Goal: Information Seeking & Learning: Learn about a topic

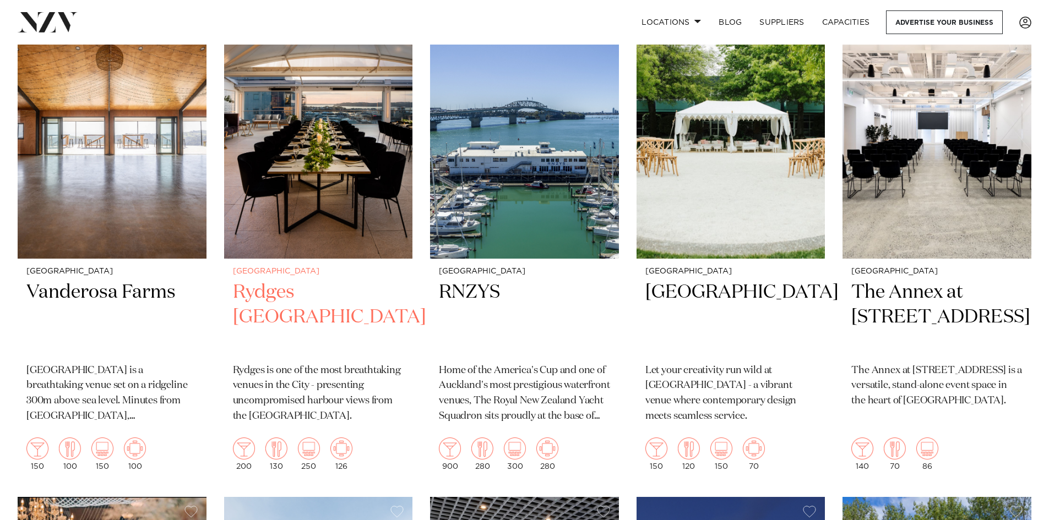
scroll to position [605, 0]
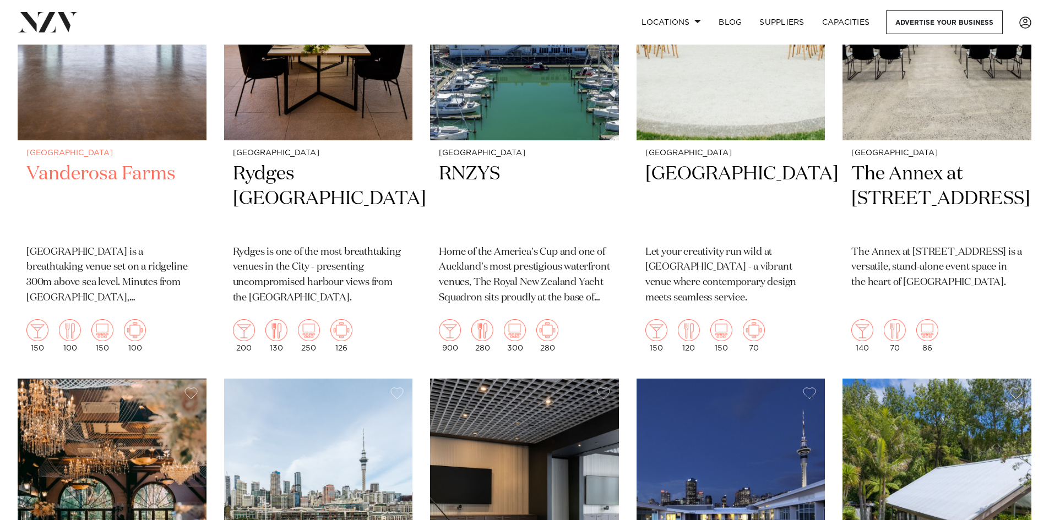
click at [104, 83] on img at bounding box center [112, 13] width 189 height 253
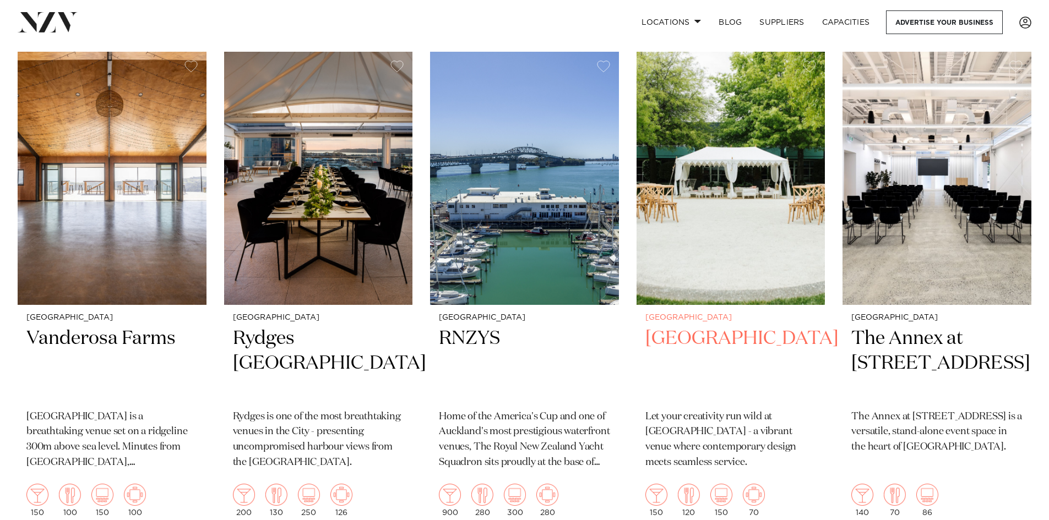
scroll to position [440, 0]
click at [742, 221] on img at bounding box center [730, 178] width 189 height 253
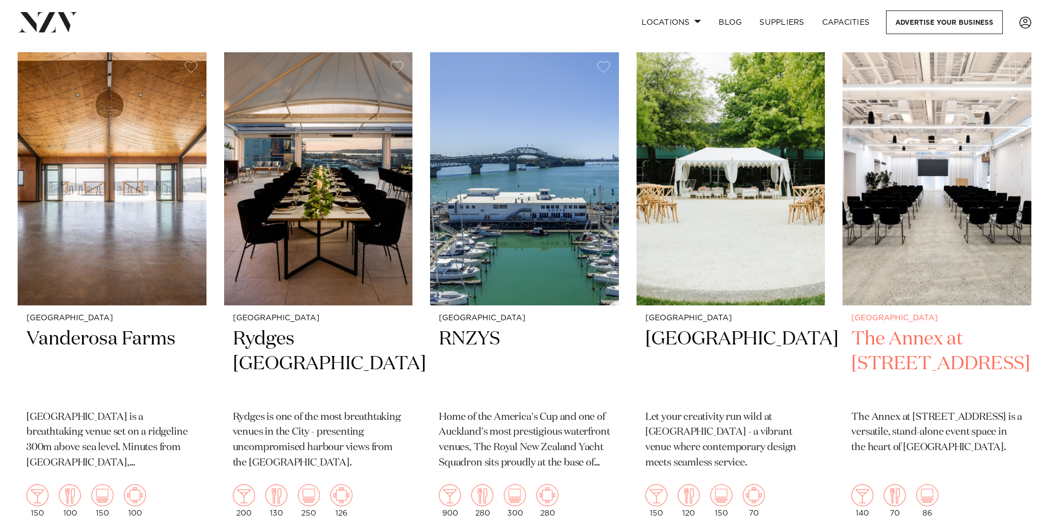
click at [926, 204] on img at bounding box center [936, 178] width 189 height 253
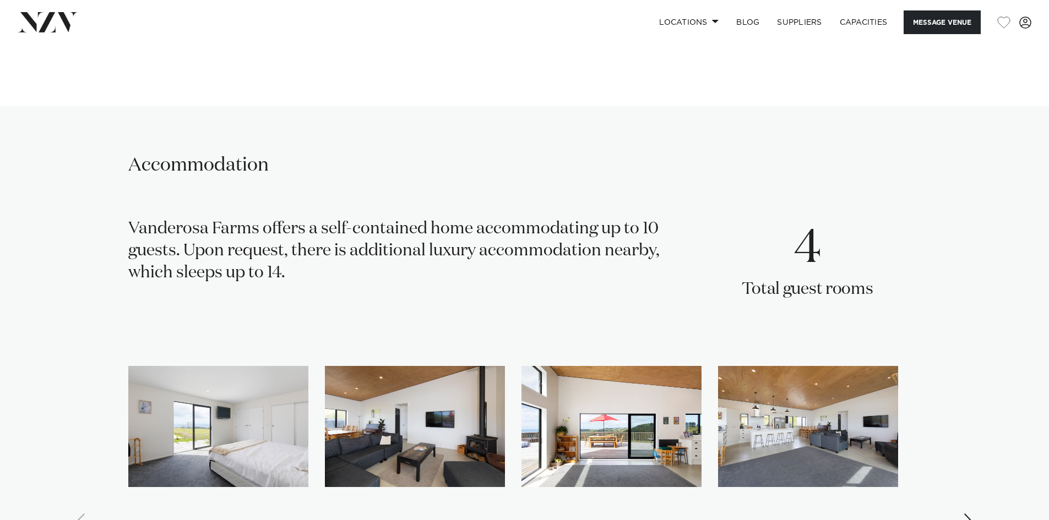
scroll to position [1596, 0]
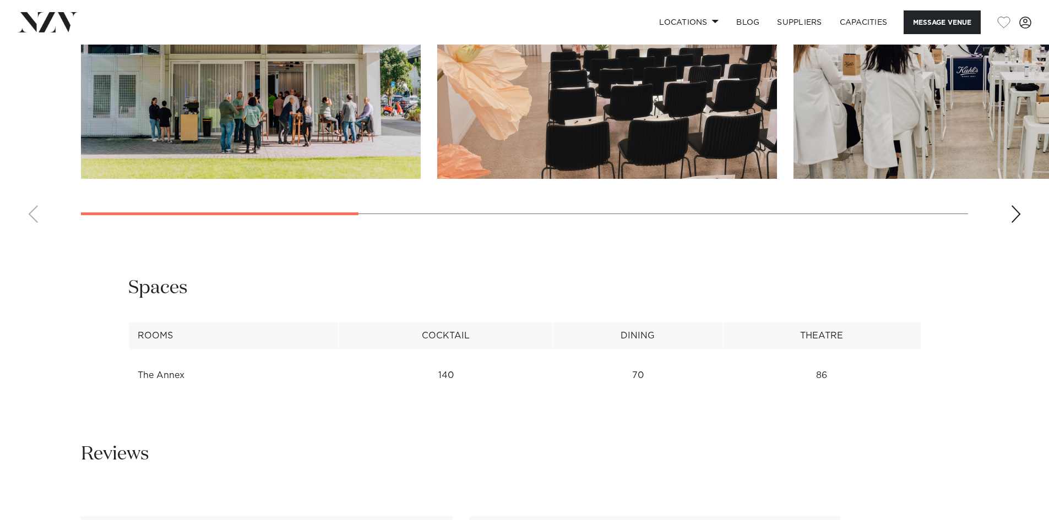
scroll to position [1046, 0]
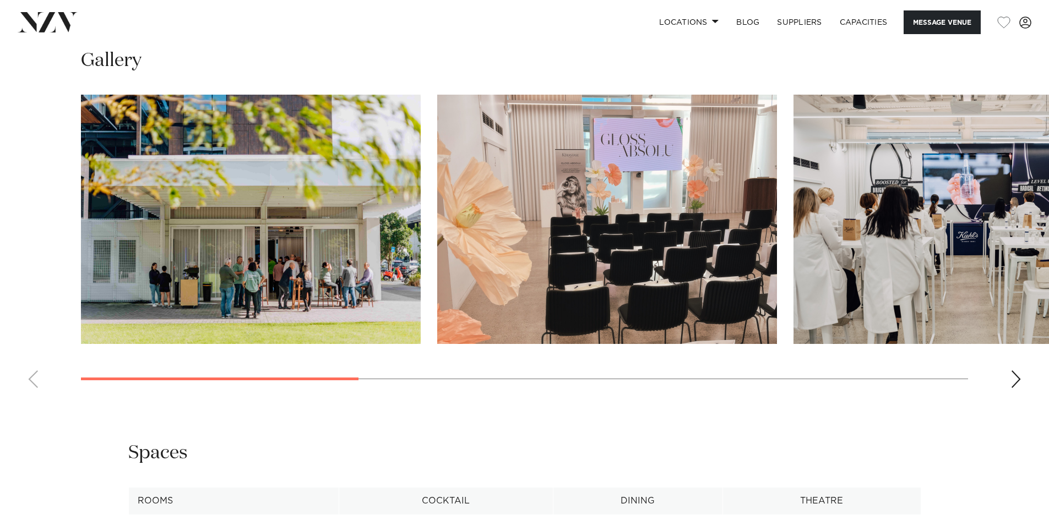
click at [1012, 388] on div "Next slide" at bounding box center [1015, 379] width 11 height 18
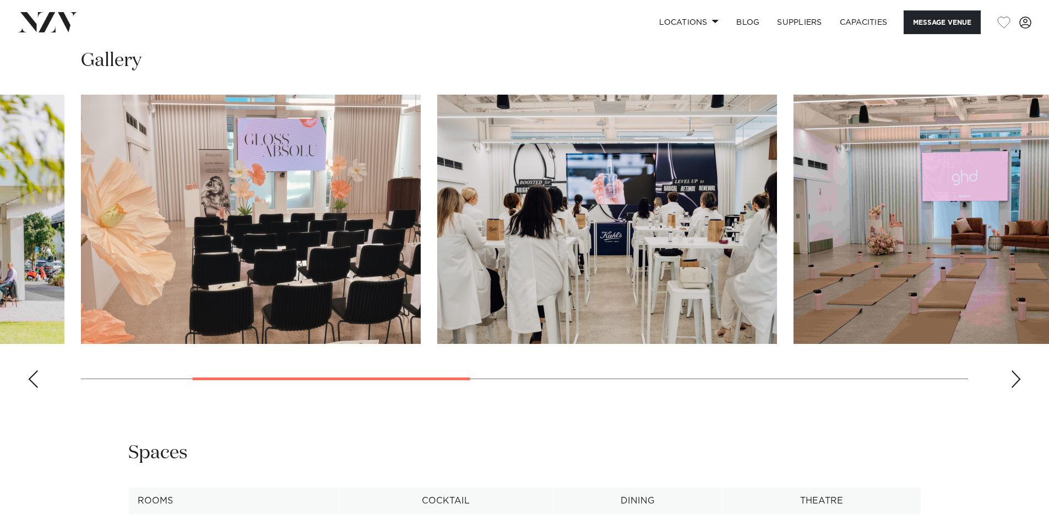
click at [1013, 388] on div "Next slide" at bounding box center [1015, 379] width 11 height 18
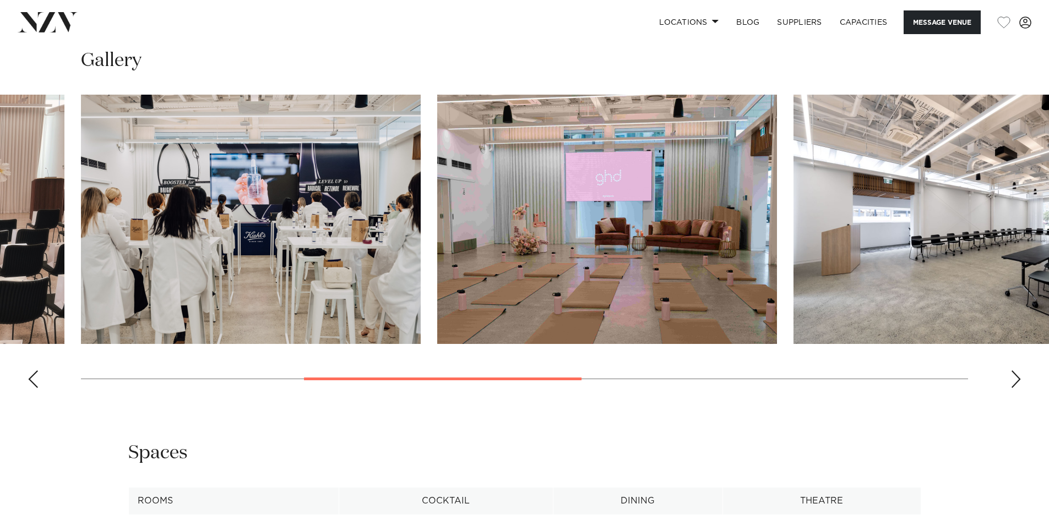
click at [1013, 388] on div "Next slide" at bounding box center [1015, 379] width 11 height 18
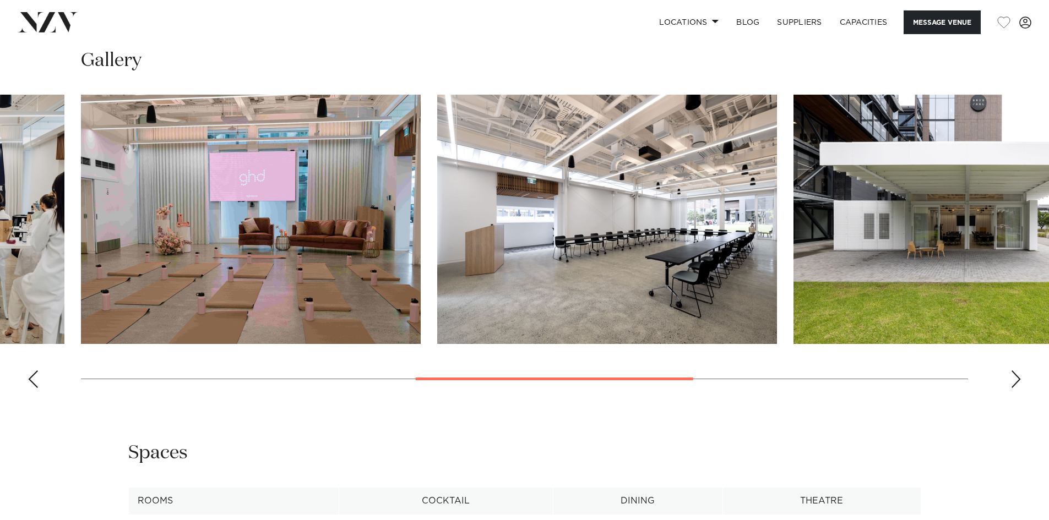
click at [1013, 388] on div "Next slide" at bounding box center [1015, 379] width 11 height 18
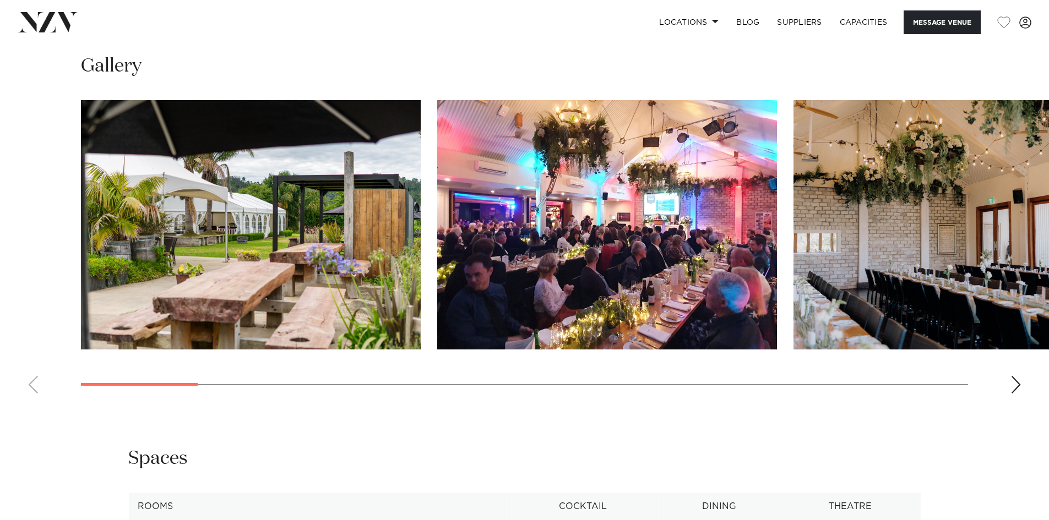
scroll to position [1156, 0]
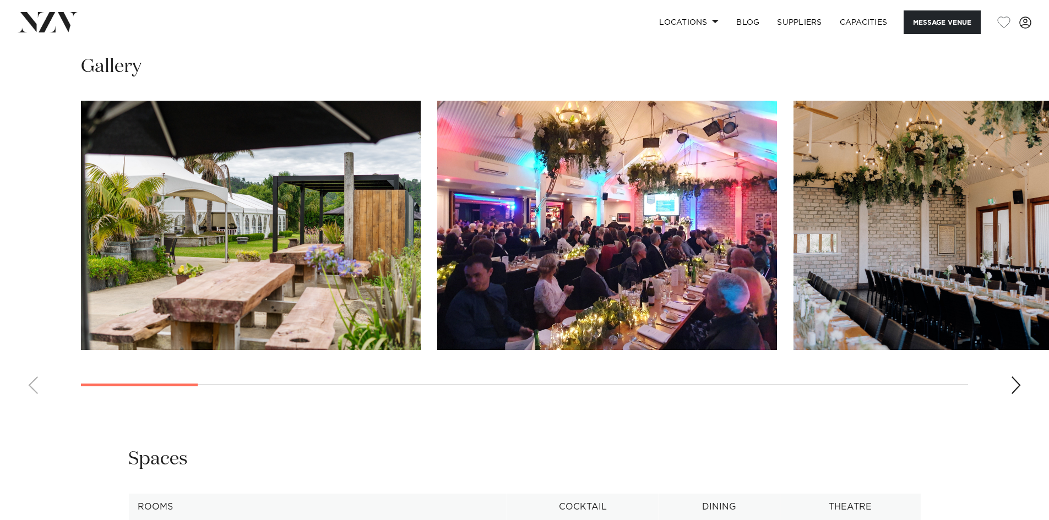
click at [1014, 376] on div "Next slide" at bounding box center [1015, 385] width 11 height 18
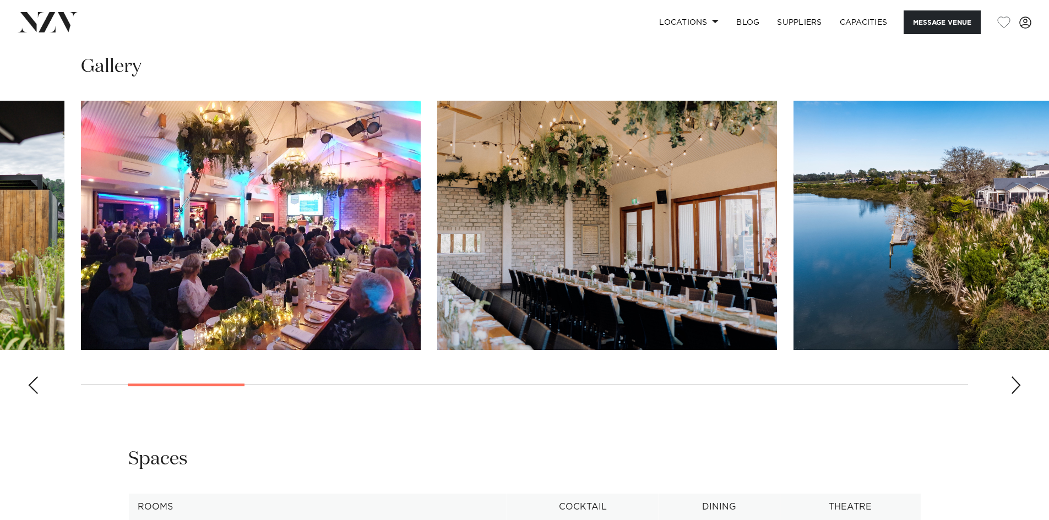
click at [1013, 376] on div "Next slide" at bounding box center [1015, 385] width 11 height 18
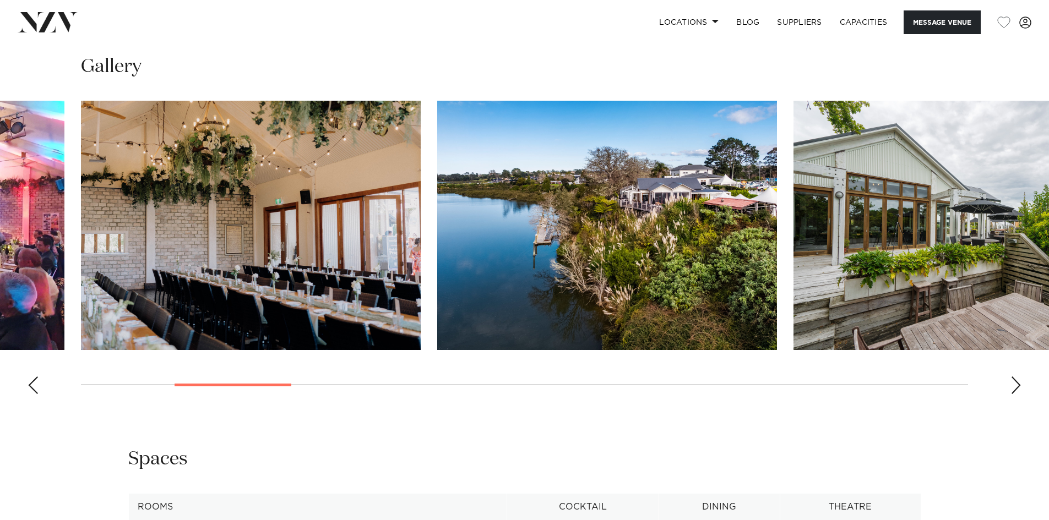
click at [1013, 376] on div "Next slide" at bounding box center [1015, 385] width 11 height 18
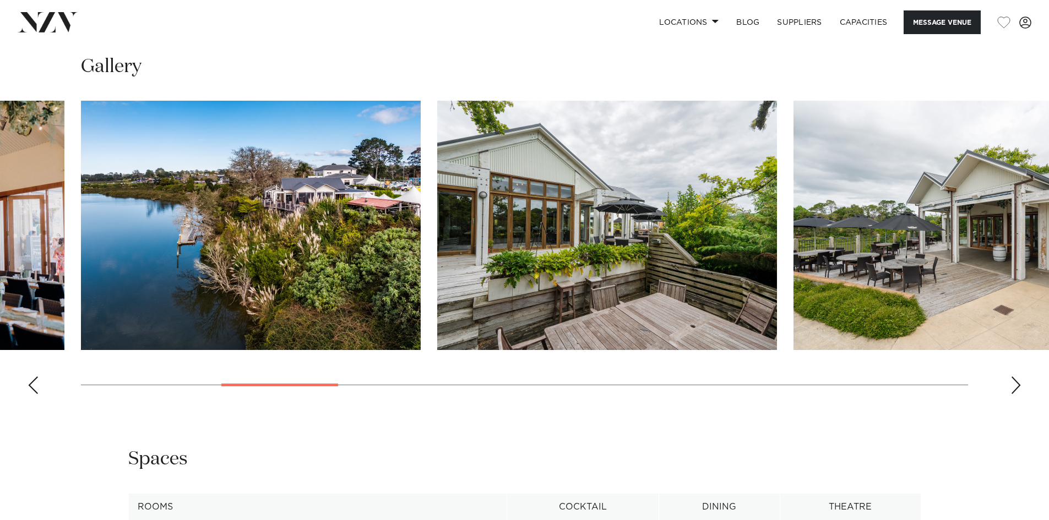
click at [1013, 376] on div "Next slide" at bounding box center [1015, 385] width 11 height 18
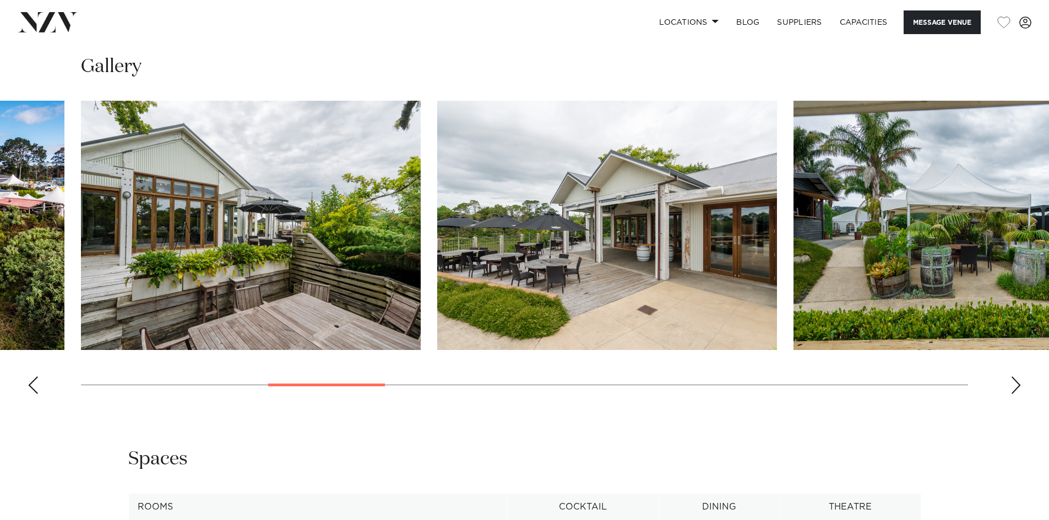
click at [1013, 376] on div "Next slide" at bounding box center [1015, 385] width 11 height 18
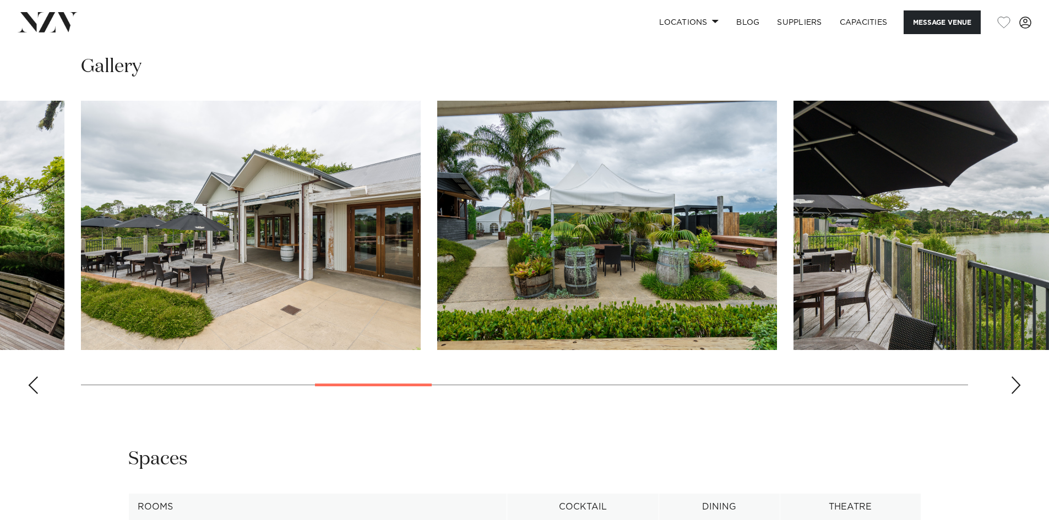
click at [1013, 376] on div "Next slide" at bounding box center [1015, 385] width 11 height 18
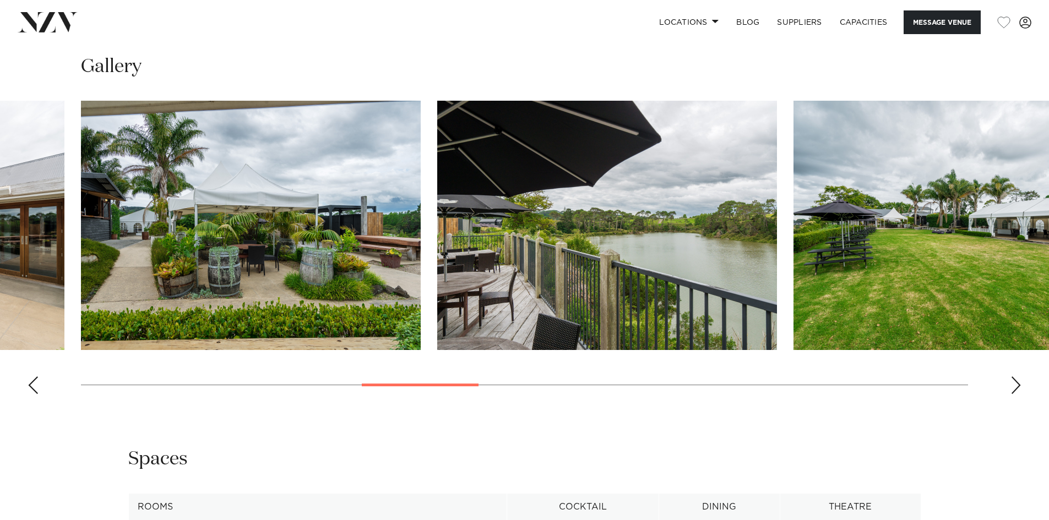
click at [1014, 376] on div "Next slide" at bounding box center [1015, 385] width 11 height 18
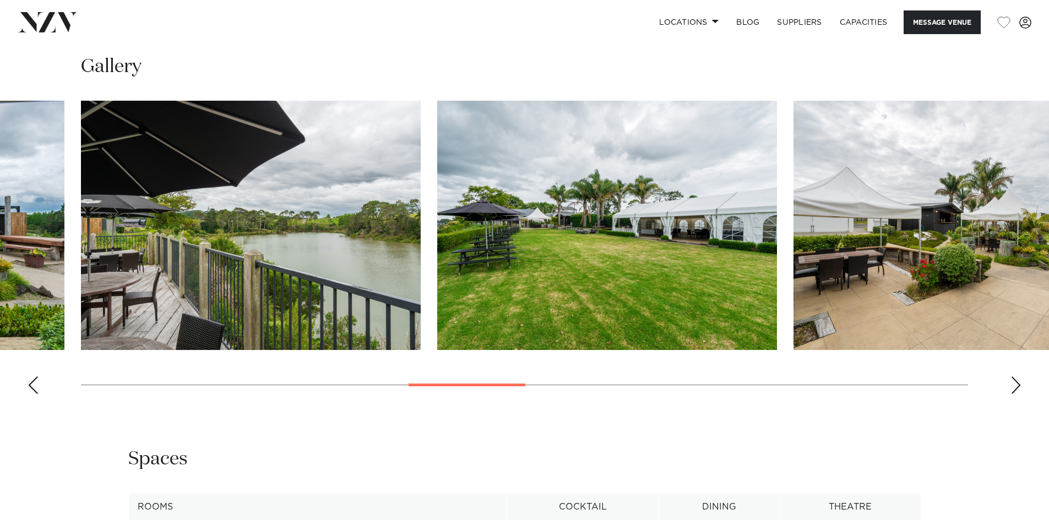
click at [1014, 376] on div "Next slide" at bounding box center [1015, 385] width 11 height 18
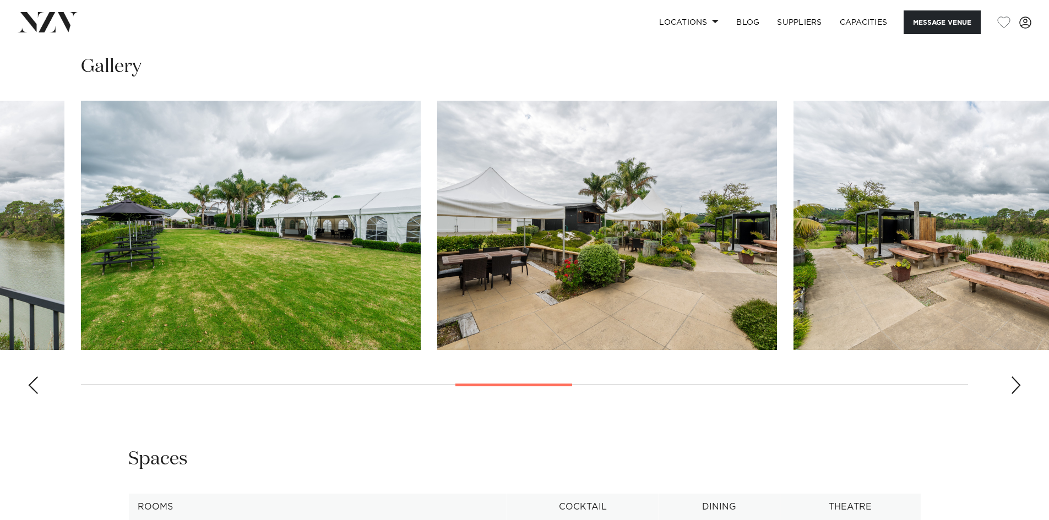
click at [1013, 379] on div "Next slide" at bounding box center [1015, 385] width 11 height 18
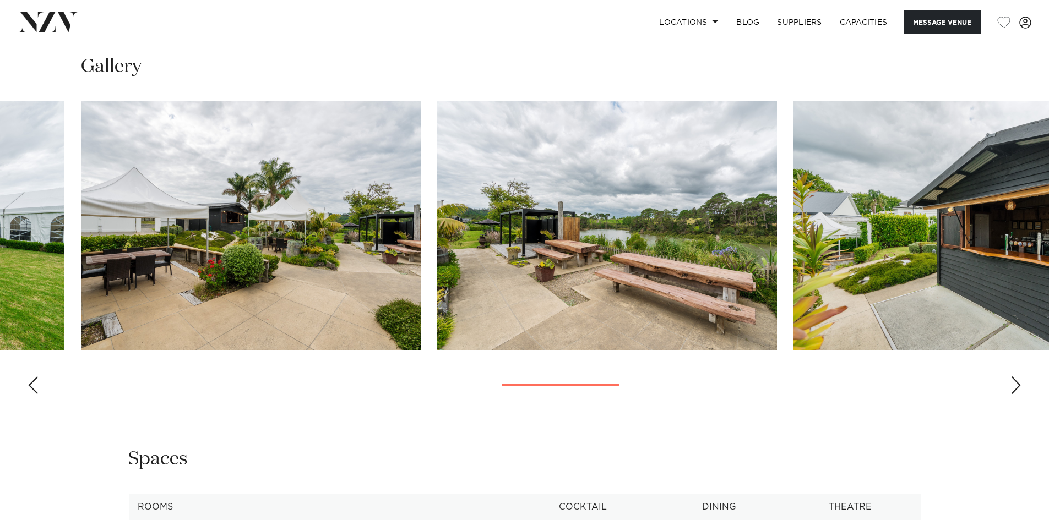
click at [1013, 379] on div "Next slide" at bounding box center [1015, 385] width 11 height 18
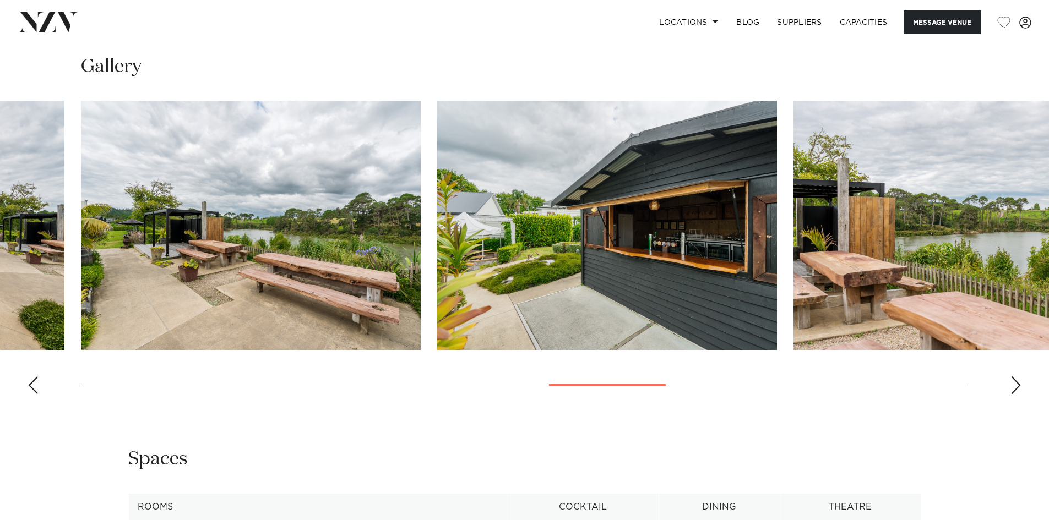
click at [1013, 379] on div "Next slide" at bounding box center [1015, 385] width 11 height 18
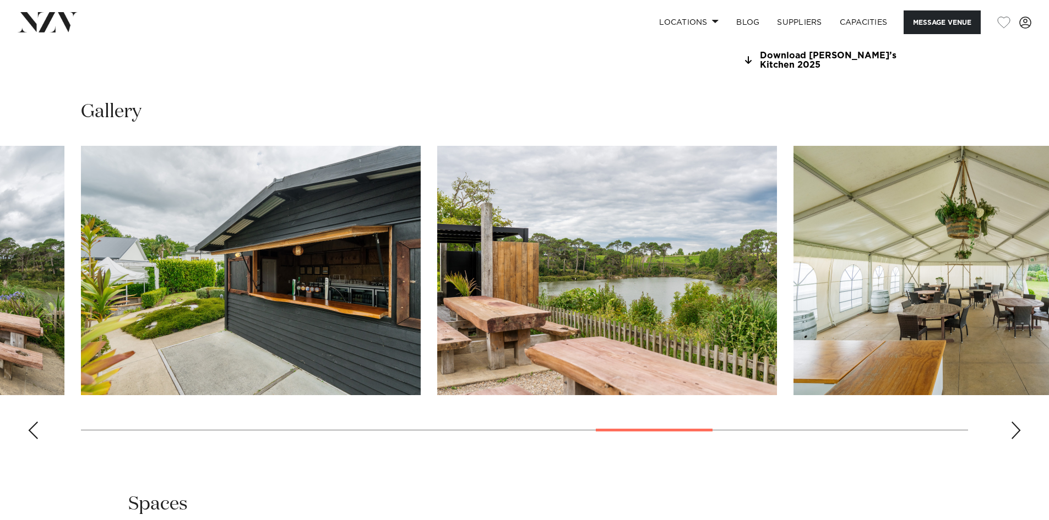
scroll to position [1092, 0]
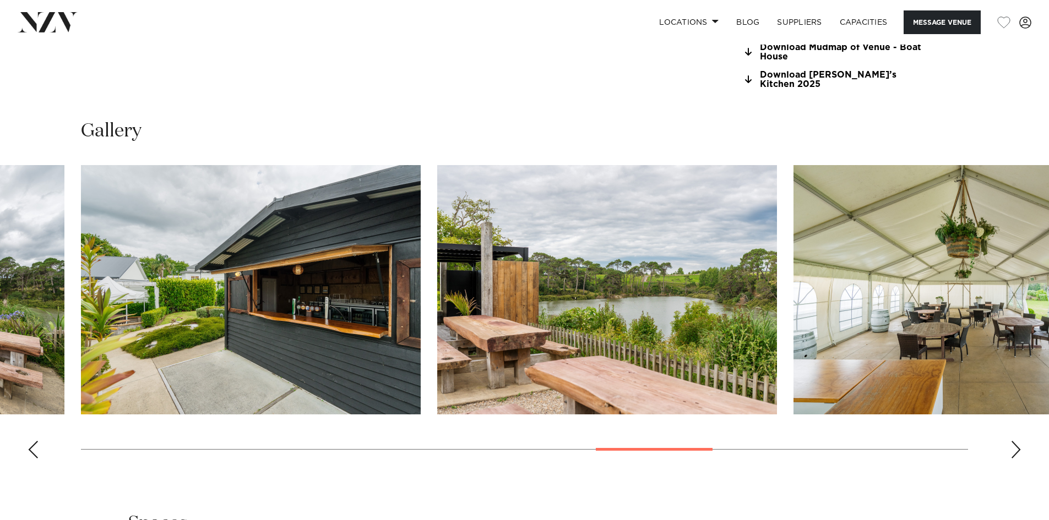
click at [1024, 441] on swiper-container at bounding box center [524, 316] width 1049 height 302
click at [1016, 447] on div "Next slide" at bounding box center [1015, 450] width 11 height 18
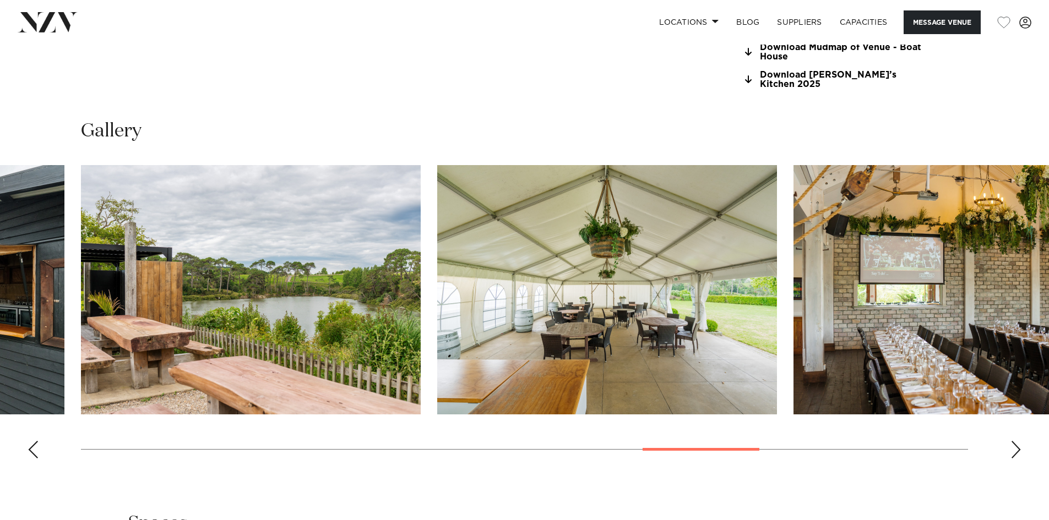
click at [1016, 447] on div "Next slide" at bounding box center [1015, 450] width 11 height 18
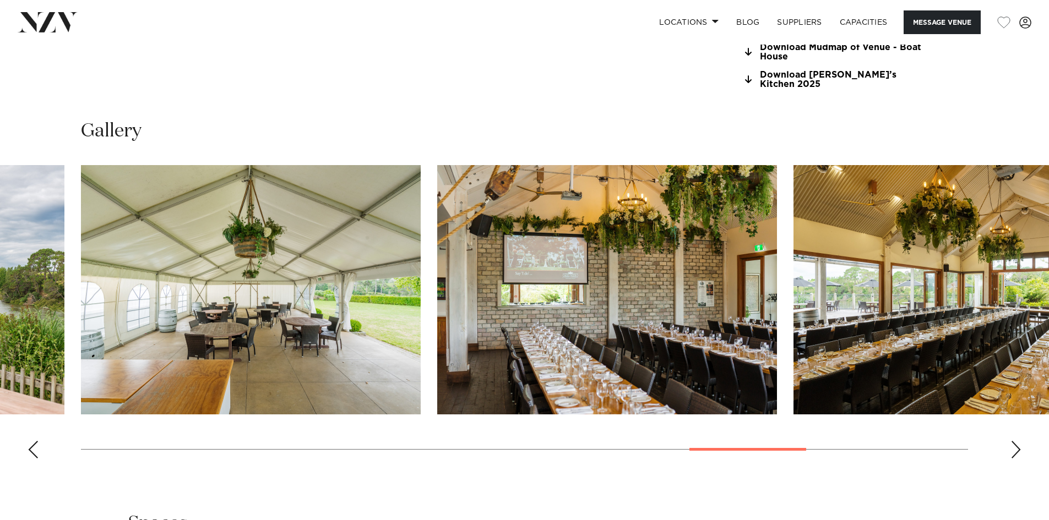
click at [1016, 447] on div "Next slide" at bounding box center [1015, 450] width 11 height 18
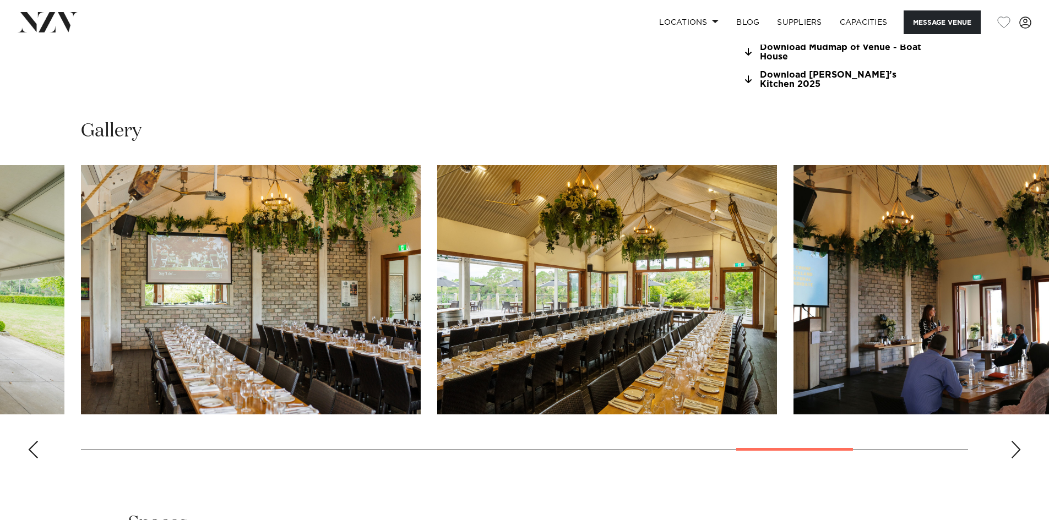
click at [1016, 447] on div "Next slide" at bounding box center [1015, 450] width 11 height 18
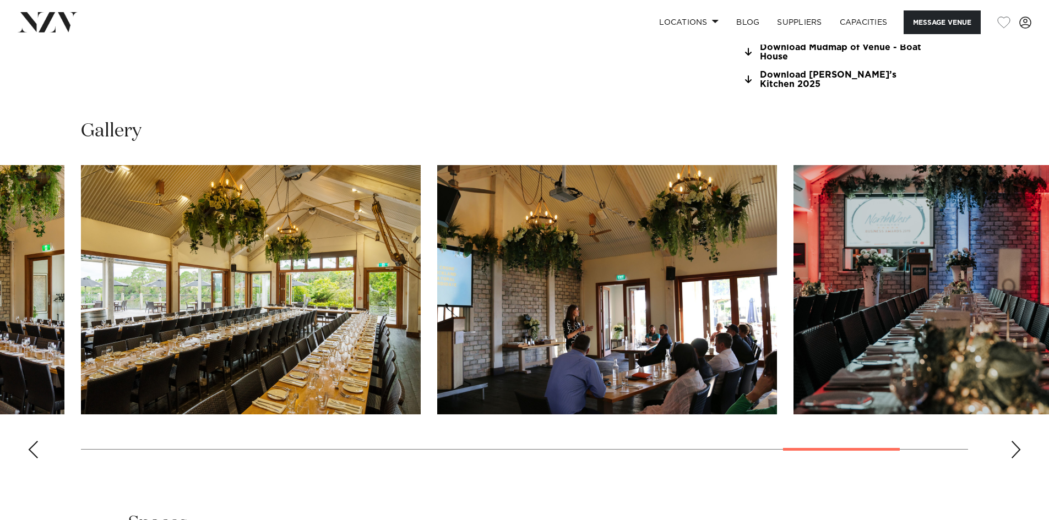
click at [1017, 441] on div "Next slide" at bounding box center [1015, 450] width 11 height 18
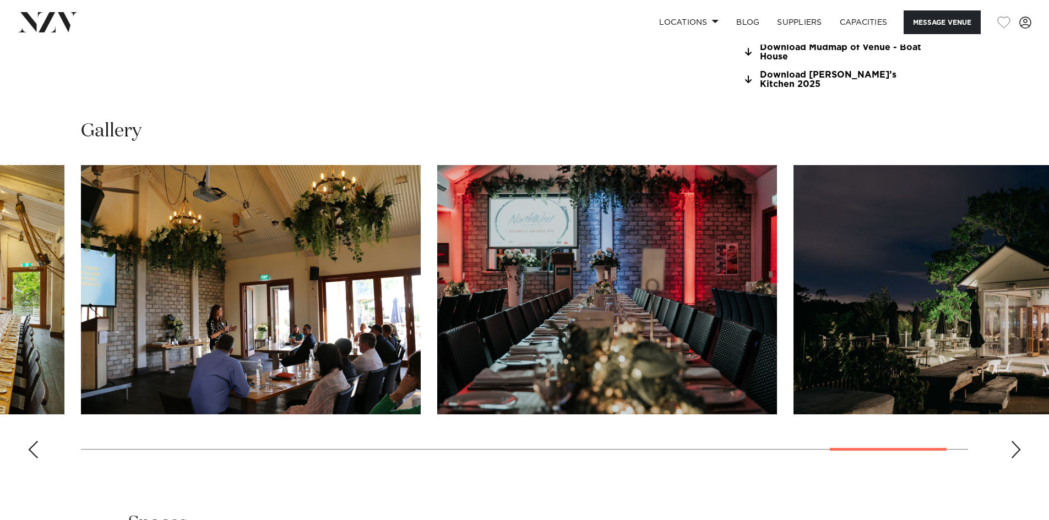
click at [1017, 441] on div "Next slide" at bounding box center [1015, 450] width 11 height 18
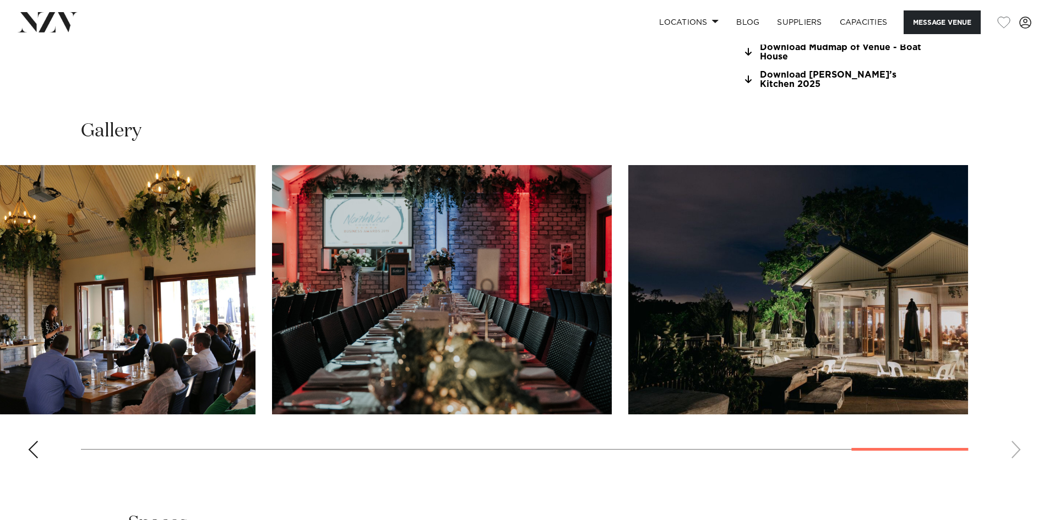
click at [1017, 441] on swiper-container at bounding box center [524, 316] width 1049 height 302
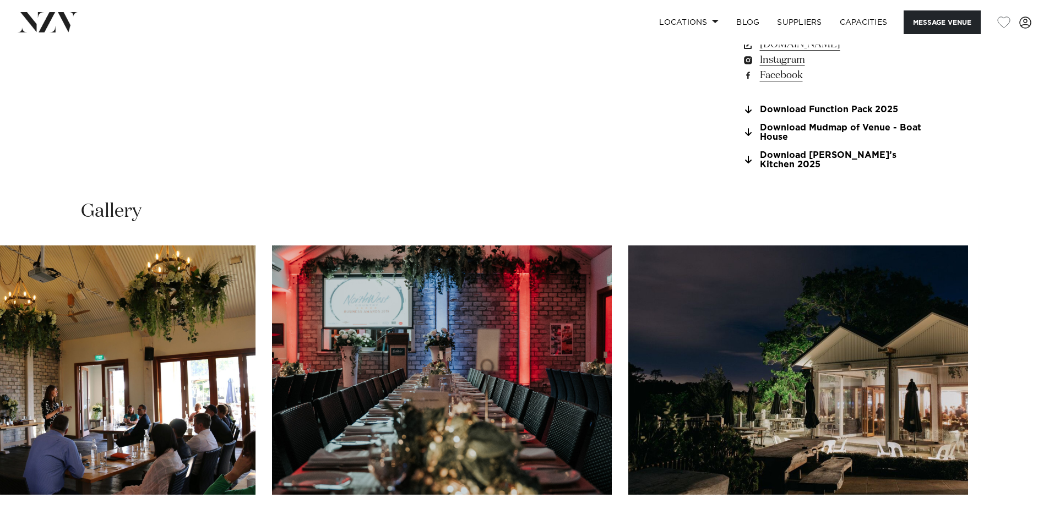
scroll to position [926, 0]
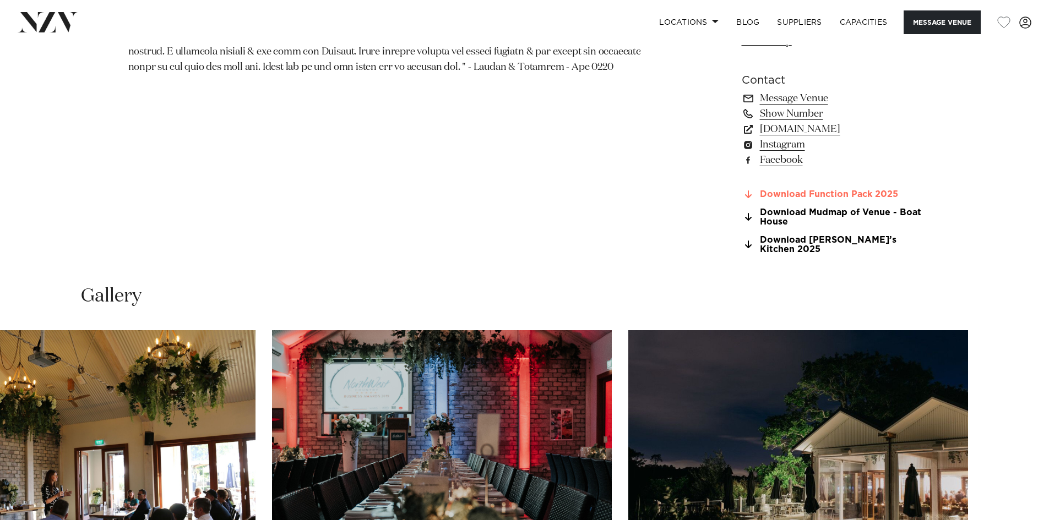
click at [805, 191] on link "Download Function Pack 2025" at bounding box center [830, 195] width 179 height 10
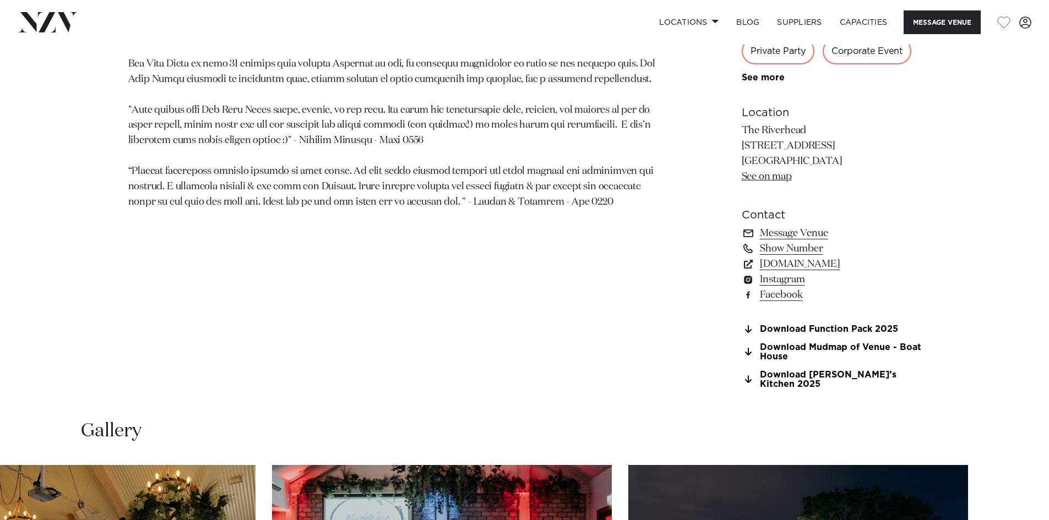
scroll to position [761, 0]
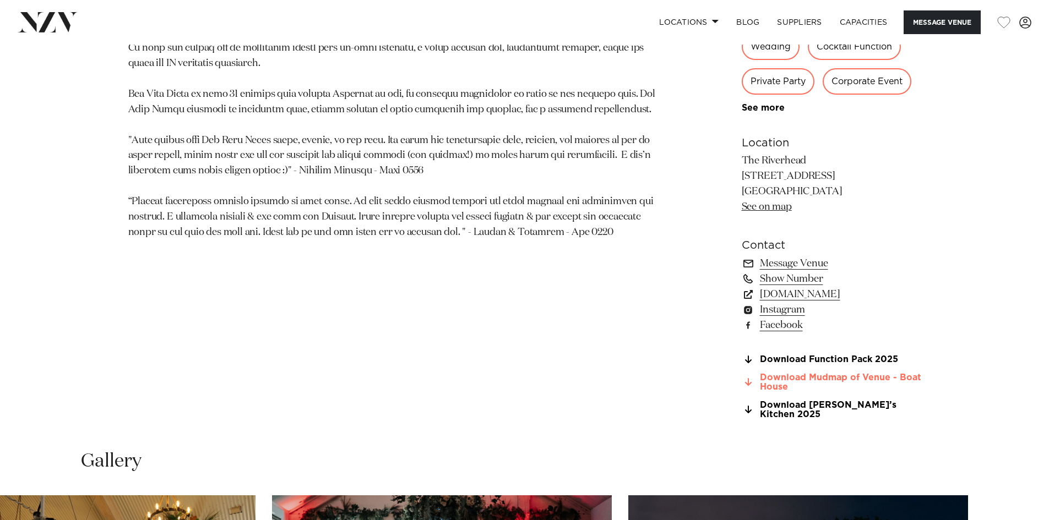
click at [782, 381] on link "Download Mudmap of Venue - Boat House" at bounding box center [830, 382] width 179 height 19
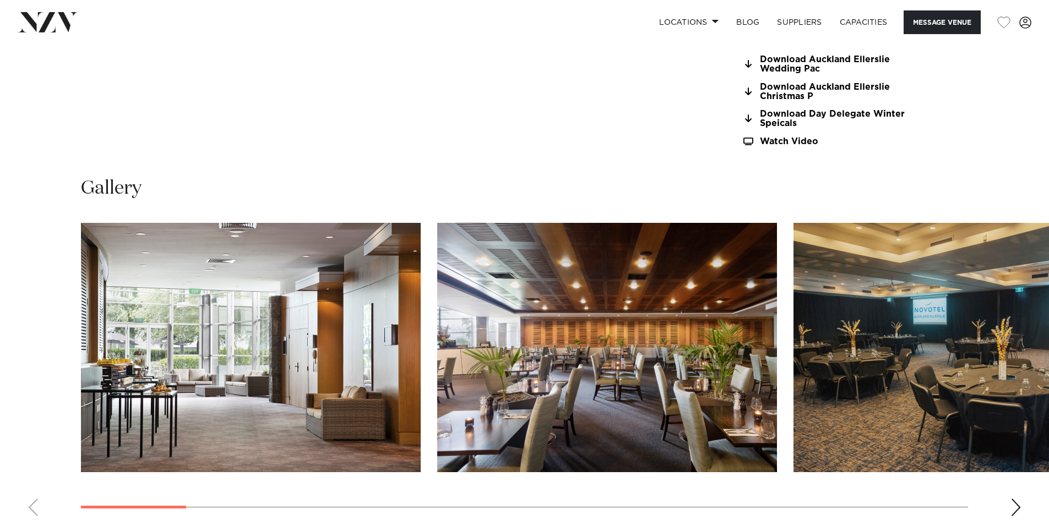
scroll to position [1156, 0]
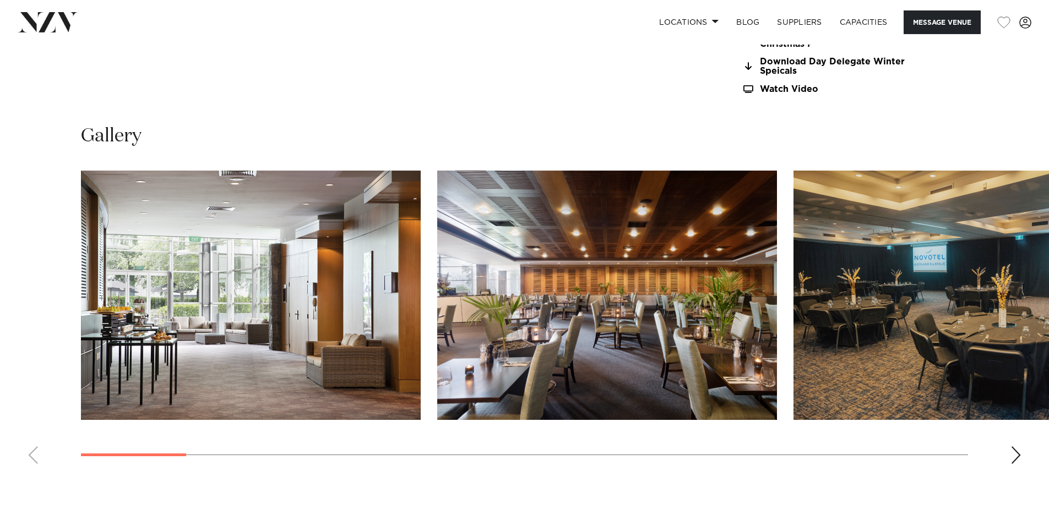
click at [1013, 449] on div "Next slide" at bounding box center [1015, 455] width 11 height 18
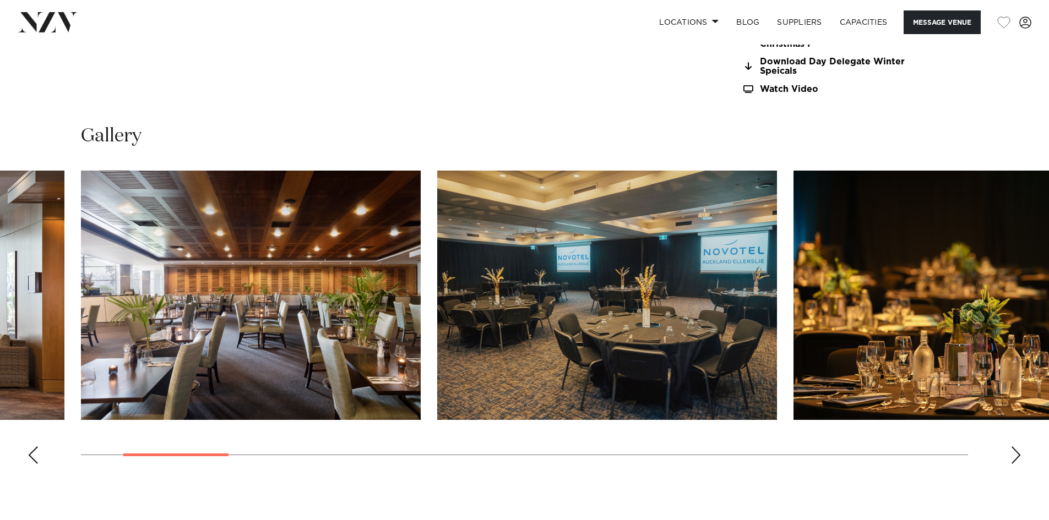
click at [1013, 449] on div "Next slide" at bounding box center [1015, 455] width 11 height 18
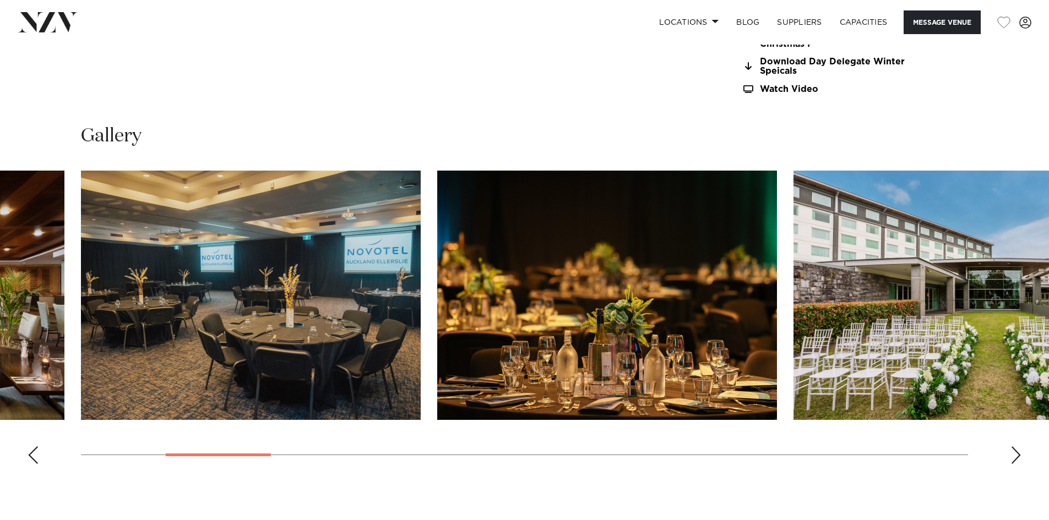
click at [1013, 449] on div "Next slide" at bounding box center [1015, 455] width 11 height 18
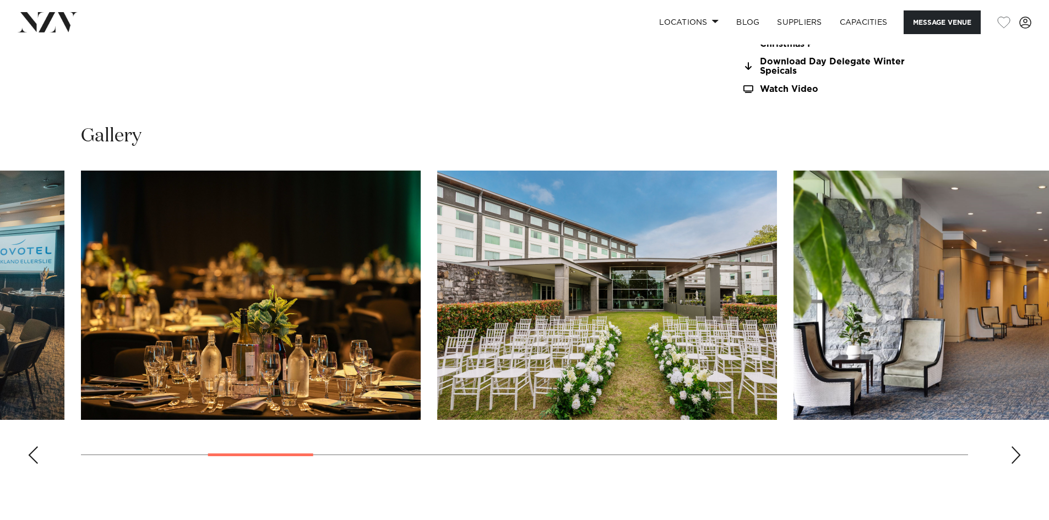
click at [1013, 450] on div "Next slide" at bounding box center [1015, 455] width 11 height 18
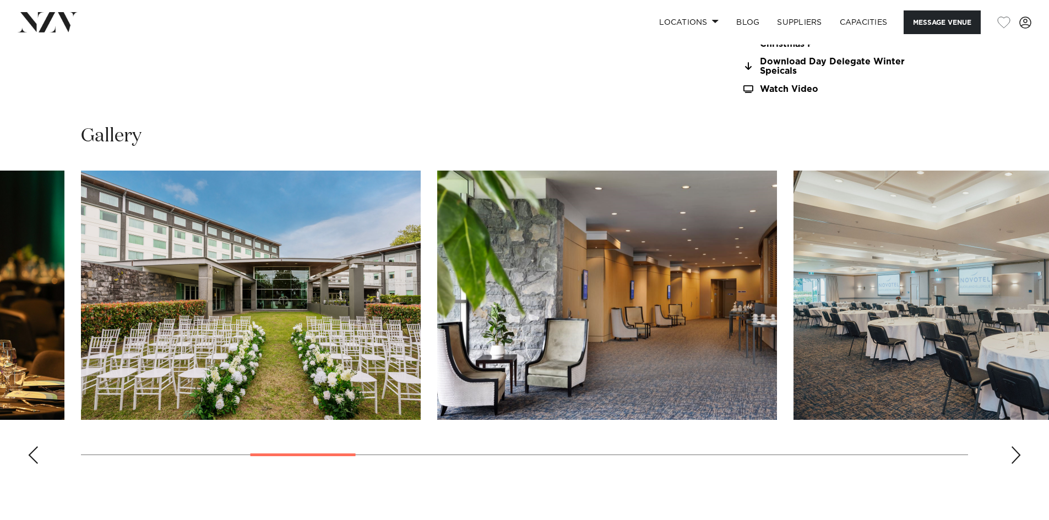
click at [1012, 450] on div "Next slide" at bounding box center [1015, 455] width 11 height 18
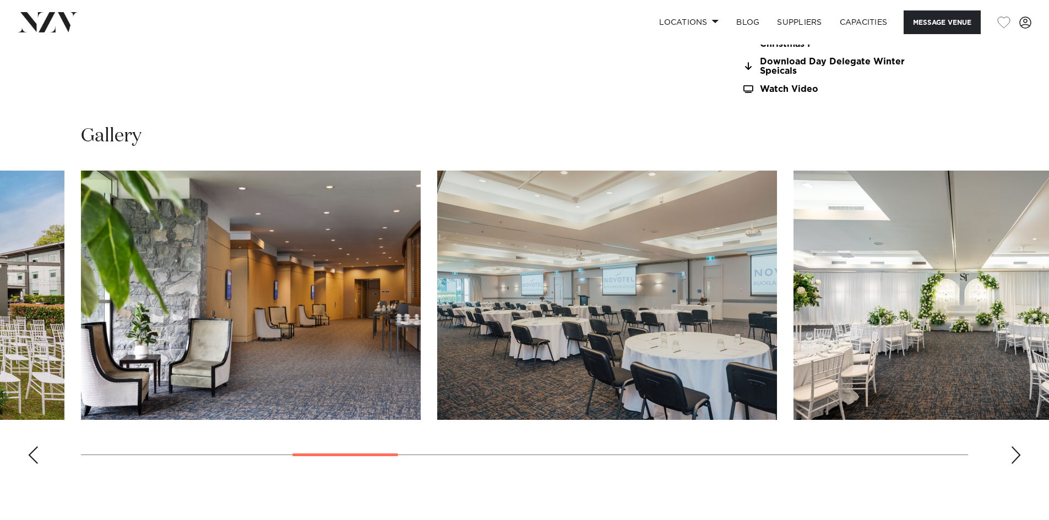
click at [1012, 450] on div "Next slide" at bounding box center [1015, 455] width 11 height 18
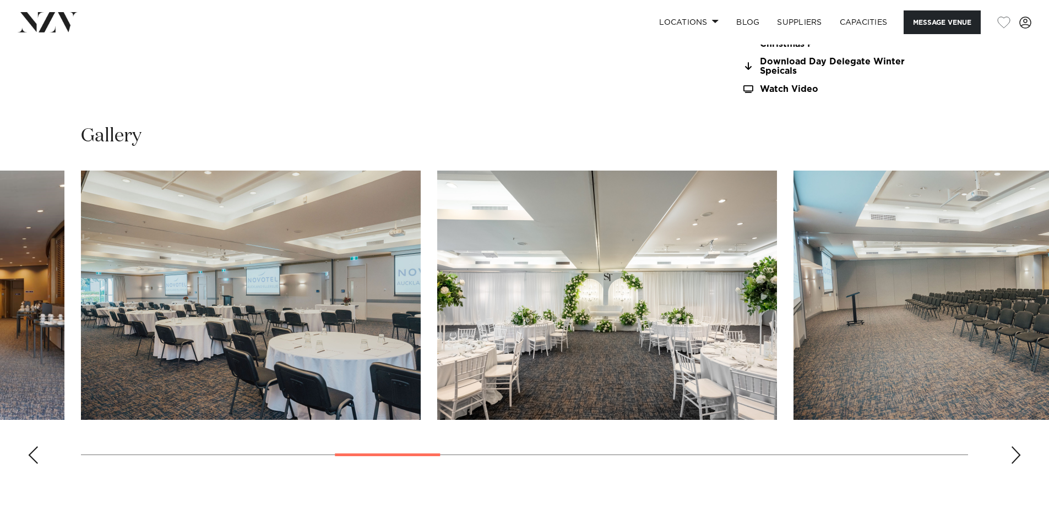
click at [1012, 450] on div "Next slide" at bounding box center [1015, 455] width 11 height 18
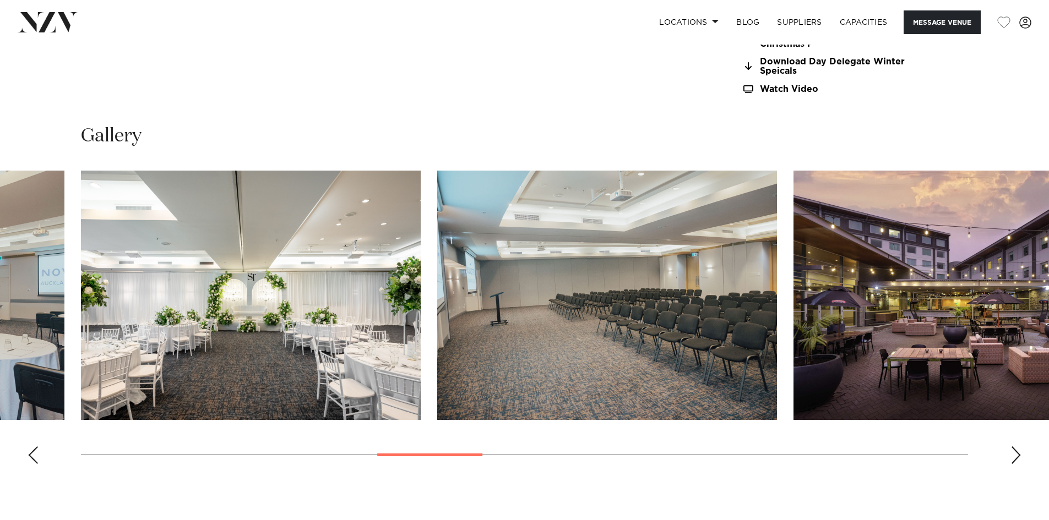
click at [1012, 450] on div "Next slide" at bounding box center [1015, 455] width 11 height 18
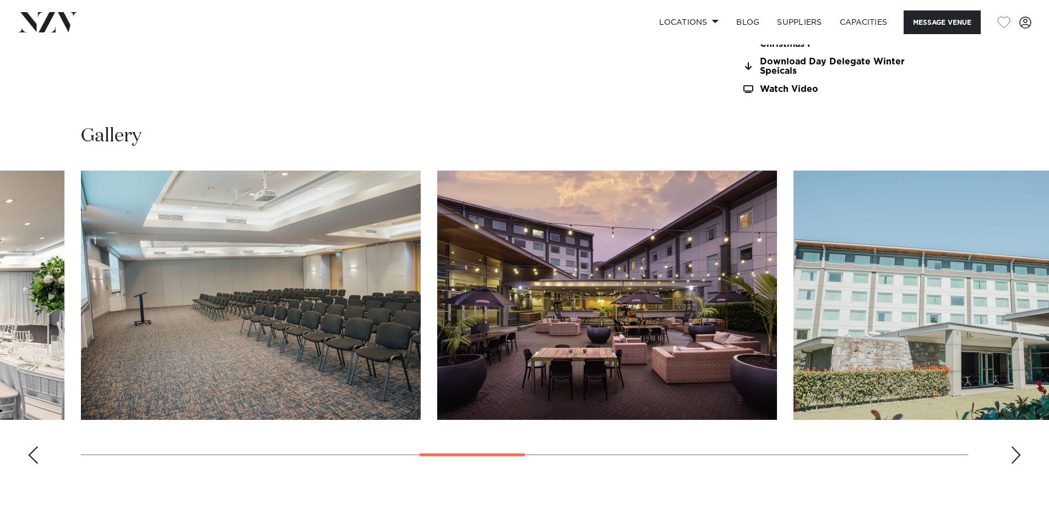
click at [1012, 449] on div "Next slide" at bounding box center [1015, 455] width 11 height 18
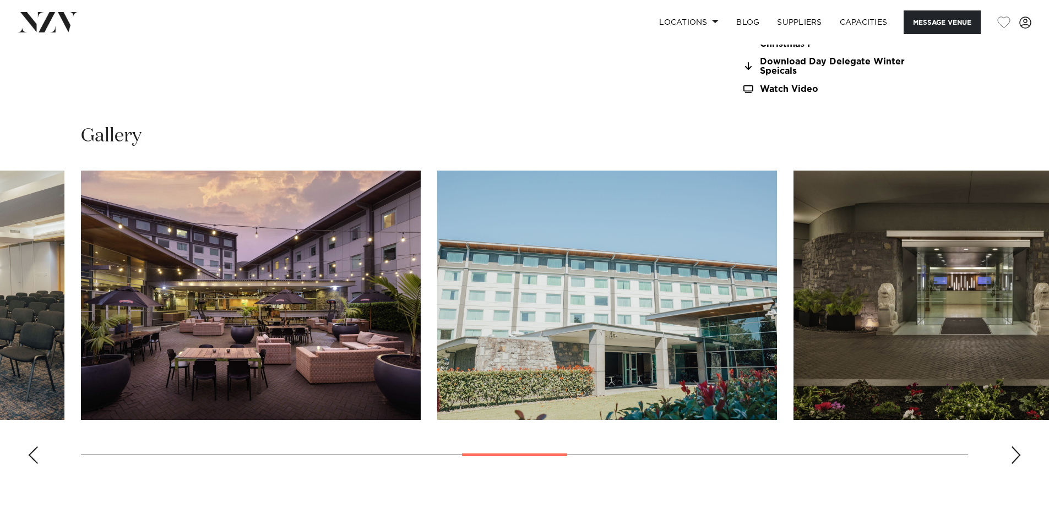
click at [1012, 449] on div "Next slide" at bounding box center [1015, 455] width 11 height 18
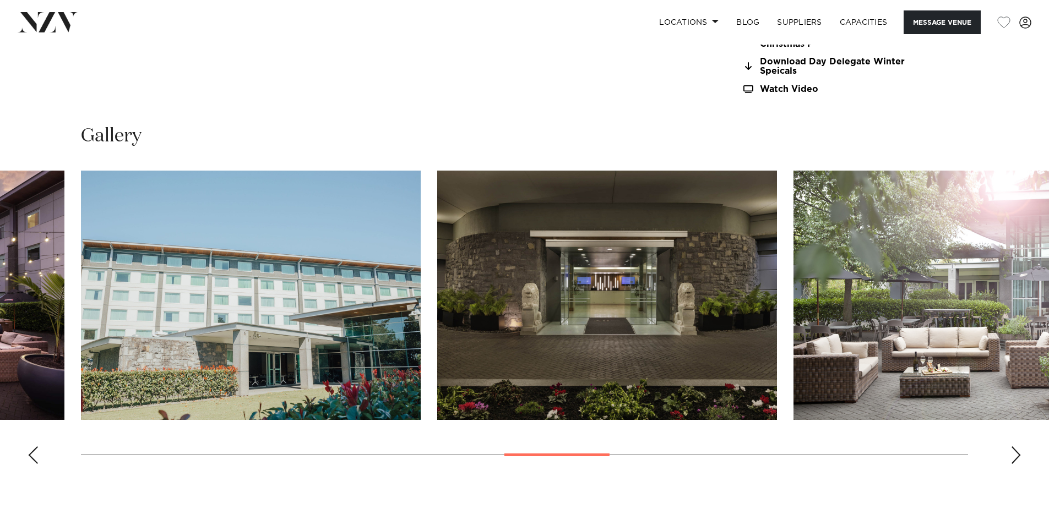
click at [1012, 449] on div "Next slide" at bounding box center [1015, 455] width 11 height 18
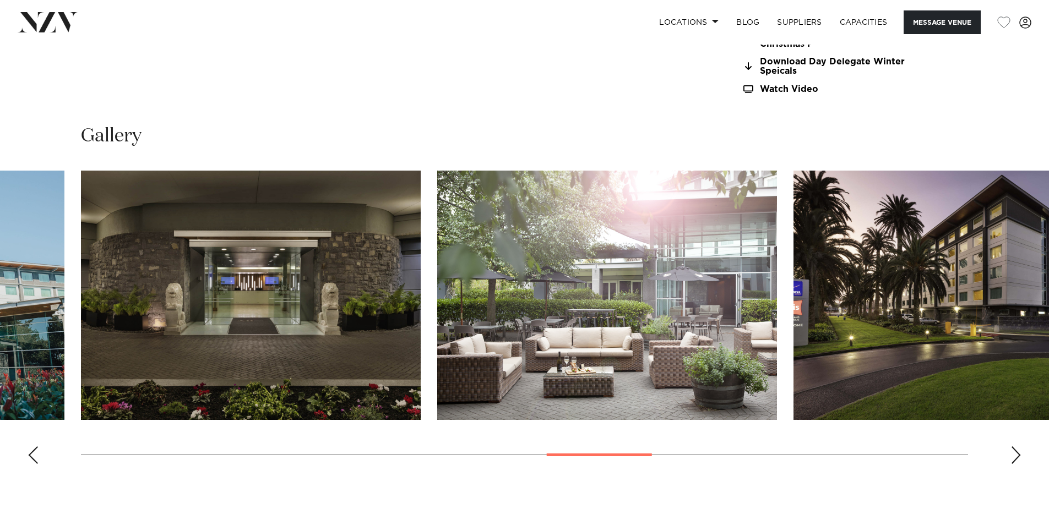
click at [1012, 449] on div "Next slide" at bounding box center [1015, 455] width 11 height 18
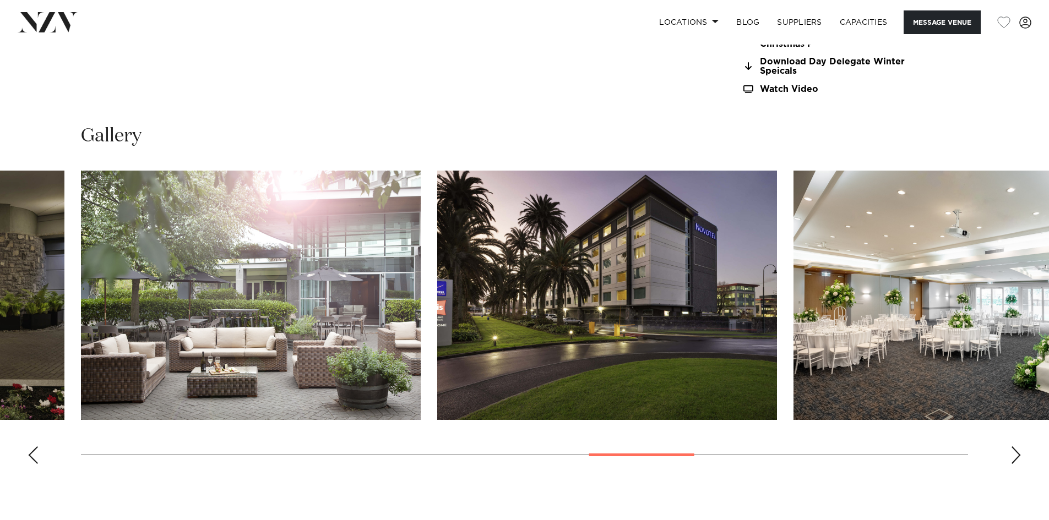
click at [1012, 448] on div "Next slide" at bounding box center [1015, 455] width 11 height 18
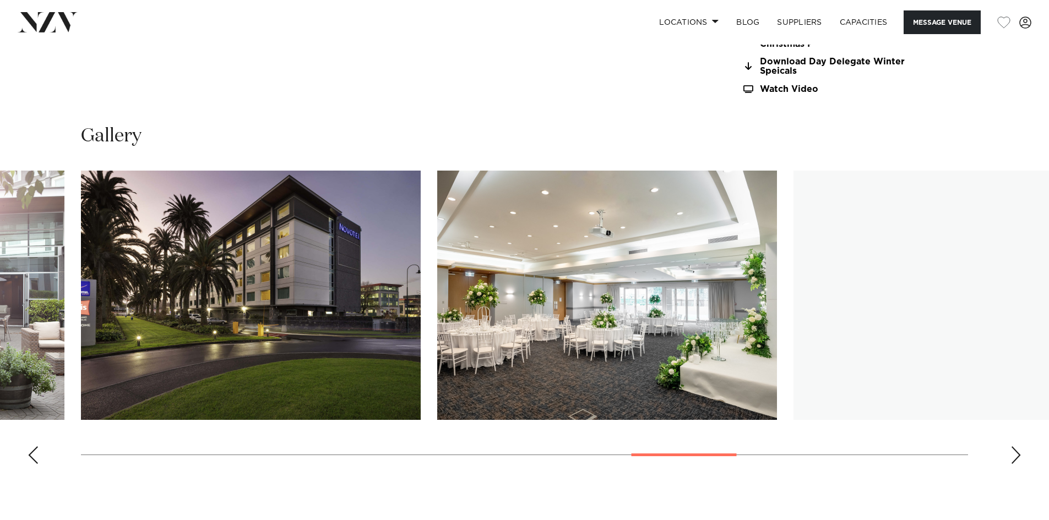
click at [1012, 448] on div "Next slide" at bounding box center [1015, 455] width 11 height 18
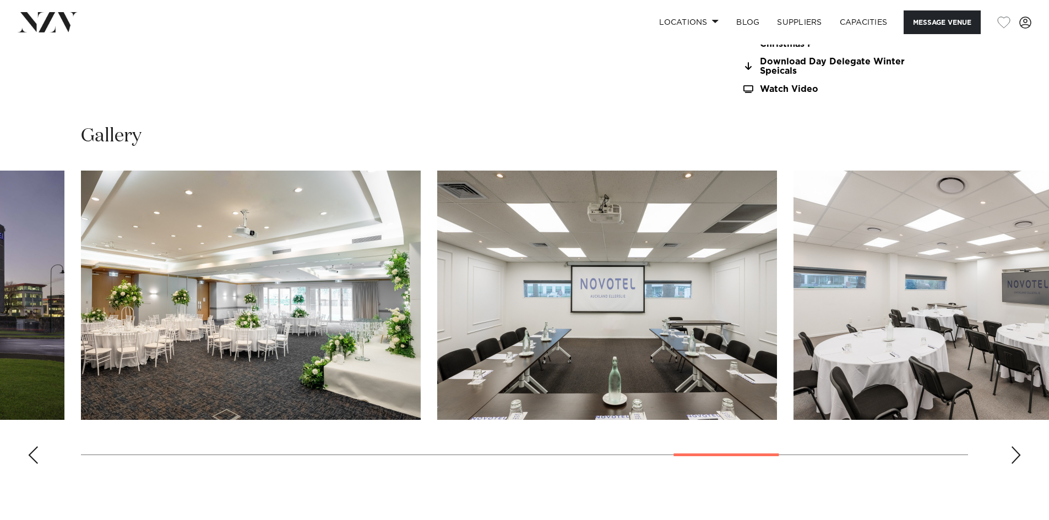
click at [1012, 448] on div "Next slide" at bounding box center [1015, 455] width 11 height 18
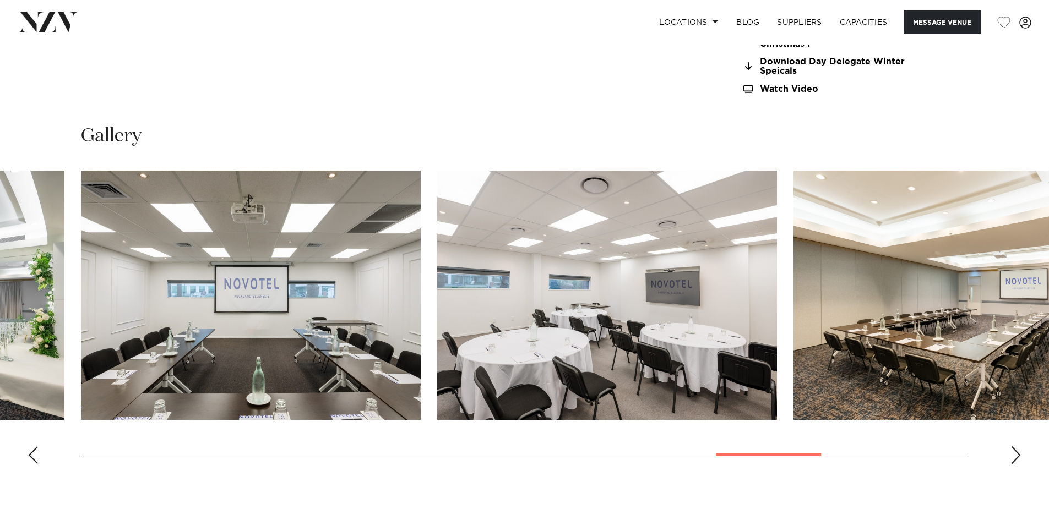
click at [1020, 452] on div "Next slide" at bounding box center [1015, 455] width 11 height 18
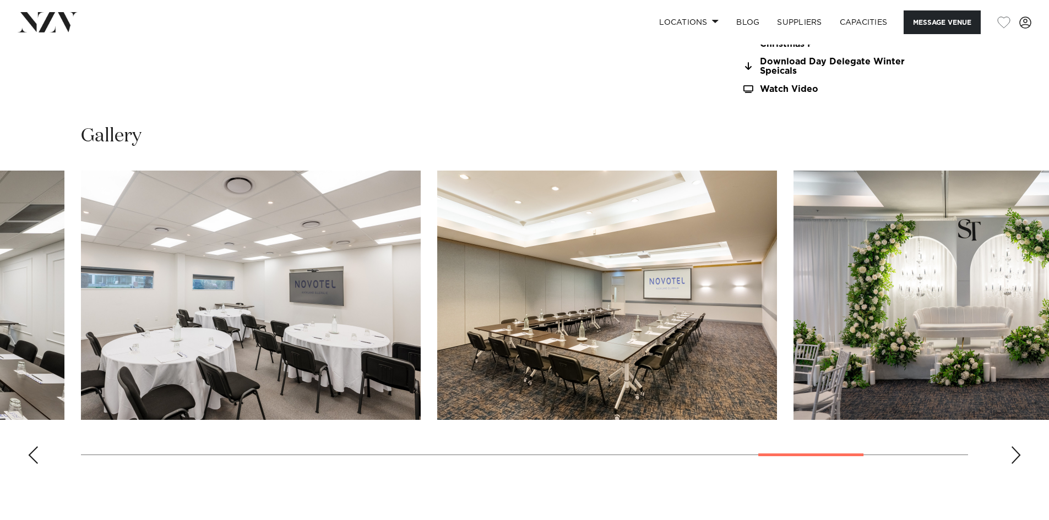
click at [1021, 452] on swiper-container at bounding box center [524, 322] width 1049 height 302
click at [1017, 455] on div "Next slide" at bounding box center [1015, 455] width 11 height 18
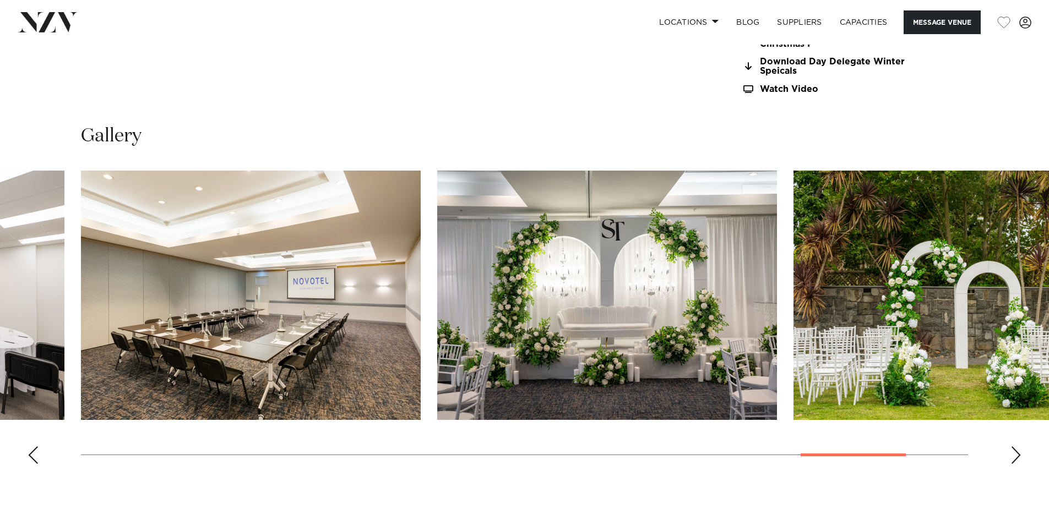
click at [1017, 455] on div "Next slide" at bounding box center [1015, 455] width 11 height 18
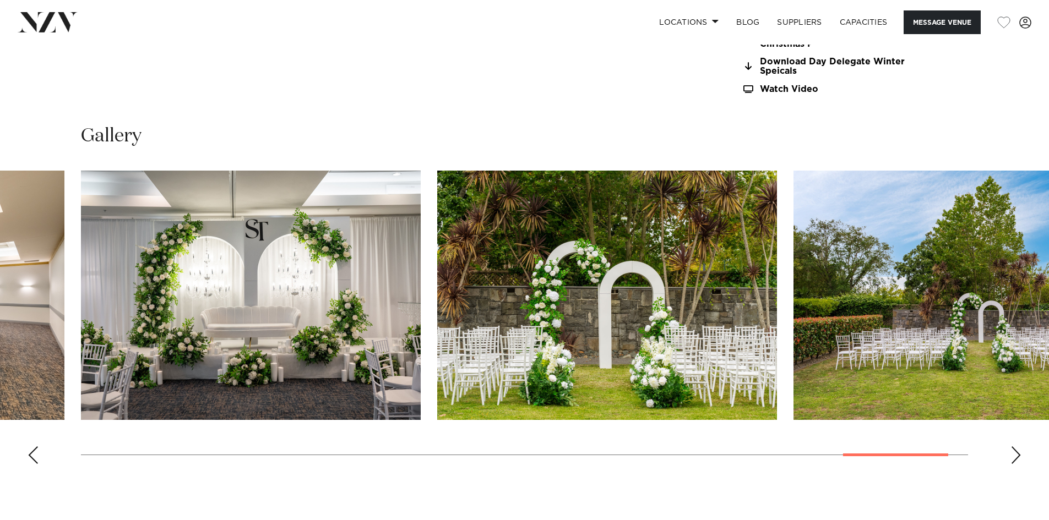
click at [1017, 455] on div "Next slide" at bounding box center [1015, 455] width 11 height 18
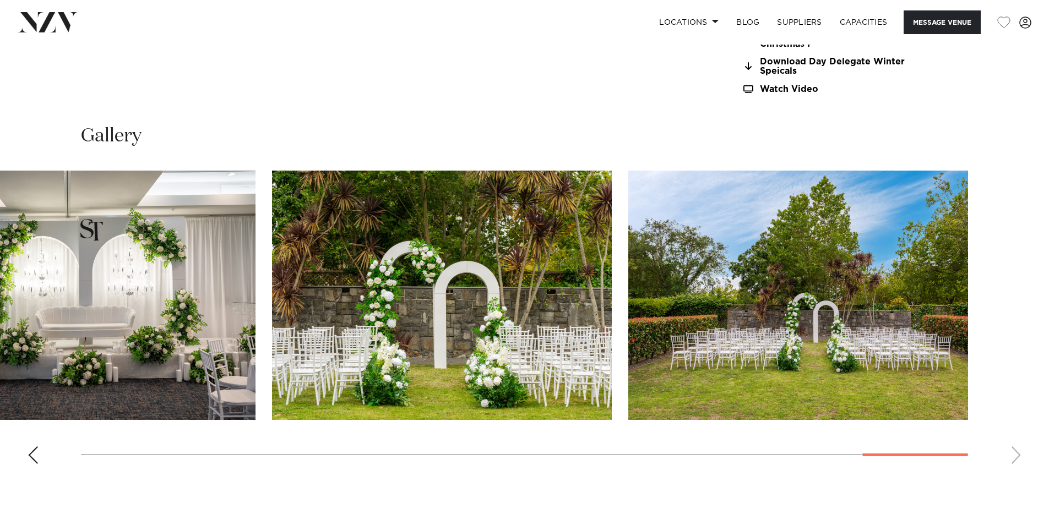
click at [1014, 455] on swiper-container at bounding box center [524, 322] width 1049 height 302
click at [1017, 457] on swiper-container at bounding box center [524, 322] width 1049 height 302
click at [29, 457] on div "Previous slide" at bounding box center [33, 455] width 11 height 18
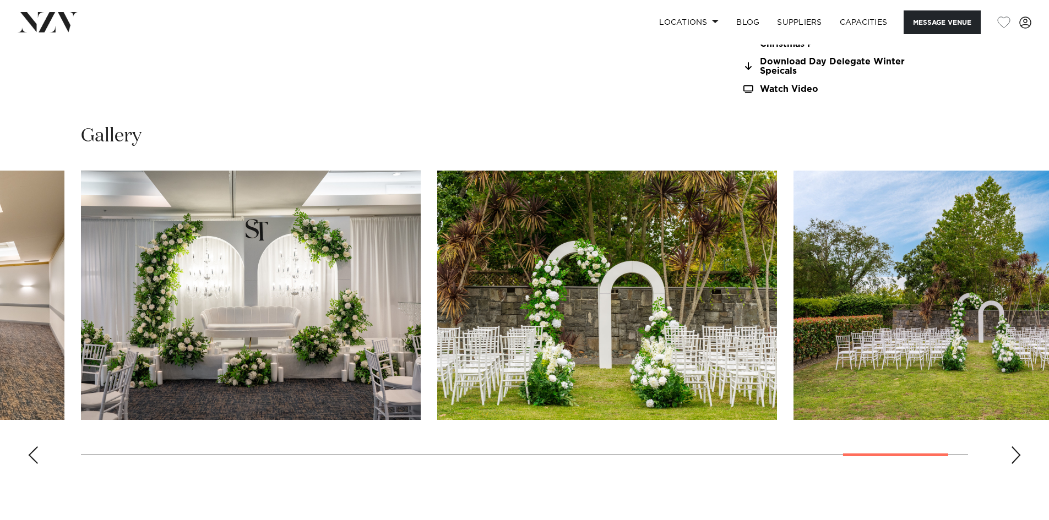
click at [30, 457] on div "Previous slide" at bounding box center [33, 455] width 11 height 18
click at [31, 457] on div "Previous slide" at bounding box center [33, 455] width 11 height 18
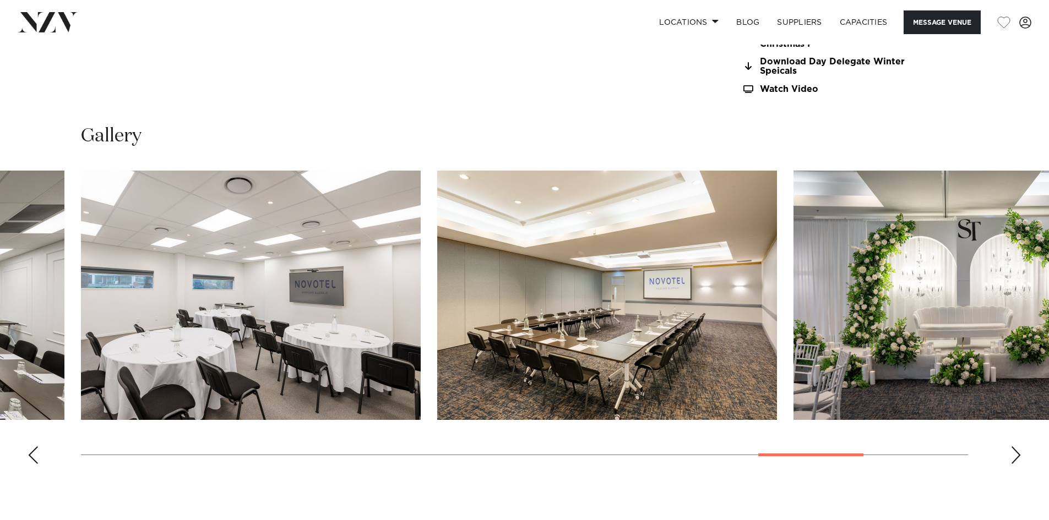
click at [31, 457] on div "Previous slide" at bounding box center [33, 455] width 11 height 18
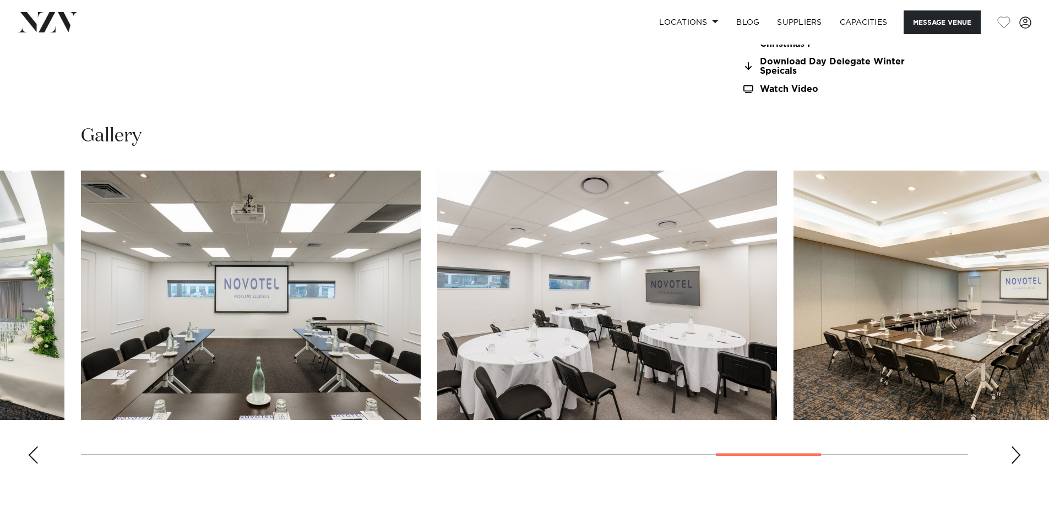
click at [31, 457] on div "Previous slide" at bounding box center [33, 455] width 11 height 18
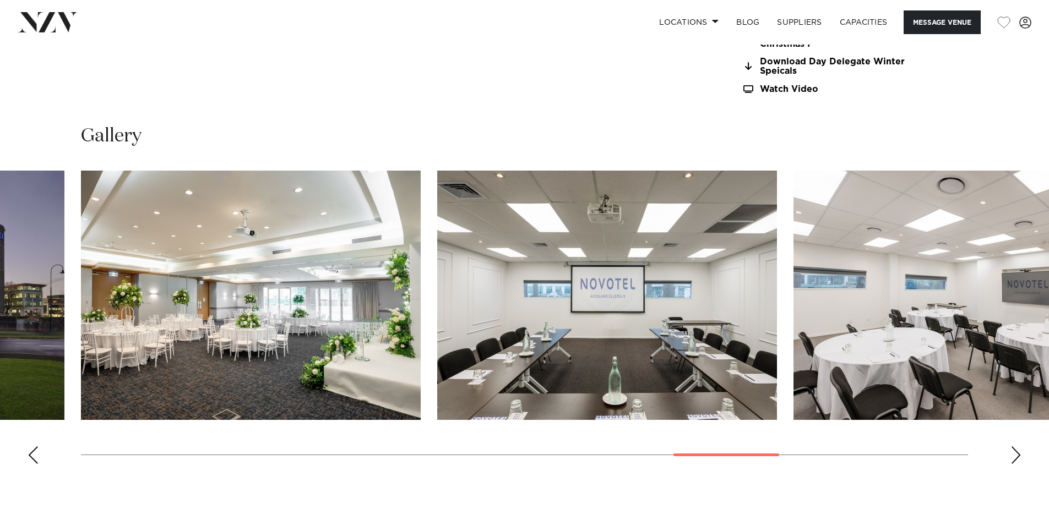
click at [31, 457] on div "Previous slide" at bounding box center [33, 455] width 11 height 18
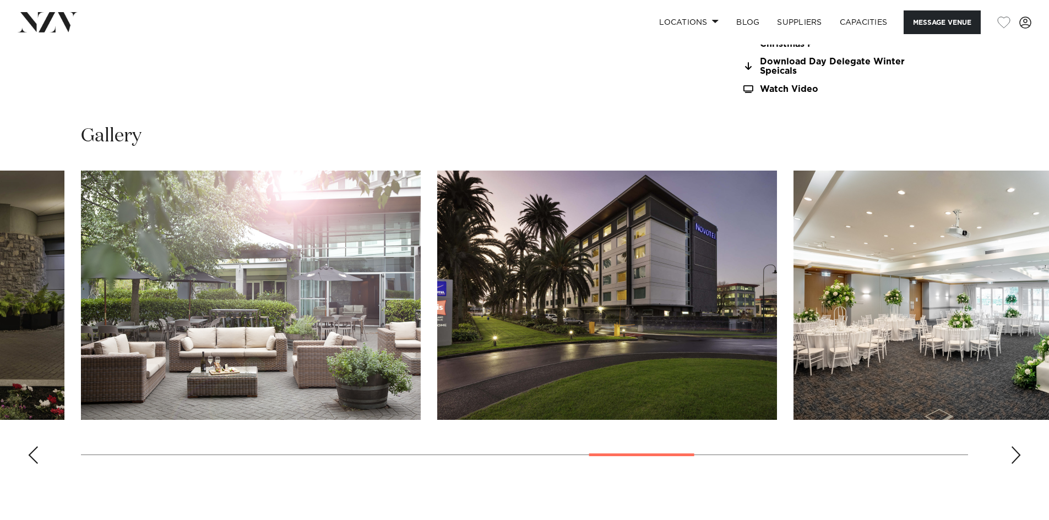
click at [31, 457] on div "Previous slide" at bounding box center [33, 455] width 11 height 18
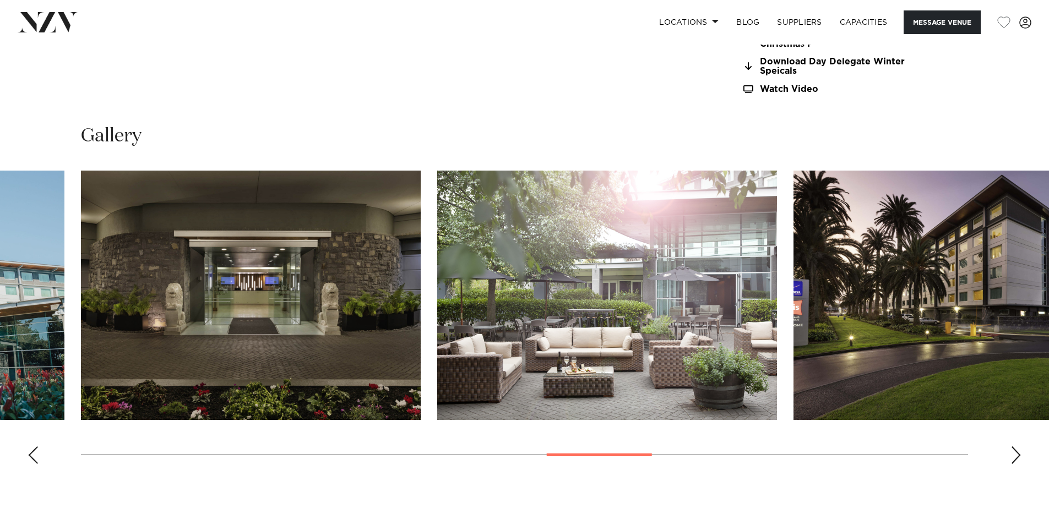
click at [31, 457] on div "Previous slide" at bounding box center [33, 455] width 11 height 18
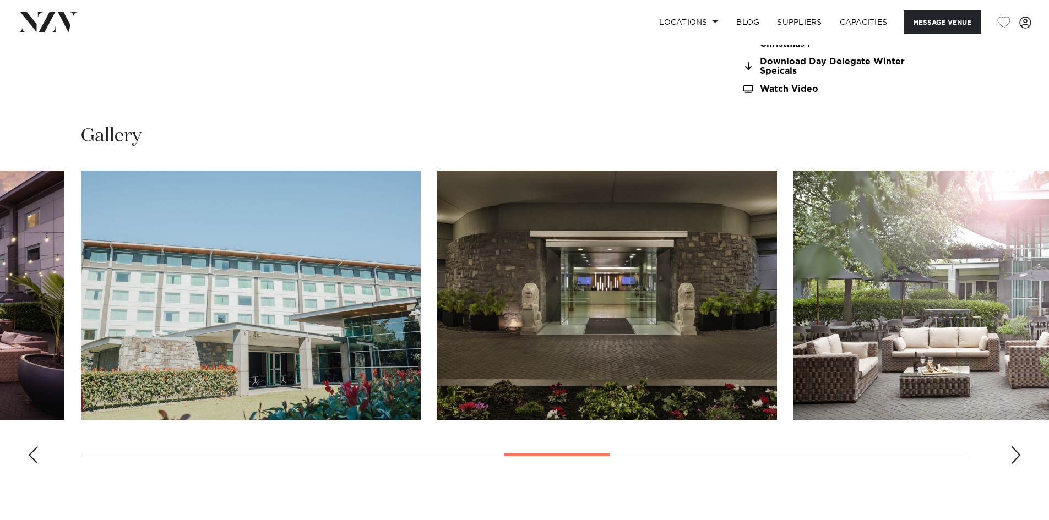
click at [31, 457] on div "Previous slide" at bounding box center [33, 455] width 11 height 18
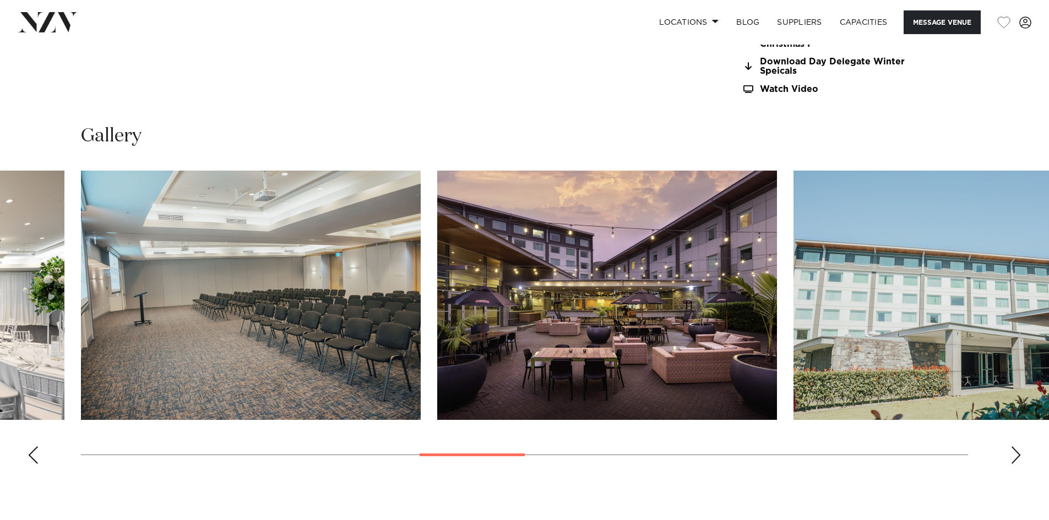
click at [31, 457] on div "Previous slide" at bounding box center [33, 455] width 11 height 18
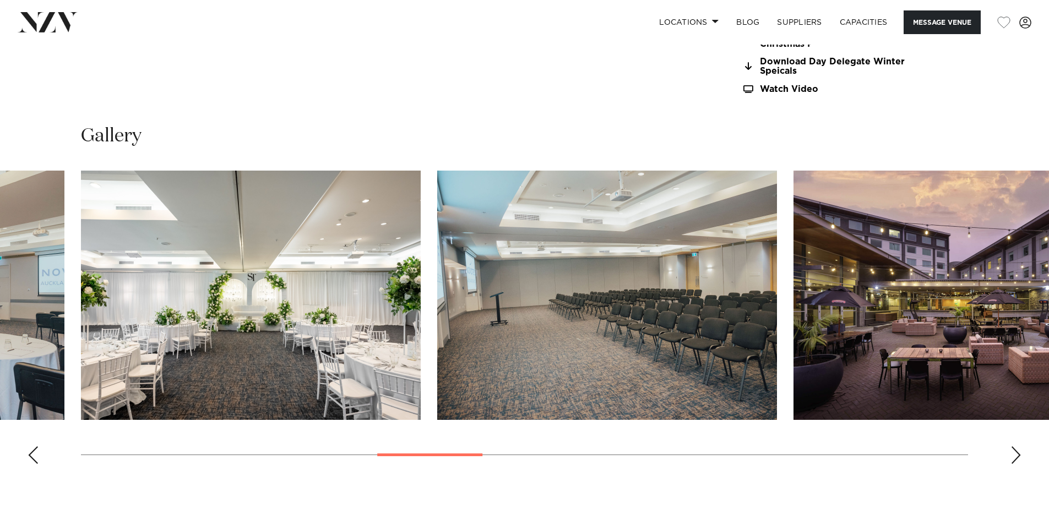
click at [31, 457] on div "Previous slide" at bounding box center [33, 455] width 11 height 18
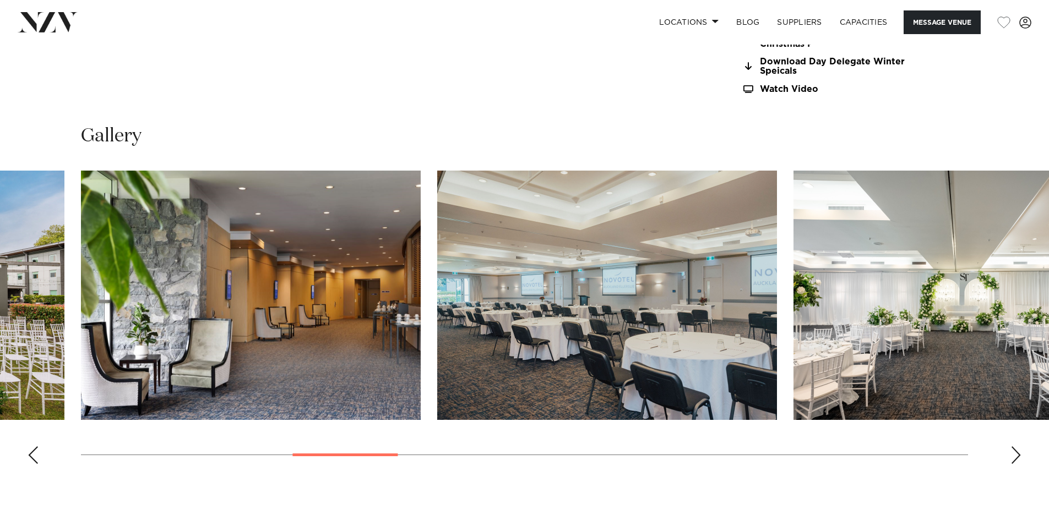
click at [31, 457] on div "Previous slide" at bounding box center [33, 455] width 11 height 18
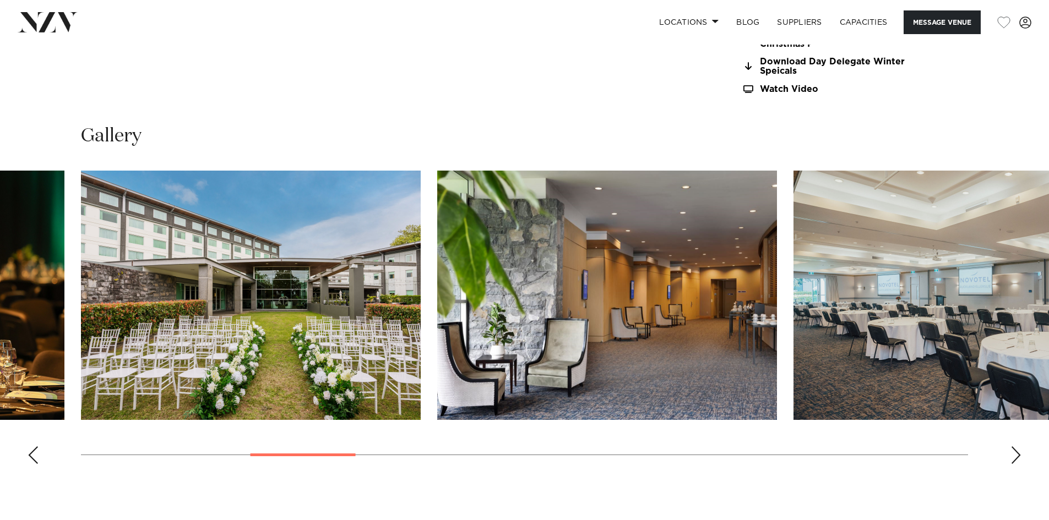
click at [31, 457] on div "Previous slide" at bounding box center [33, 455] width 11 height 18
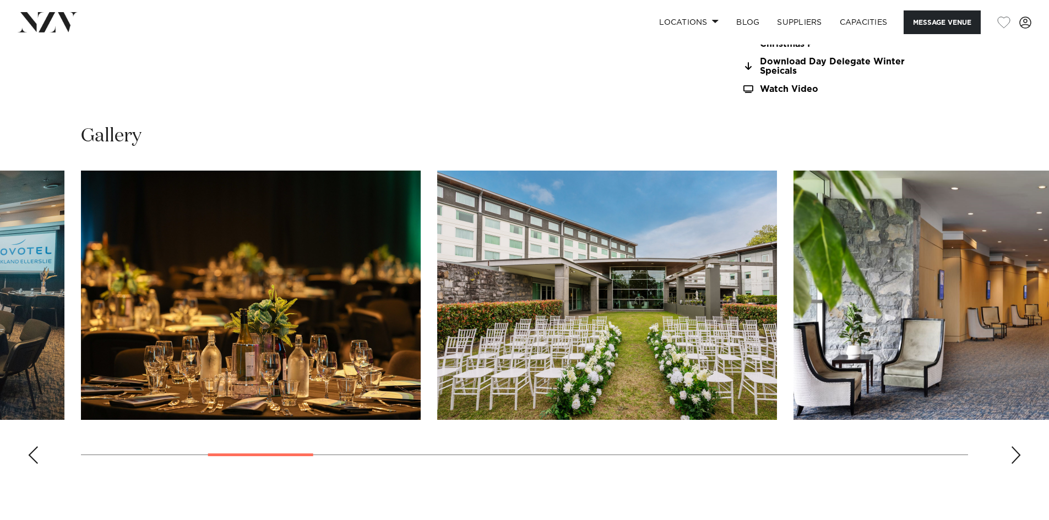
click at [31, 457] on div "Previous slide" at bounding box center [33, 455] width 11 height 18
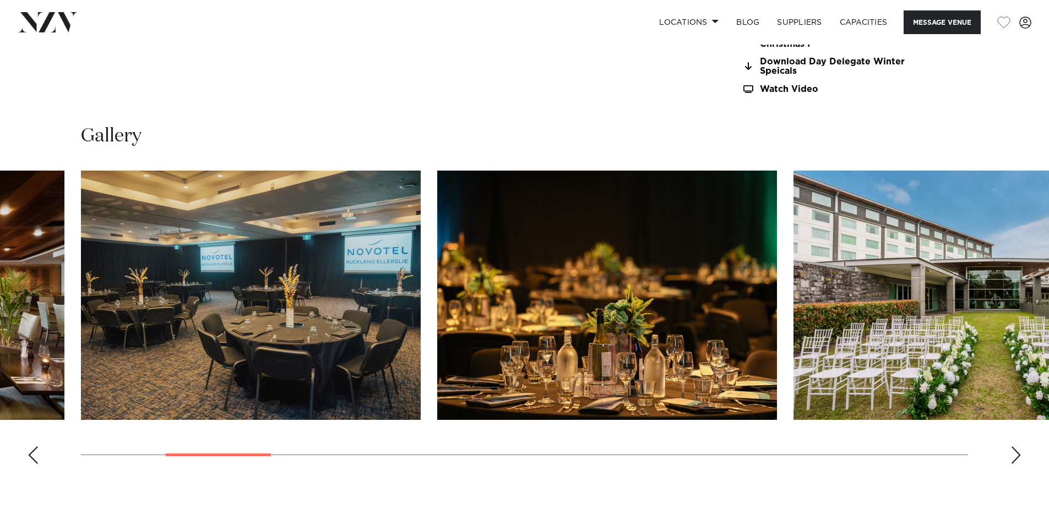
click at [31, 456] on div "Previous slide" at bounding box center [33, 455] width 11 height 18
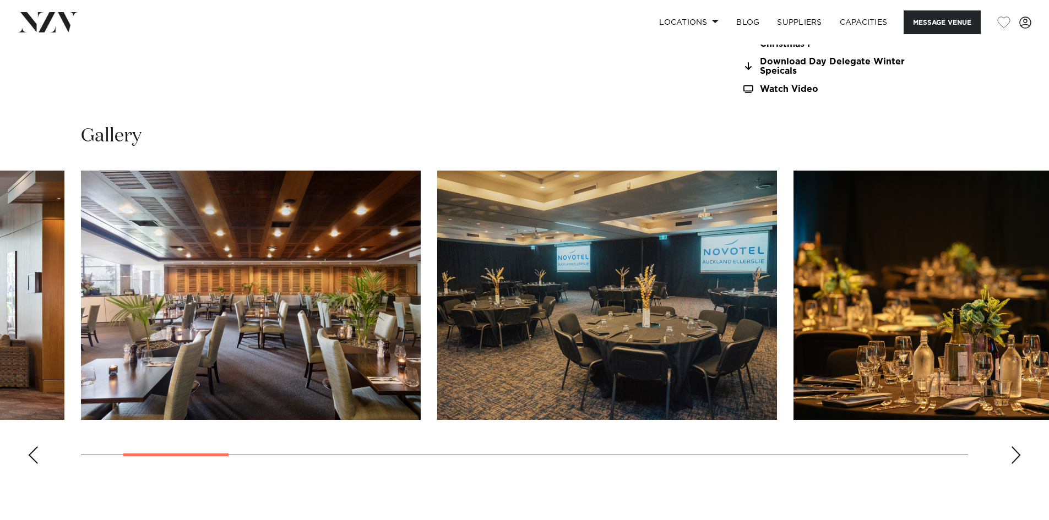
click at [31, 456] on div "Previous slide" at bounding box center [33, 455] width 11 height 18
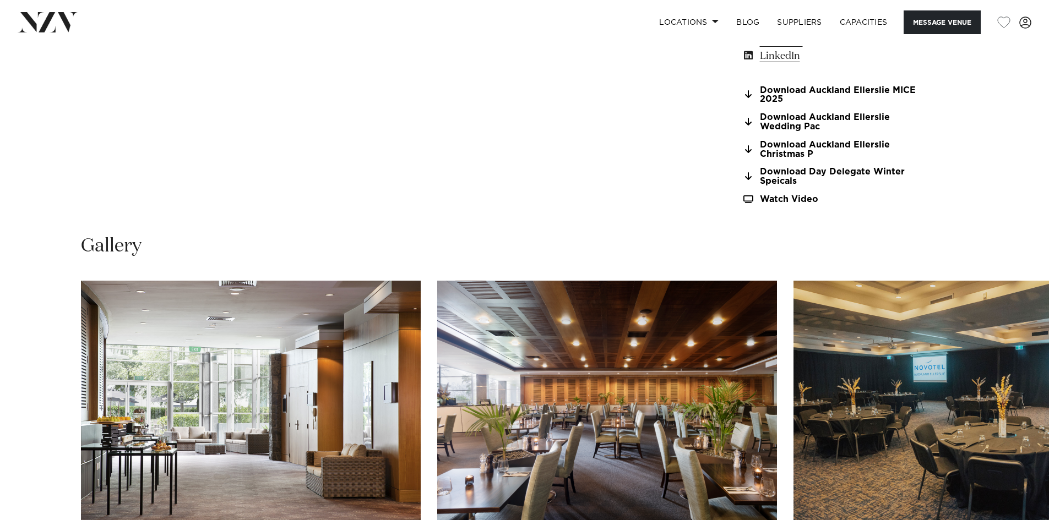
scroll to position [991, 0]
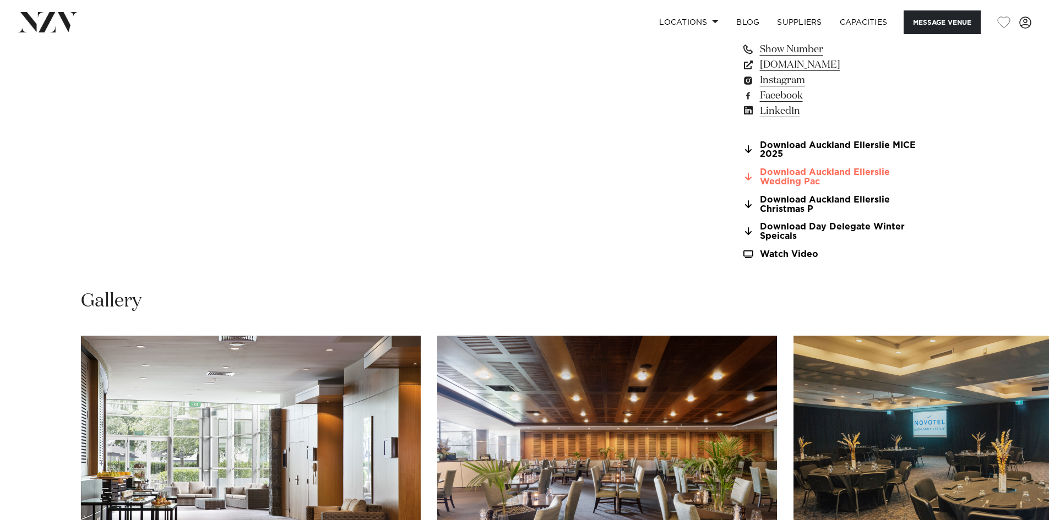
click at [789, 179] on link "Download Auckland Ellerslie Wedding Pac" at bounding box center [830, 177] width 179 height 19
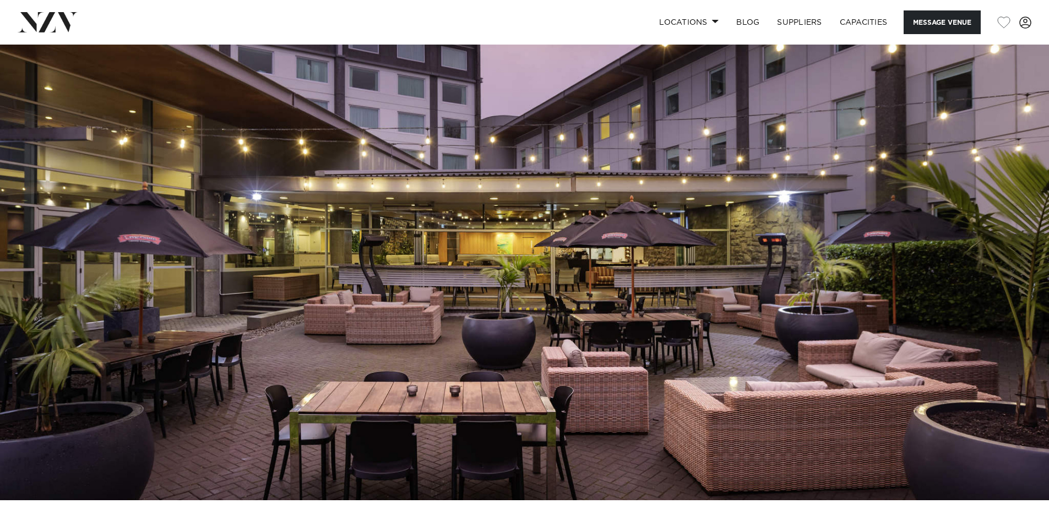
scroll to position [55, 0]
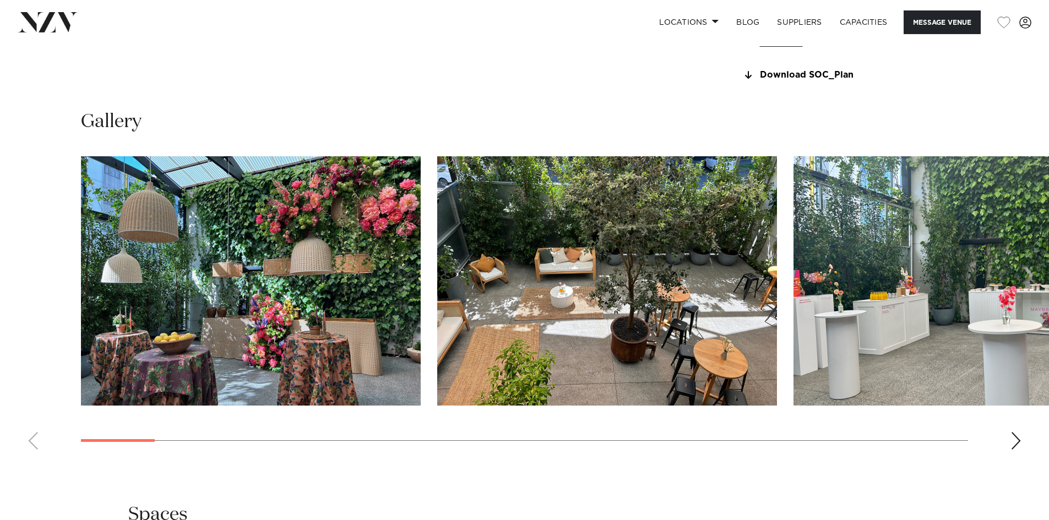
click at [1003, 432] on swiper-container at bounding box center [524, 307] width 1049 height 302
click at [1012, 444] on div "Next slide" at bounding box center [1015, 441] width 11 height 18
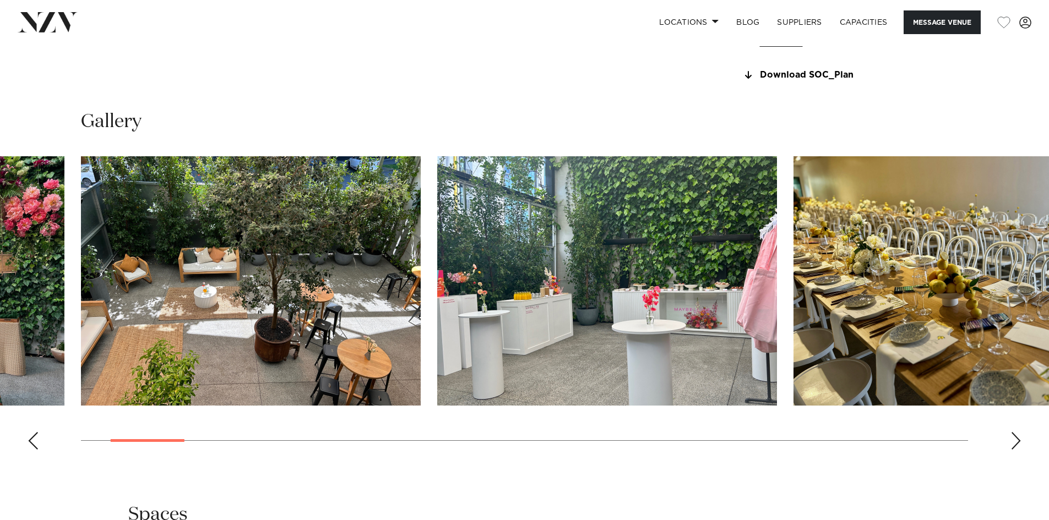
click at [1012, 444] on div "Next slide" at bounding box center [1015, 441] width 11 height 18
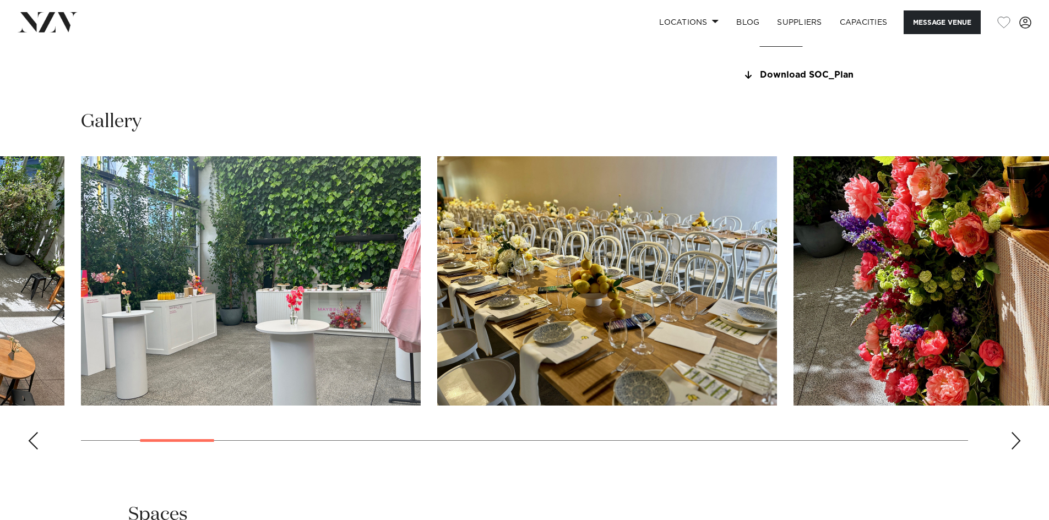
click at [1012, 444] on div "Next slide" at bounding box center [1015, 441] width 11 height 18
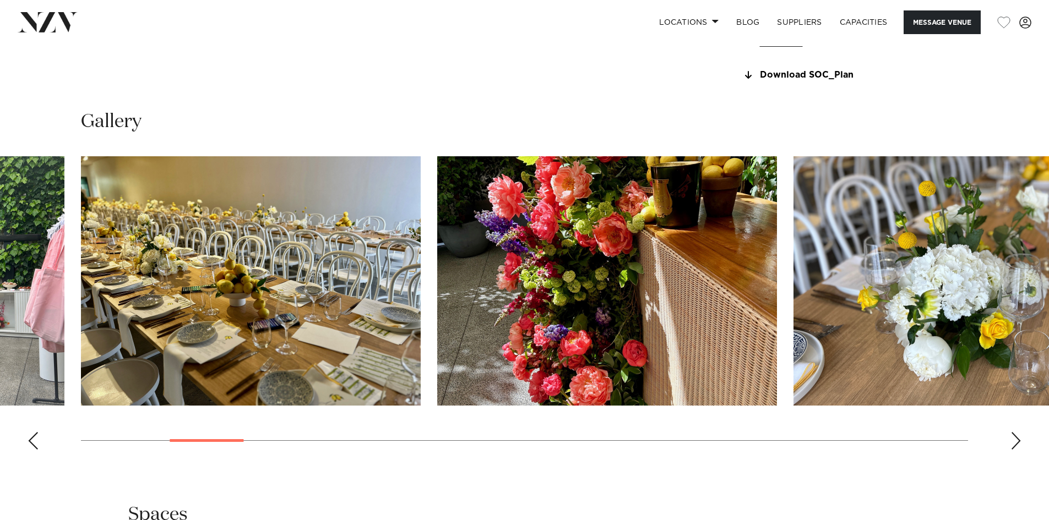
click at [1012, 444] on div "Next slide" at bounding box center [1015, 441] width 11 height 18
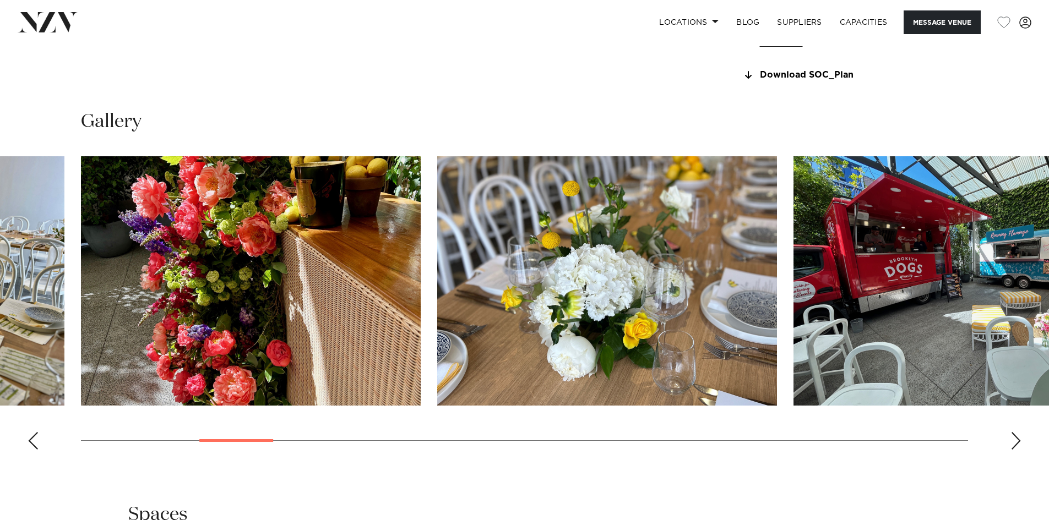
click at [1012, 444] on div "Next slide" at bounding box center [1015, 441] width 11 height 18
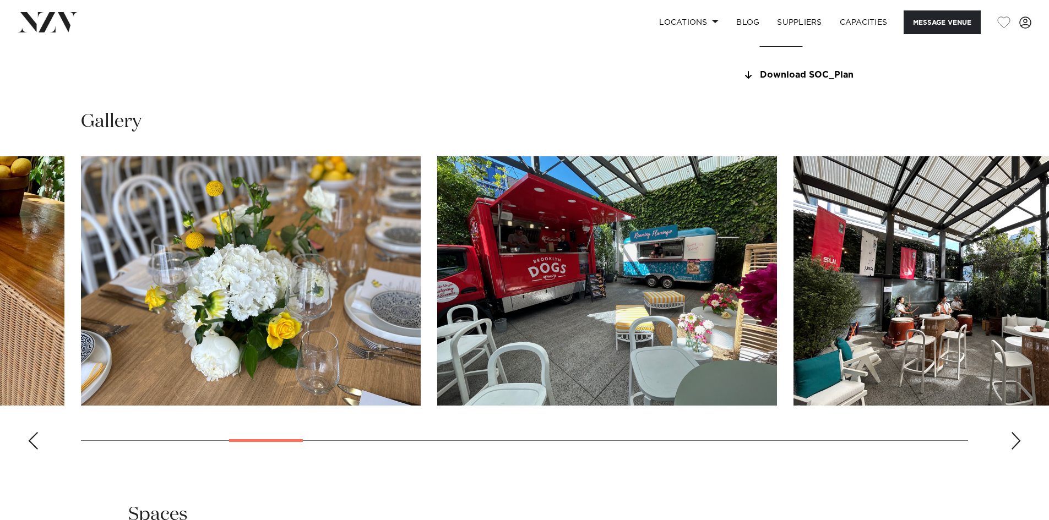
click at [1012, 444] on div "Next slide" at bounding box center [1015, 441] width 11 height 18
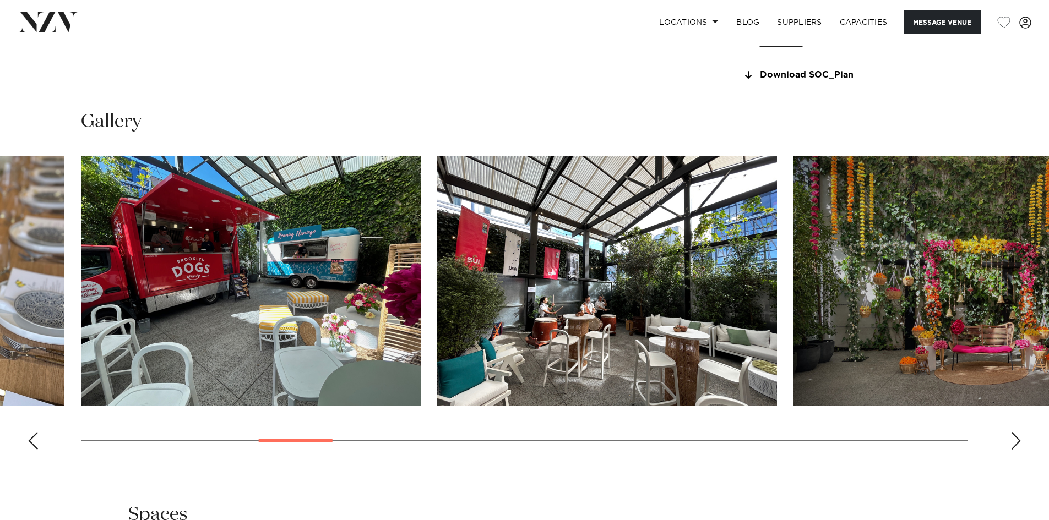
click at [1012, 444] on div "Next slide" at bounding box center [1015, 441] width 11 height 18
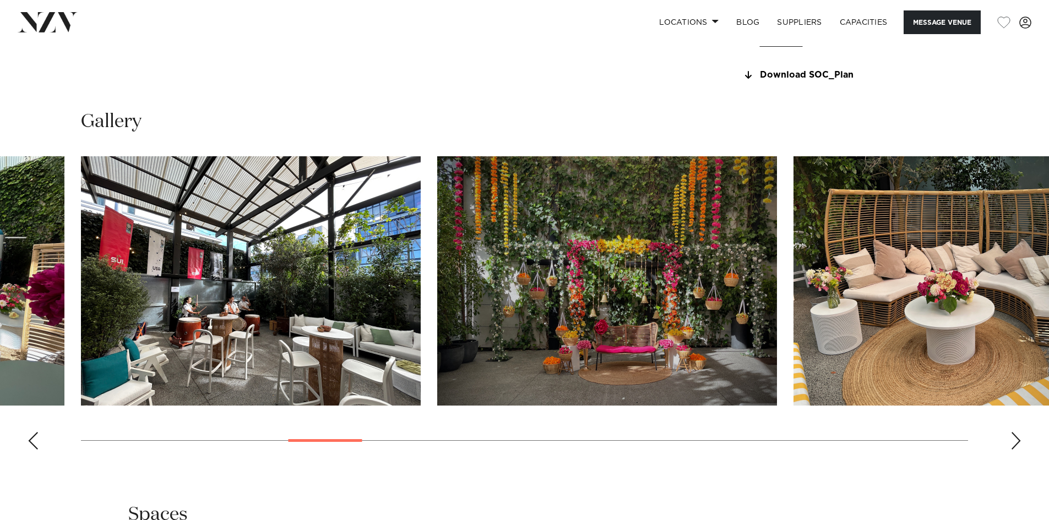
click at [1012, 444] on div "Next slide" at bounding box center [1015, 441] width 11 height 18
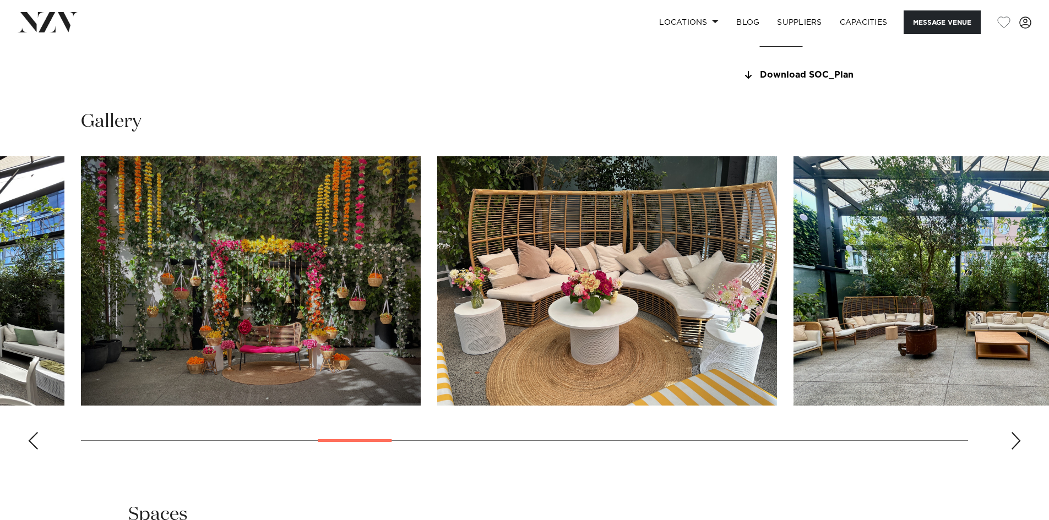
click at [1012, 444] on div "Next slide" at bounding box center [1015, 441] width 11 height 18
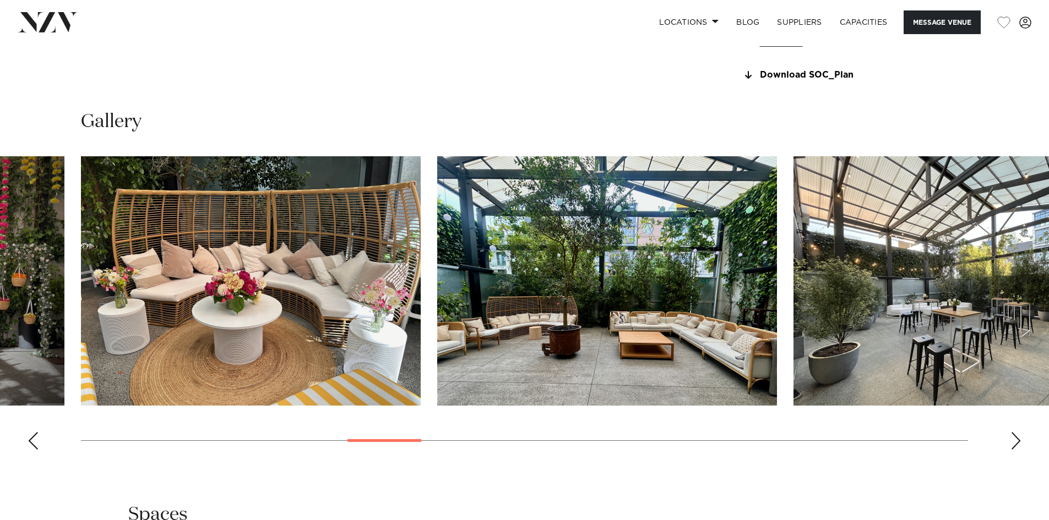
click at [1012, 444] on div "Next slide" at bounding box center [1015, 441] width 11 height 18
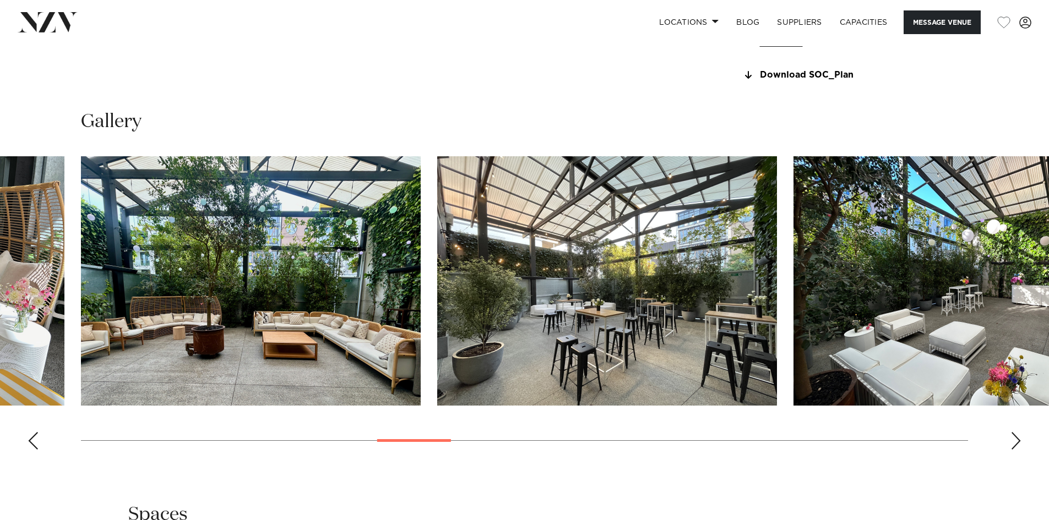
click at [1012, 444] on div "Next slide" at bounding box center [1015, 441] width 11 height 18
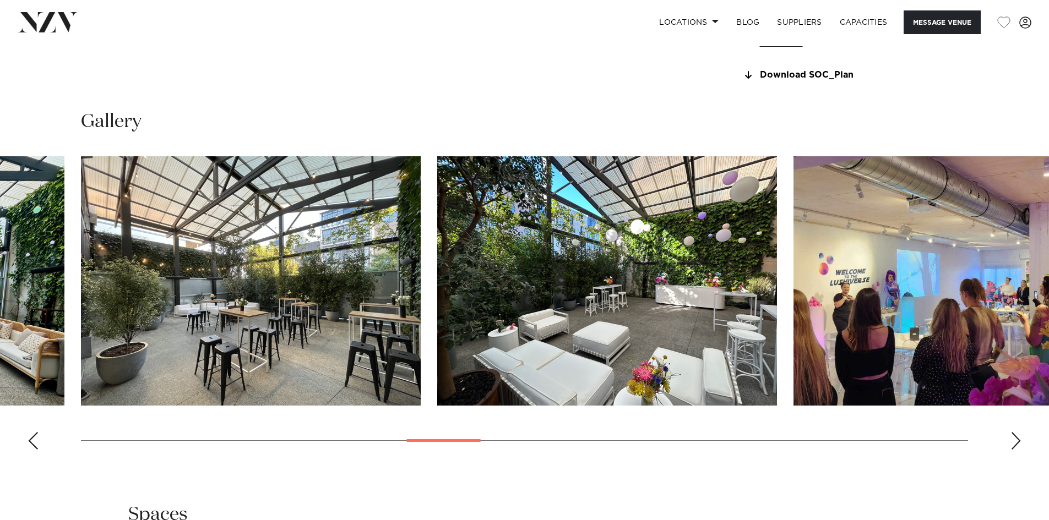
click at [1012, 444] on div "Next slide" at bounding box center [1015, 441] width 11 height 18
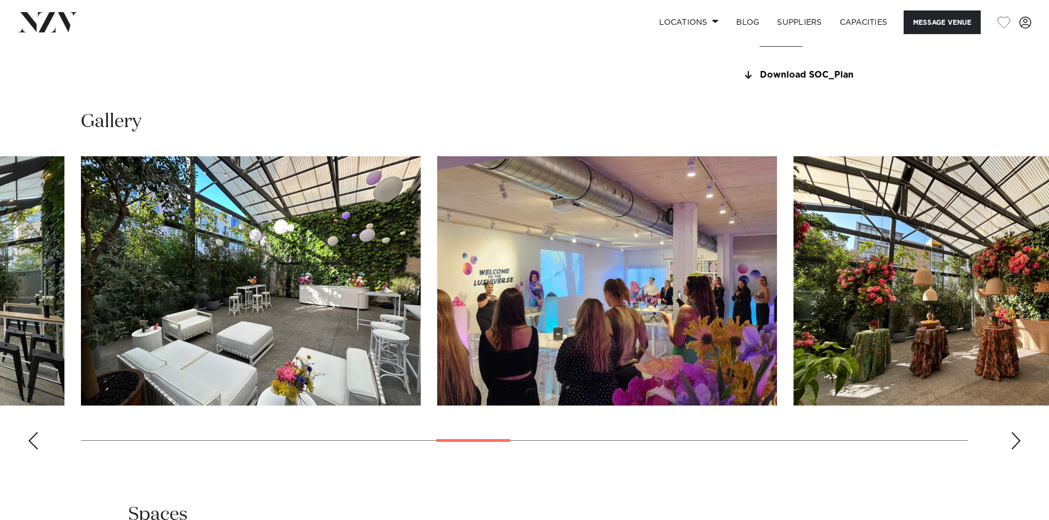
click at [1012, 444] on div "Next slide" at bounding box center [1015, 441] width 11 height 18
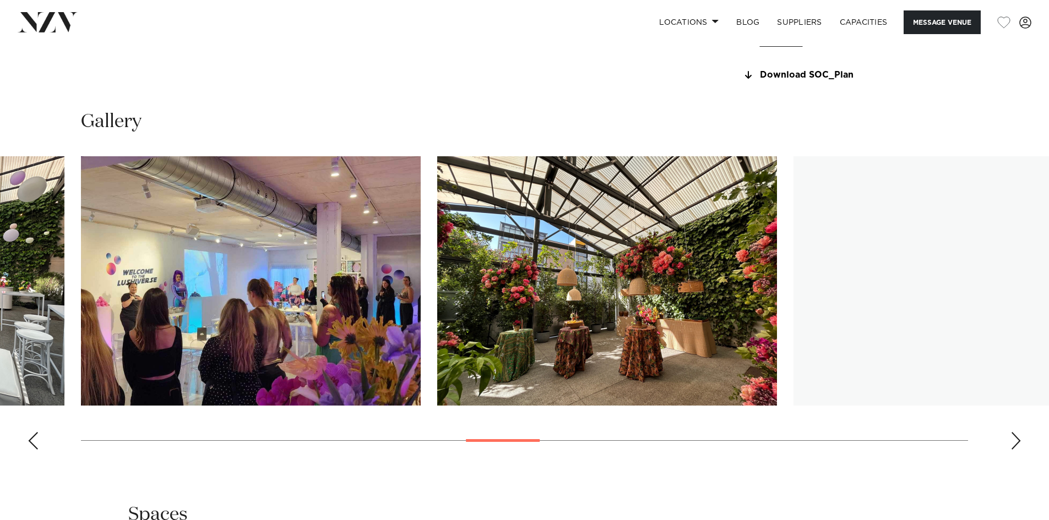
click at [1012, 444] on div "Next slide" at bounding box center [1015, 441] width 11 height 18
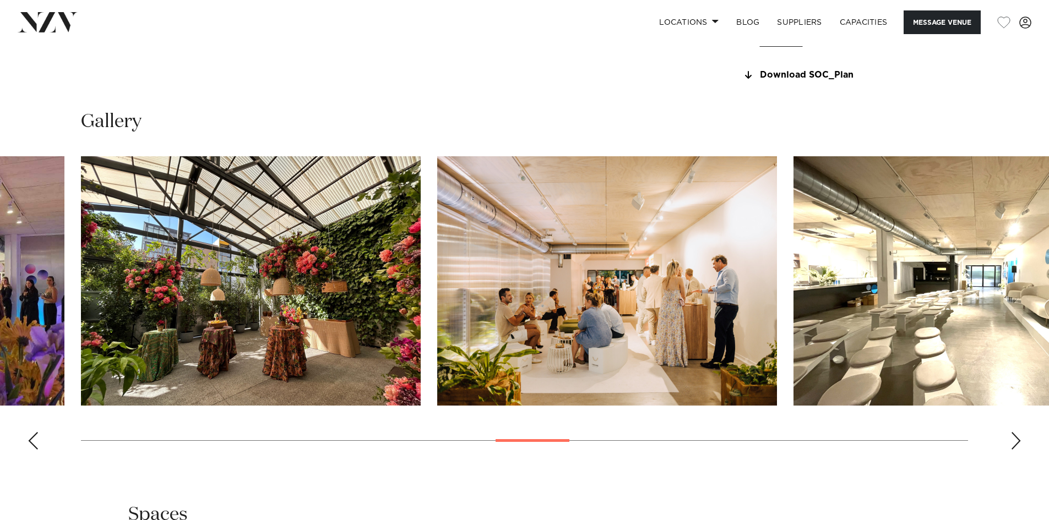
click at [1012, 444] on div "Next slide" at bounding box center [1015, 441] width 11 height 18
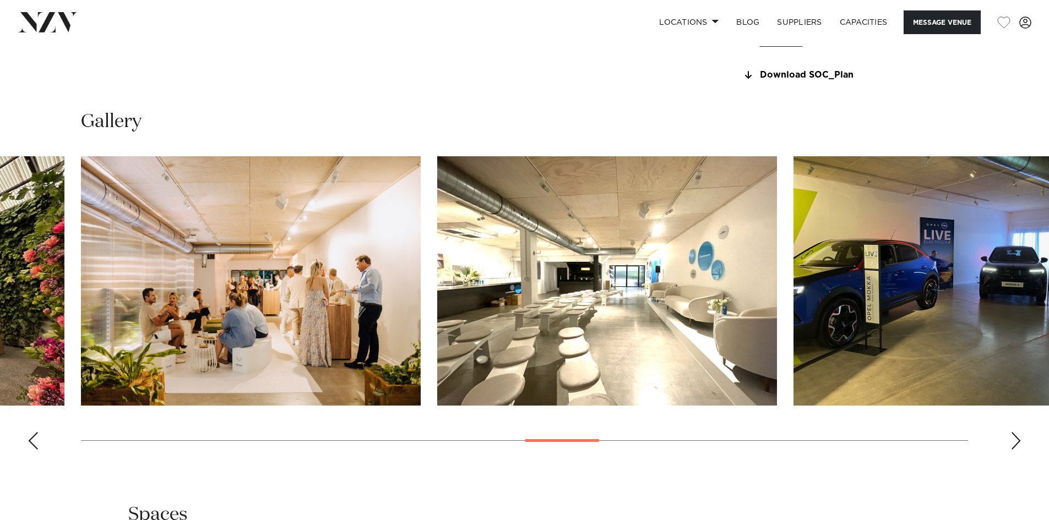
click at [1012, 444] on div "Next slide" at bounding box center [1015, 441] width 11 height 18
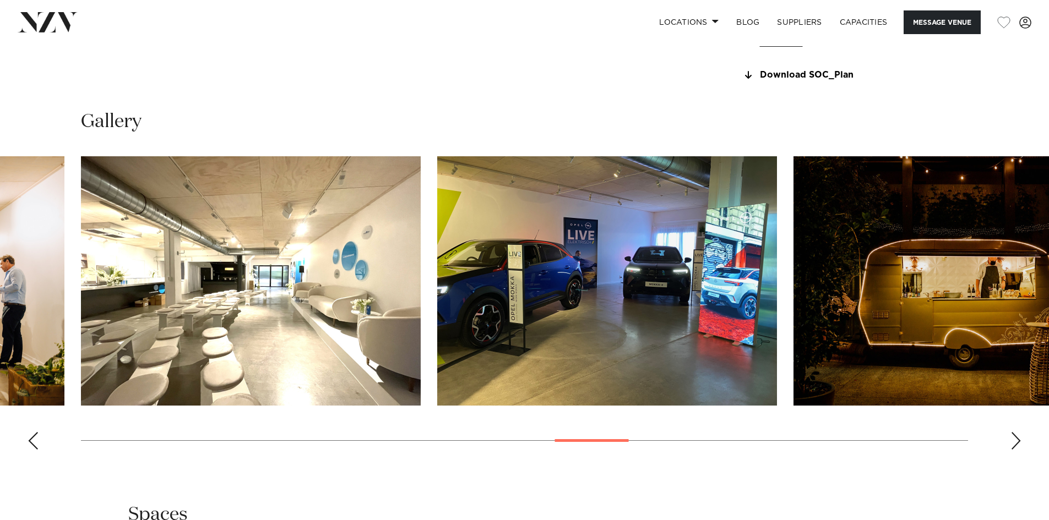
click at [1012, 444] on div "Next slide" at bounding box center [1015, 441] width 11 height 18
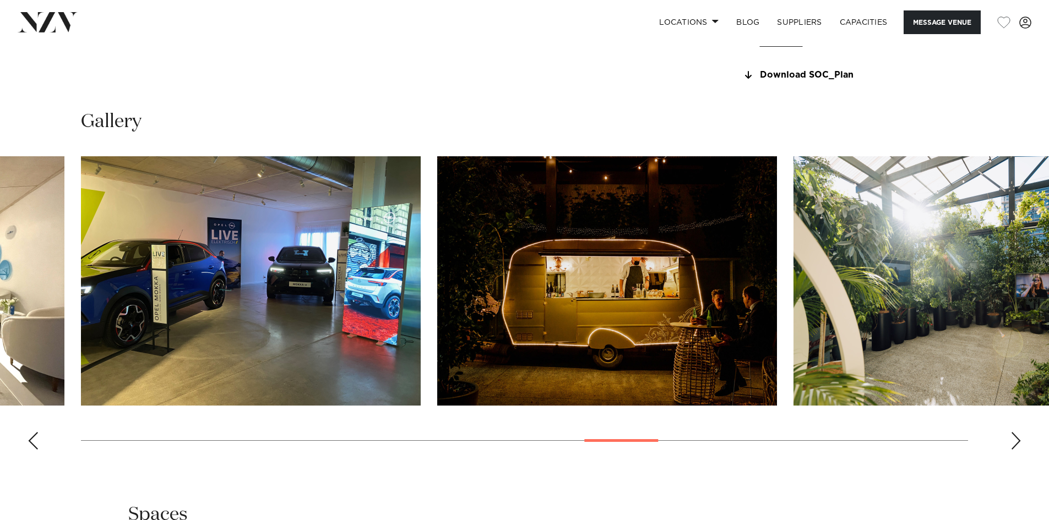
click at [1012, 444] on div "Next slide" at bounding box center [1015, 441] width 11 height 18
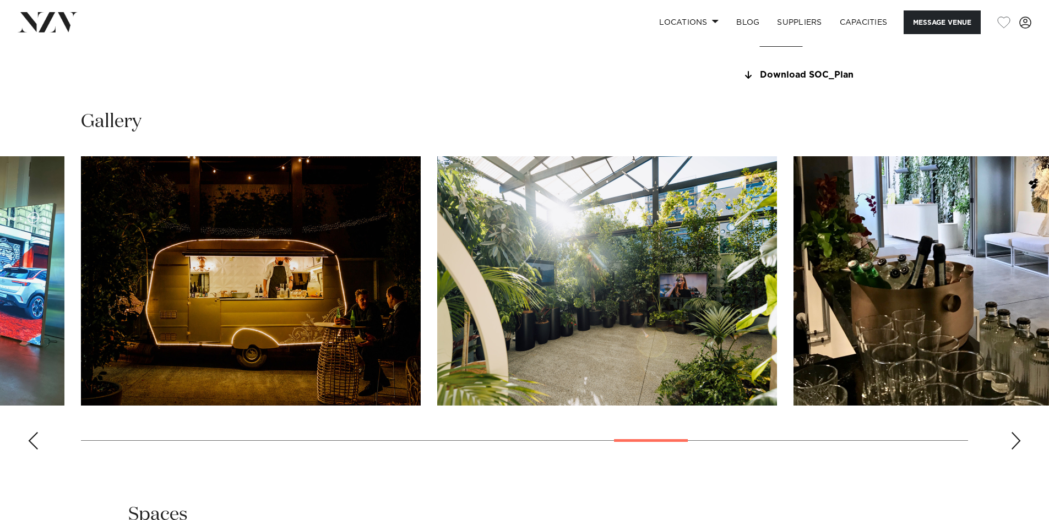
click at [1012, 444] on div "Next slide" at bounding box center [1015, 441] width 11 height 18
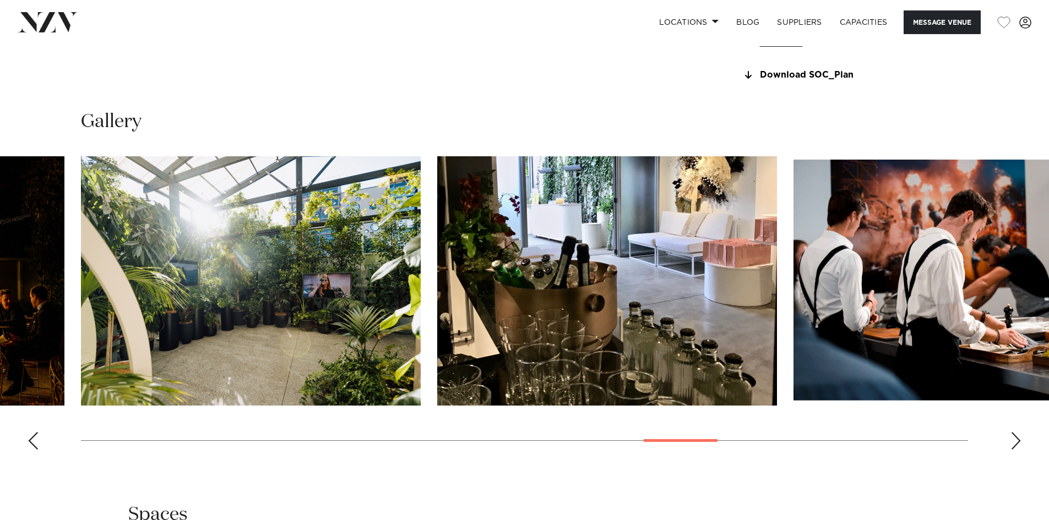
click at [1012, 444] on div "Next slide" at bounding box center [1015, 441] width 11 height 18
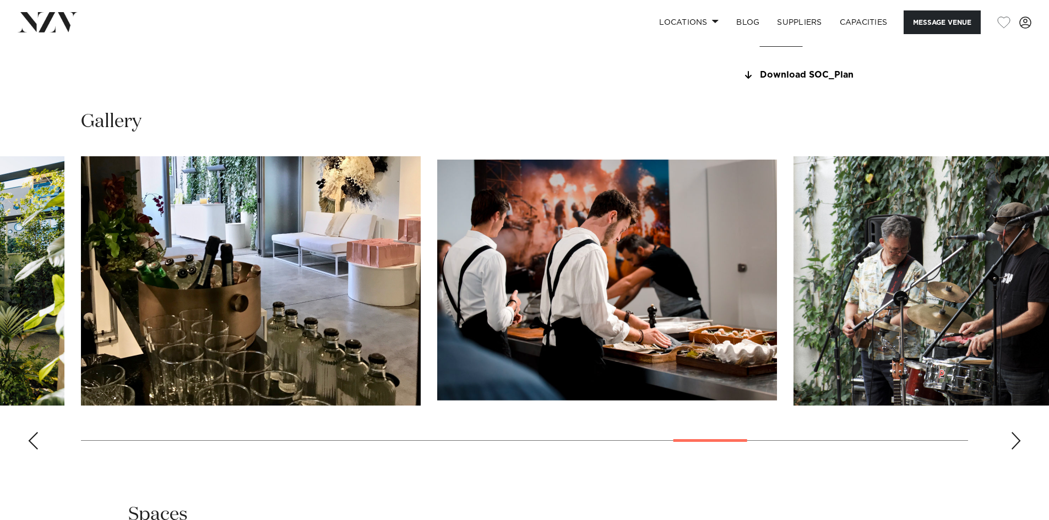
click at [1012, 444] on div "Next slide" at bounding box center [1015, 441] width 11 height 18
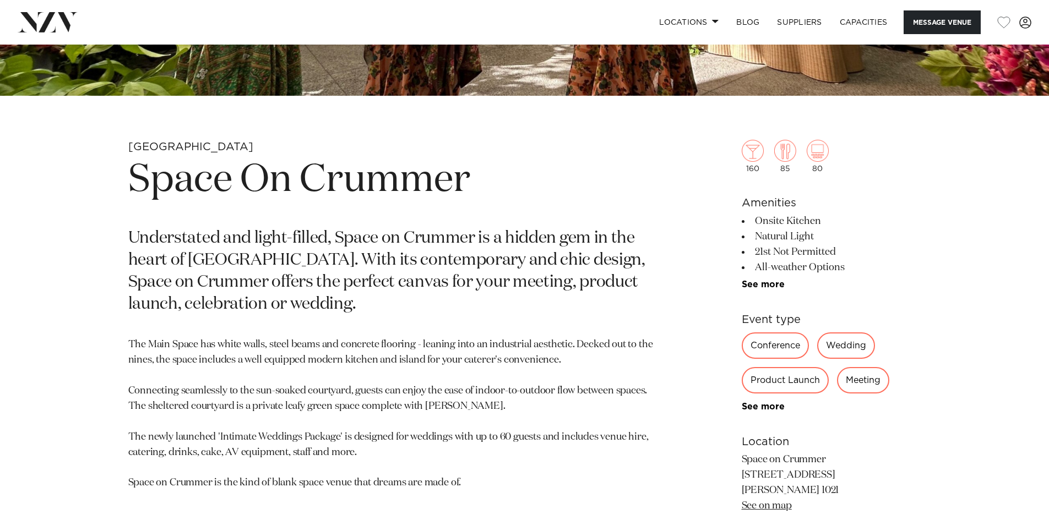
scroll to position [771, 0]
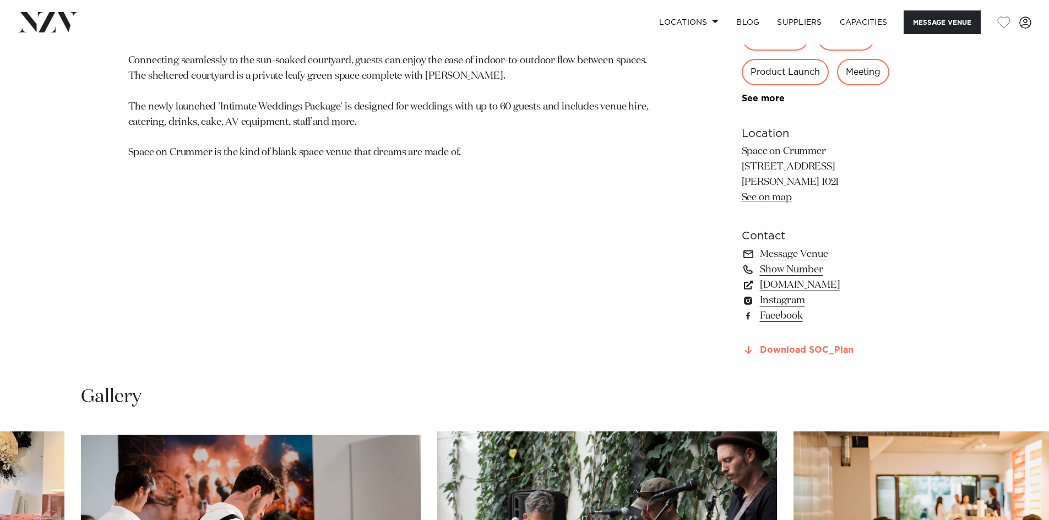
click at [764, 347] on link "Download SOC_Plan" at bounding box center [830, 351] width 179 height 10
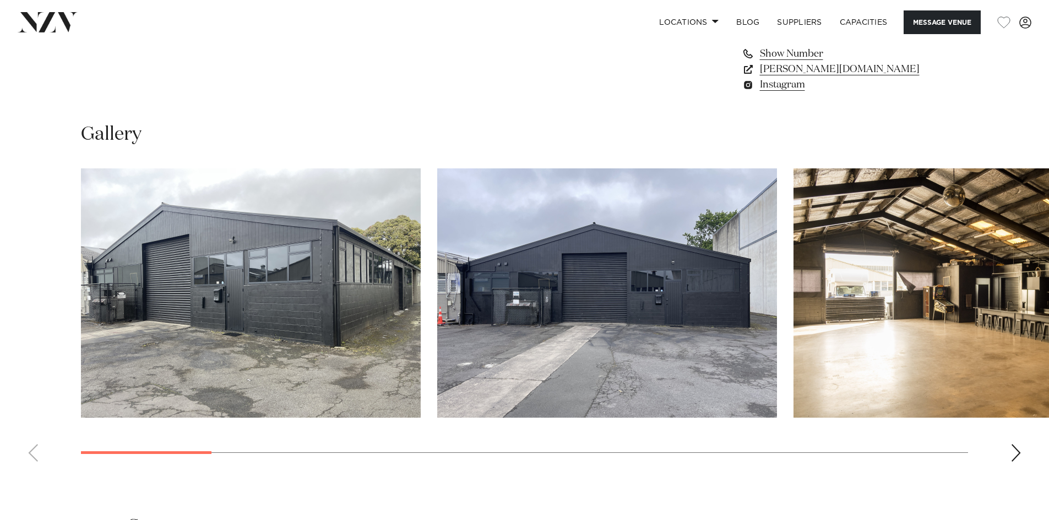
scroll to position [991, 0]
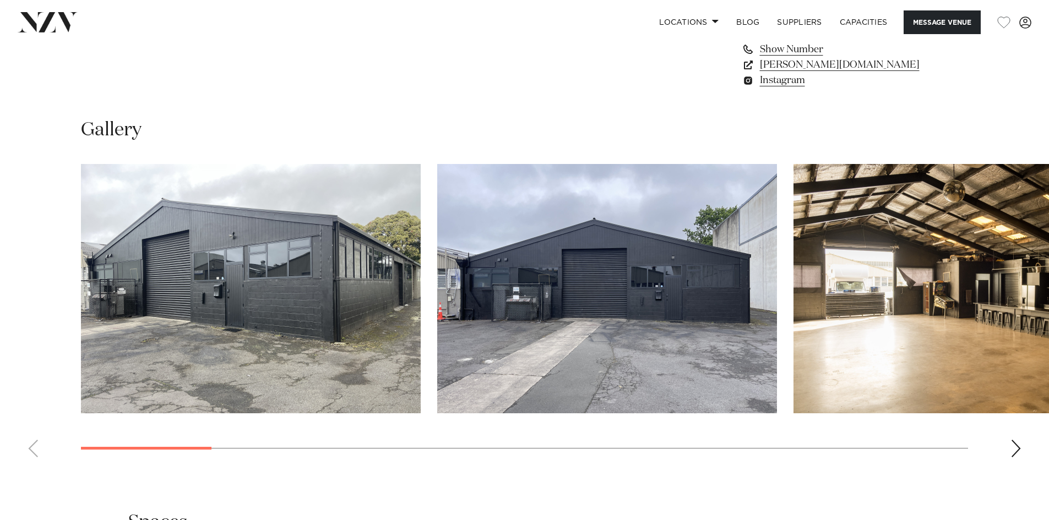
click at [1017, 443] on div "Next slide" at bounding box center [1015, 449] width 11 height 18
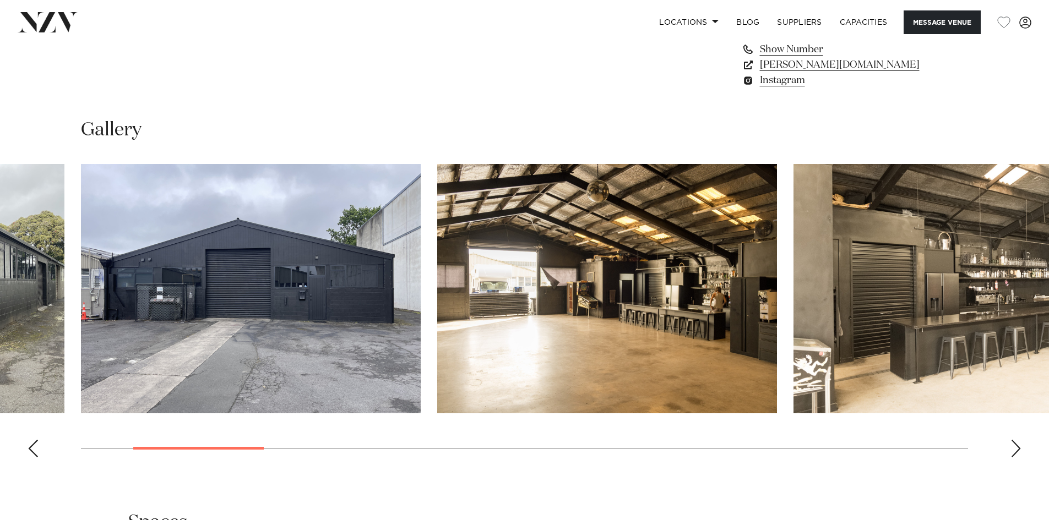
click at [1017, 443] on div "Next slide" at bounding box center [1015, 449] width 11 height 18
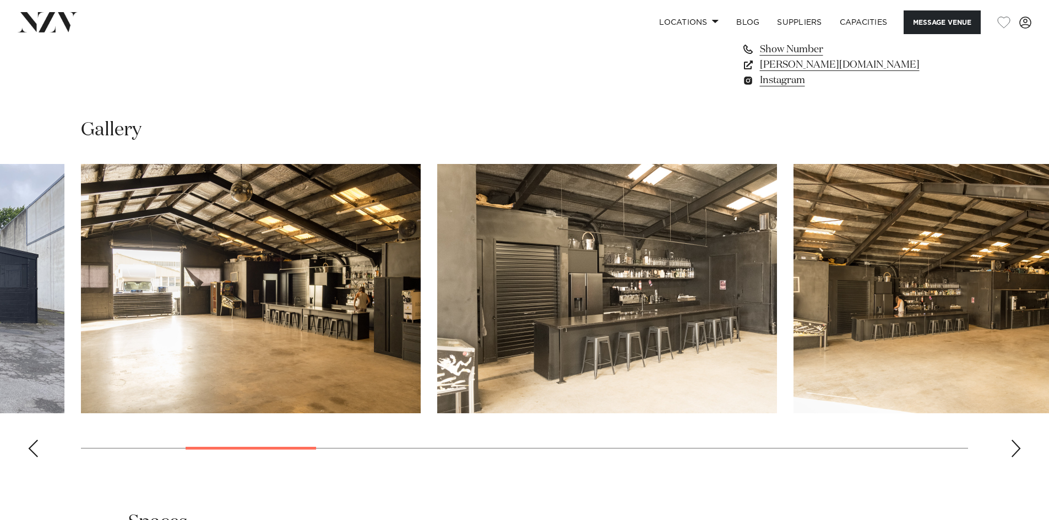
click at [1017, 443] on div "Next slide" at bounding box center [1015, 449] width 11 height 18
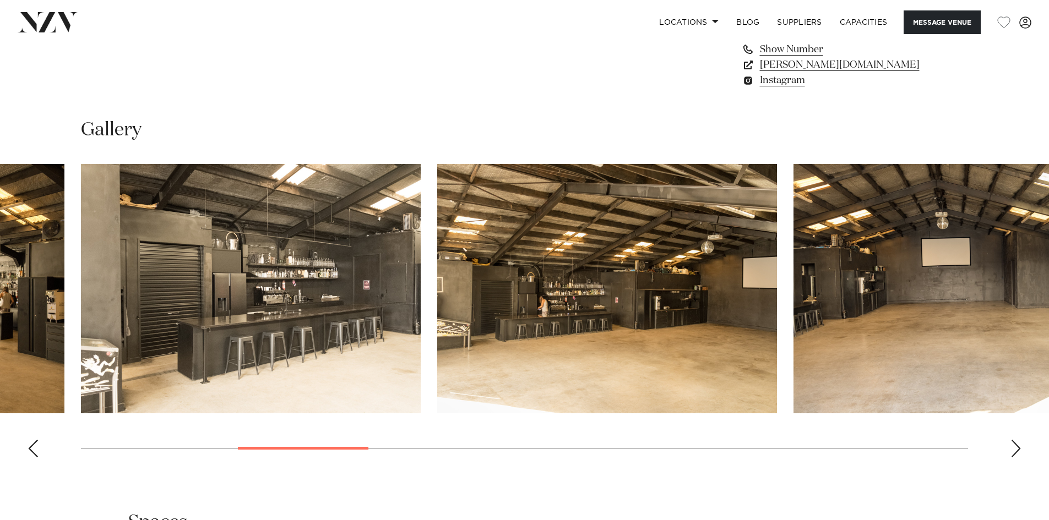
click at [1017, 443] on div "Next slide" at bounding box center [1015, 449] width 11 height 18
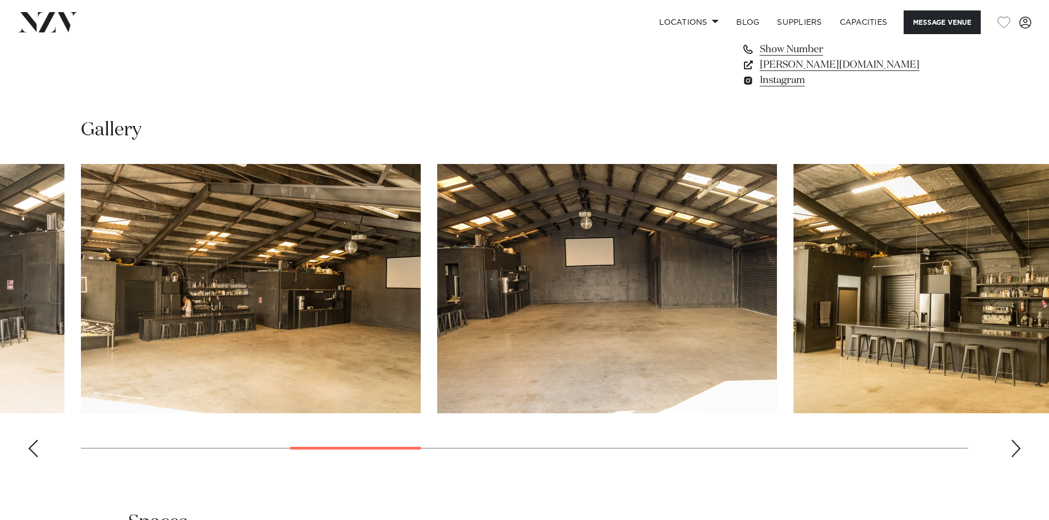
click at [1017, 443] on div "Next slide" at bounding box center [1015, 449] width 11 height 18
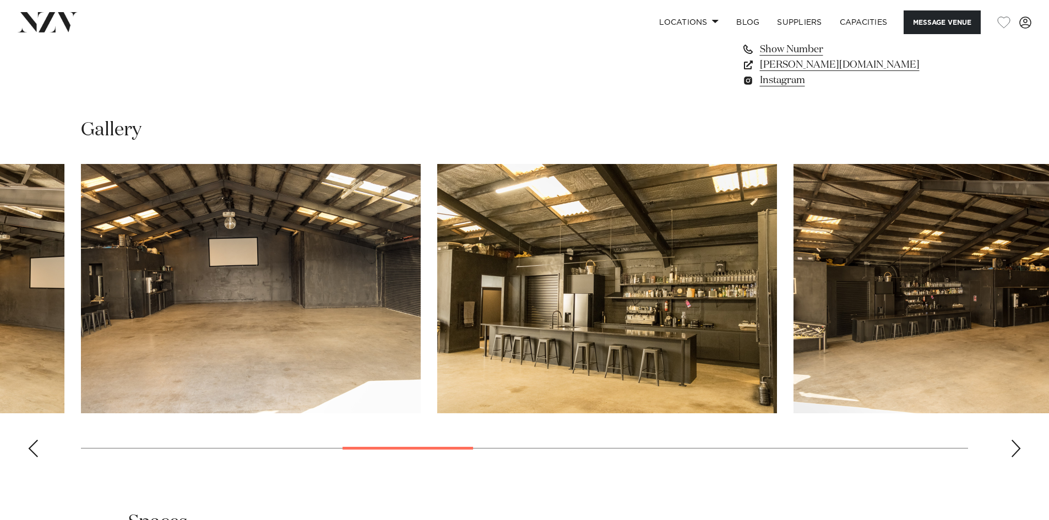
click at [1017, 443] on div "Next slide" at bounding box center [1015, 449] width 11 height 18
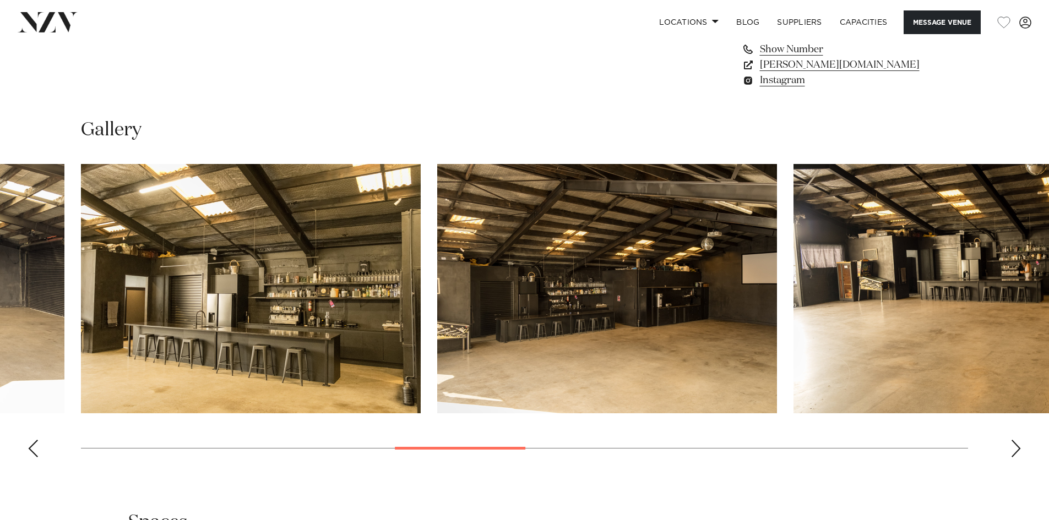
click at [1017, 443] on div "Next slide" at bounding box center [1015, 449] width 11 height 18
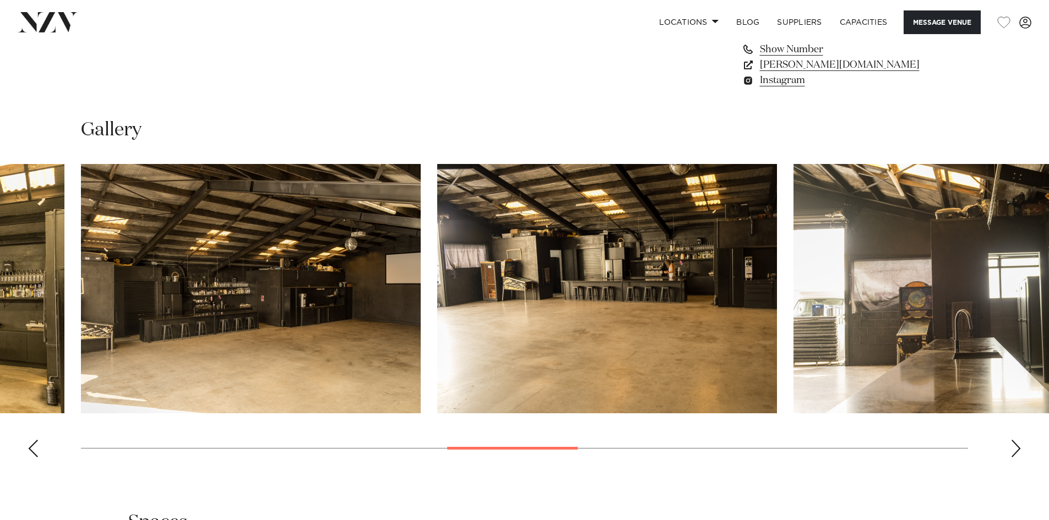
click at [1017, 443] on div "Next slide" at bounding box center [1015, 449] width 11 height 18
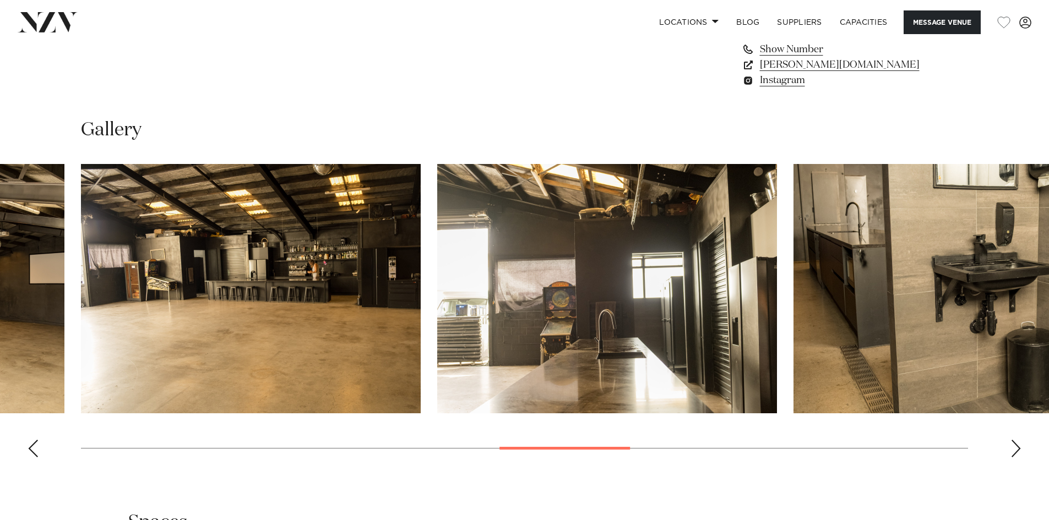
click at [1017, 443] on div "Next slide" at bounding box center [1015, 449] width 11 height 18
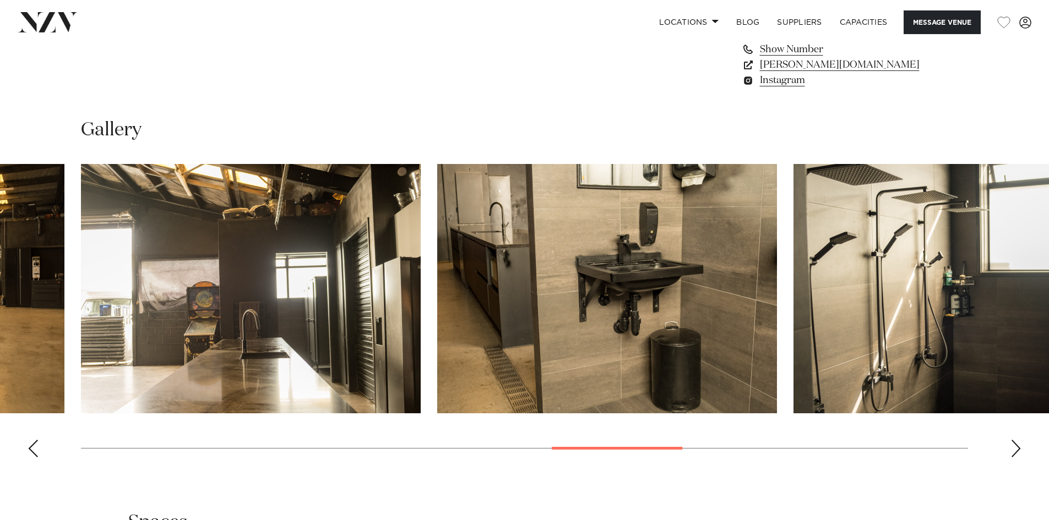
click at [1017, 443] on div "Next slide" at bounding box center [1015, 449] width 11 height 18
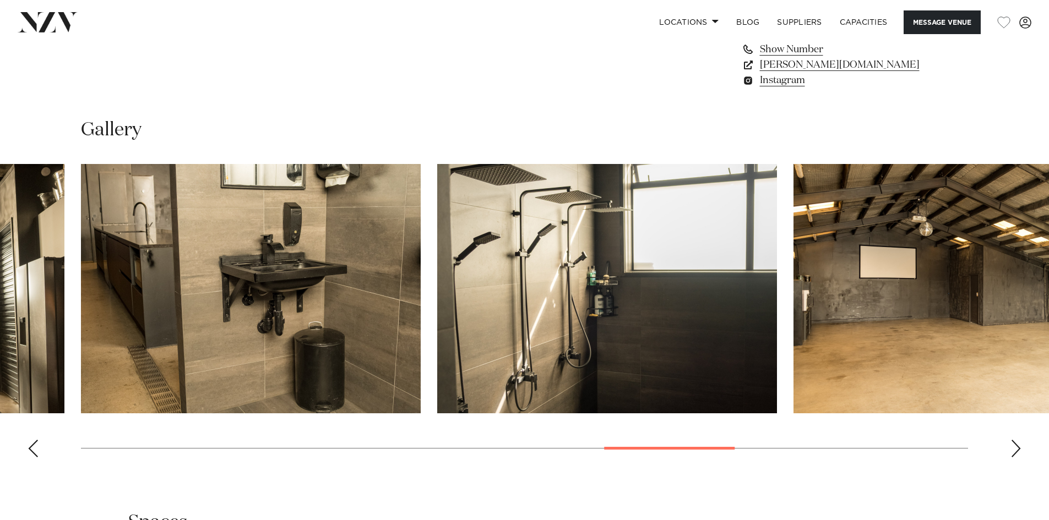
click at [1017, 443] on div "Next slide" at bounding box center [1015, 449] width 11 height 18
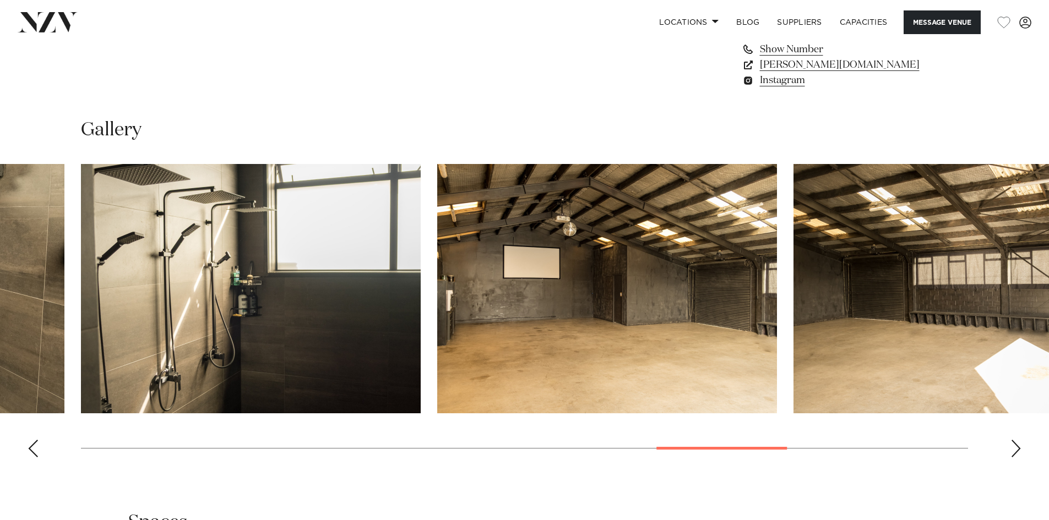
click at [1017, 443] on div "Next slide" at bounding box center [1015, 449] width 11 height 18
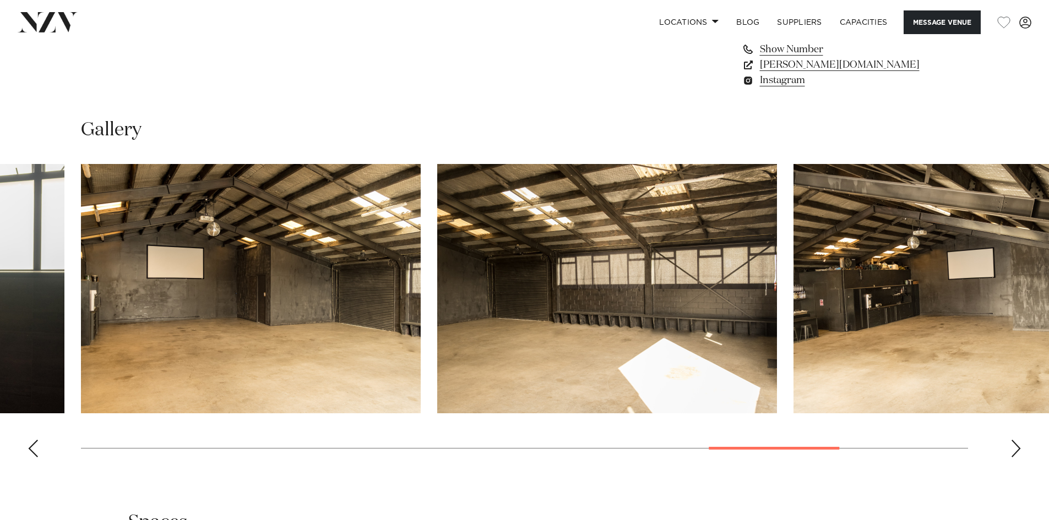
click at [1017, 443] on div "Next slide" at bounding box center [1015, 449] width 11 height 18
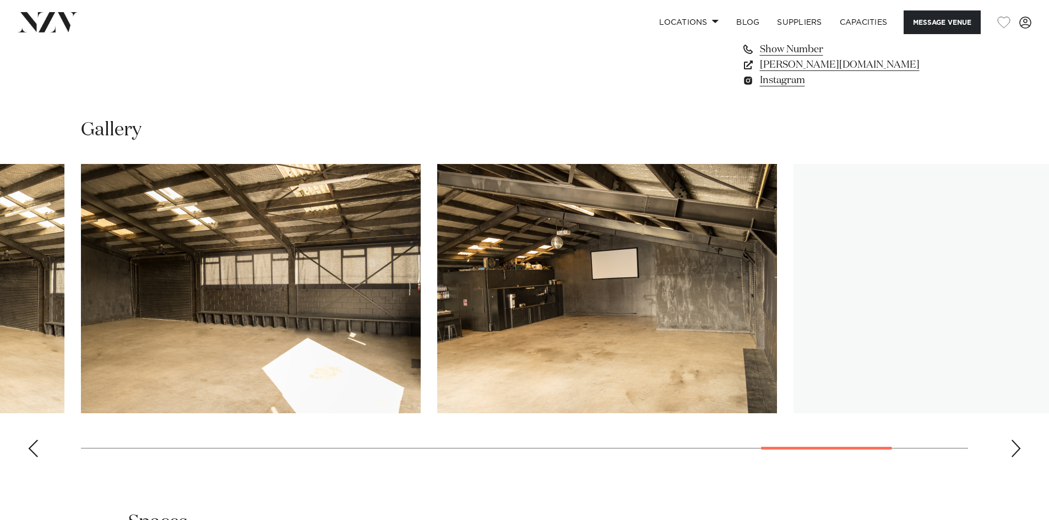
click at [1017, 443] on div "Next slide" at bounding box center [1015, 449] width 11 height 18
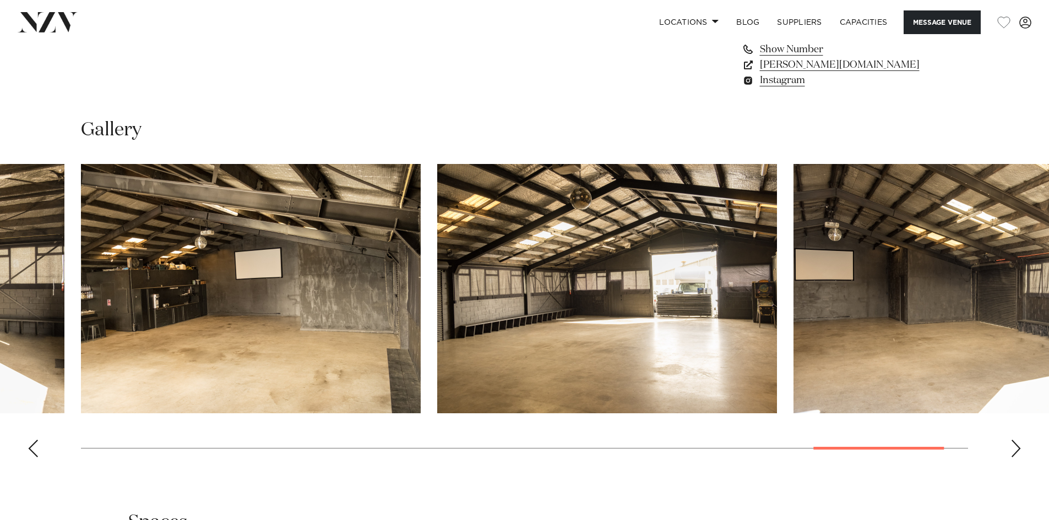
click at [1017, 443] on div "Next slide" at bounding box center [1015, 449] width 11 height 18
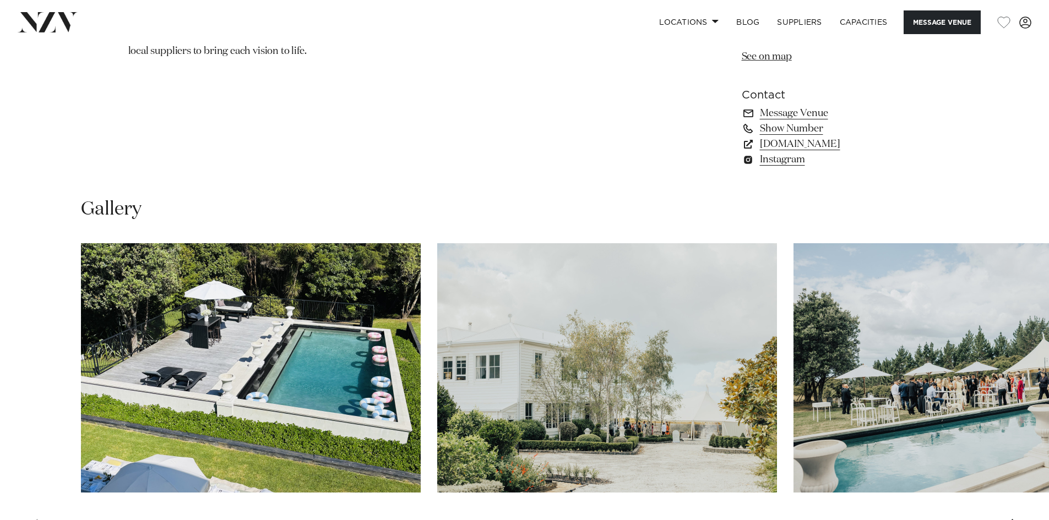
scroll to position [991, 0]
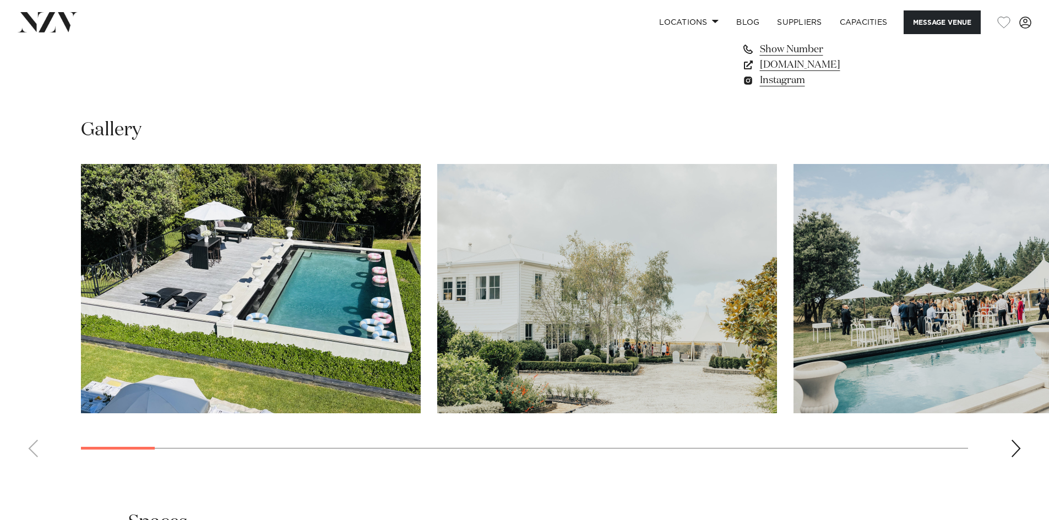
click at [1012, 455] on div "Next slide" at bounding box center [1015, 449] width 11 height 18
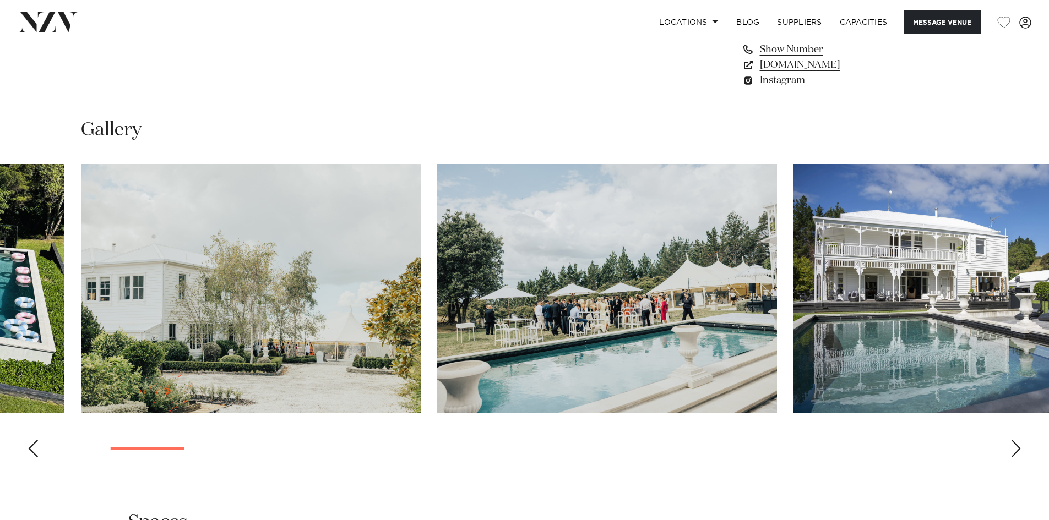
click at [1012, 455] on div "Next slide" at bounding box center [1015, 449] width 11 height 18
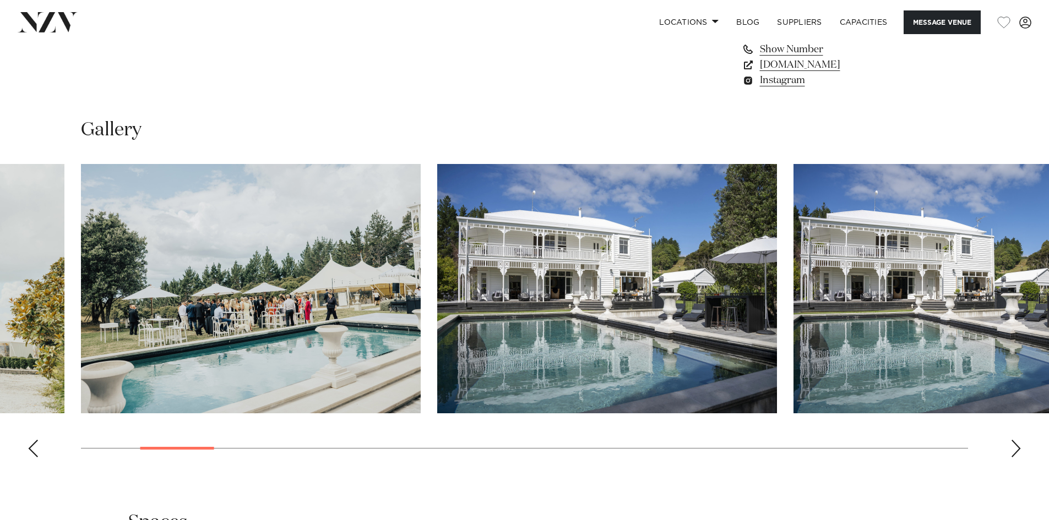
click at [1012, 455] on div "Next slide" at bounding box center [1015, 449] width 11 height 18
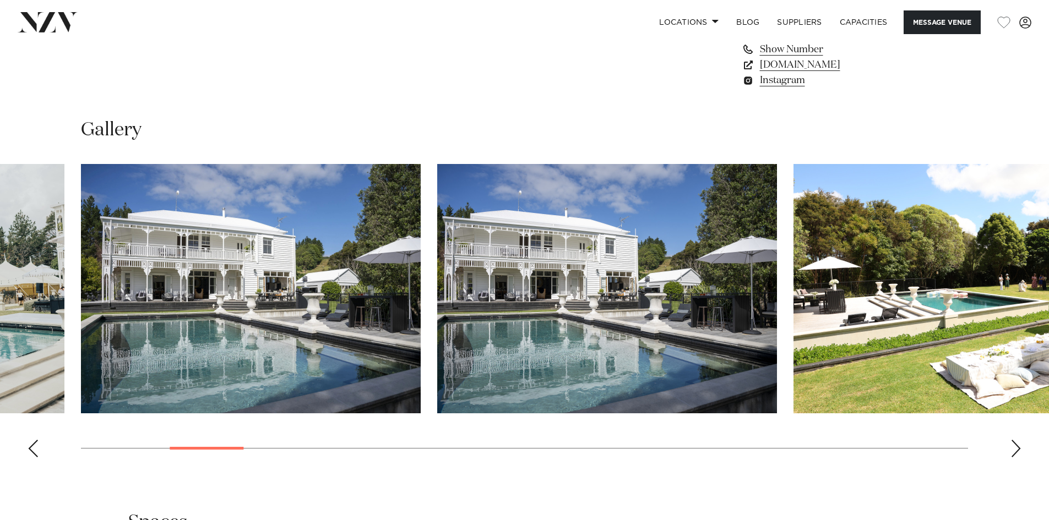
click at [1012, 455] on div "Next slide" at bounding box center [1015, 449] width 11 height 18
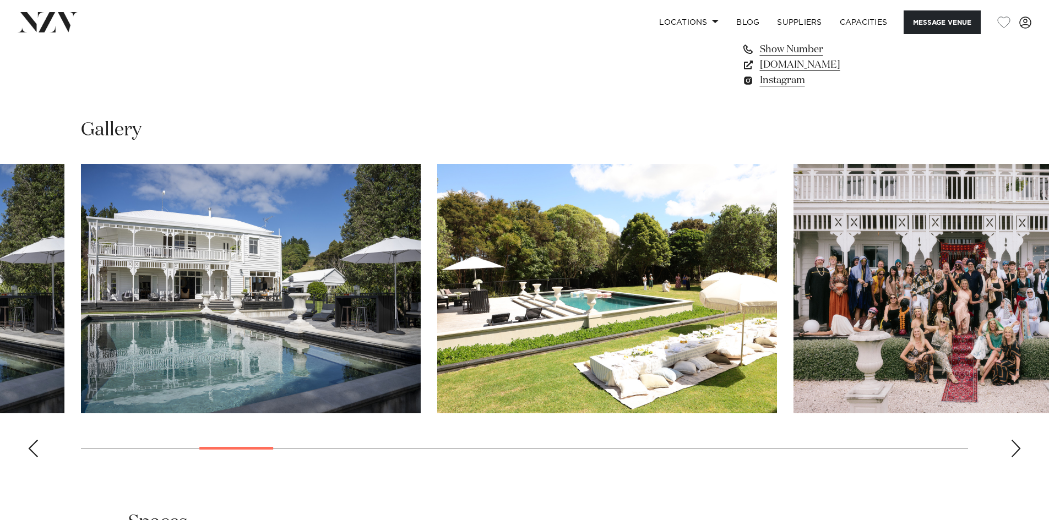
click at [1012, 455] on div "Next slide" at bounding box center [1015, 449] width 11 height 18
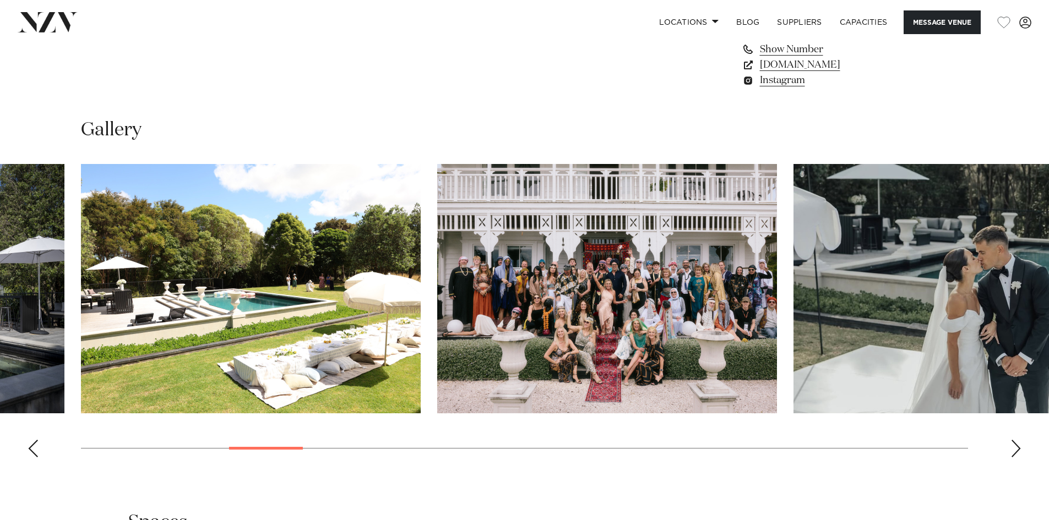
click at [1012, 455] on div "Next slide" at bounding box center [1015, 449] width 11 height 18
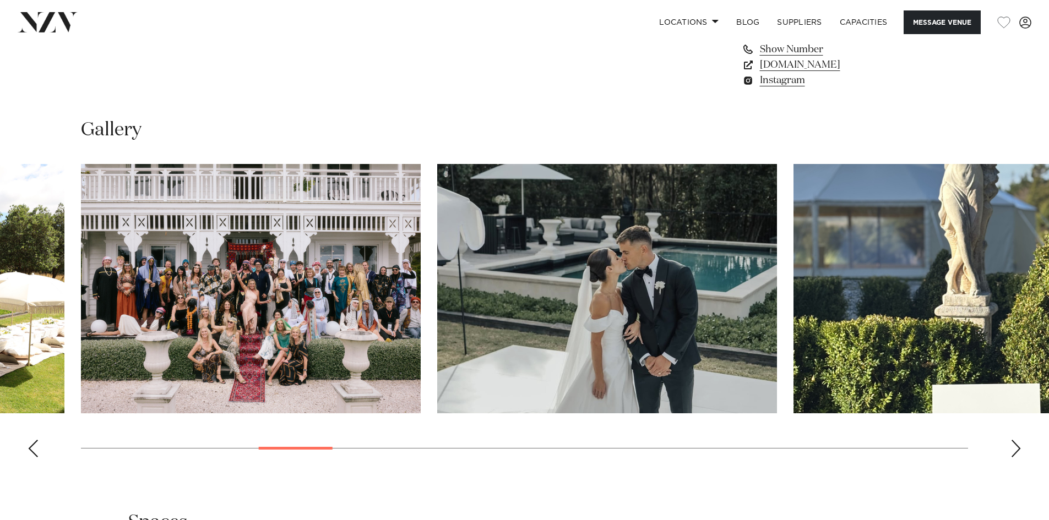
click at [1012, 455] on div "Next slide" at bounding box center [1015, 449] width 11 height 18
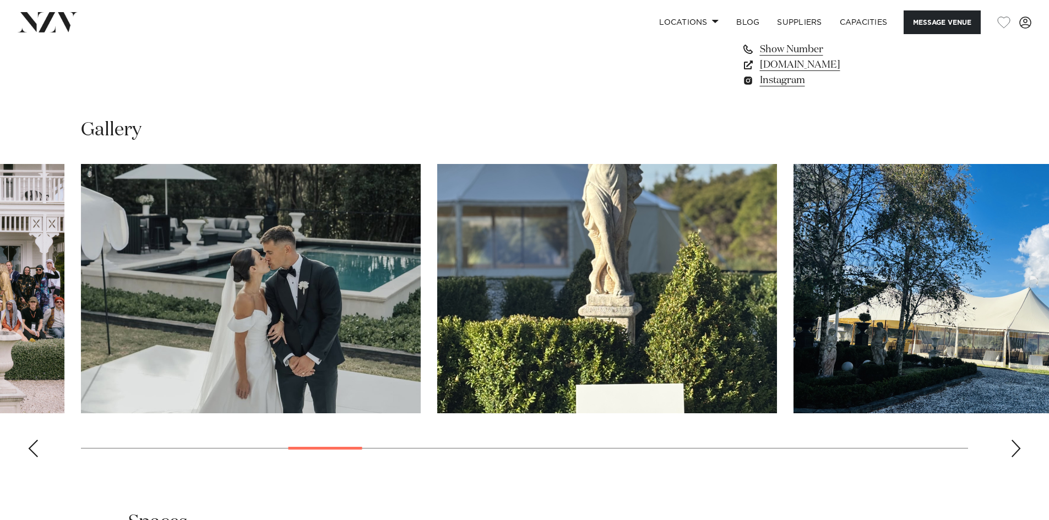
click at [1012, 455] on div "Next slide" at bounding box center [1015, 449] width 11 height 18
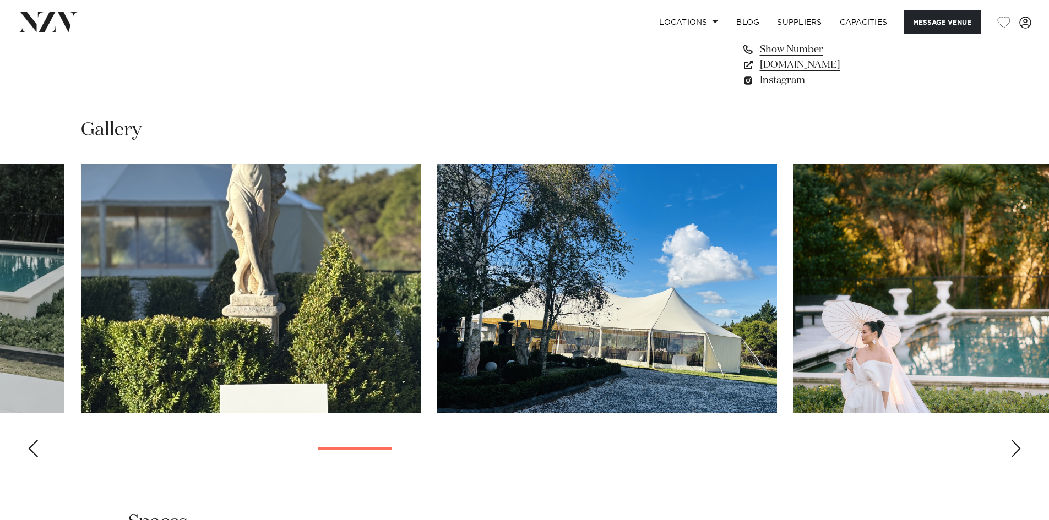
click at [1012, 455] on div "Next slide" at bounding box center [1015, 449] width 11 height 18
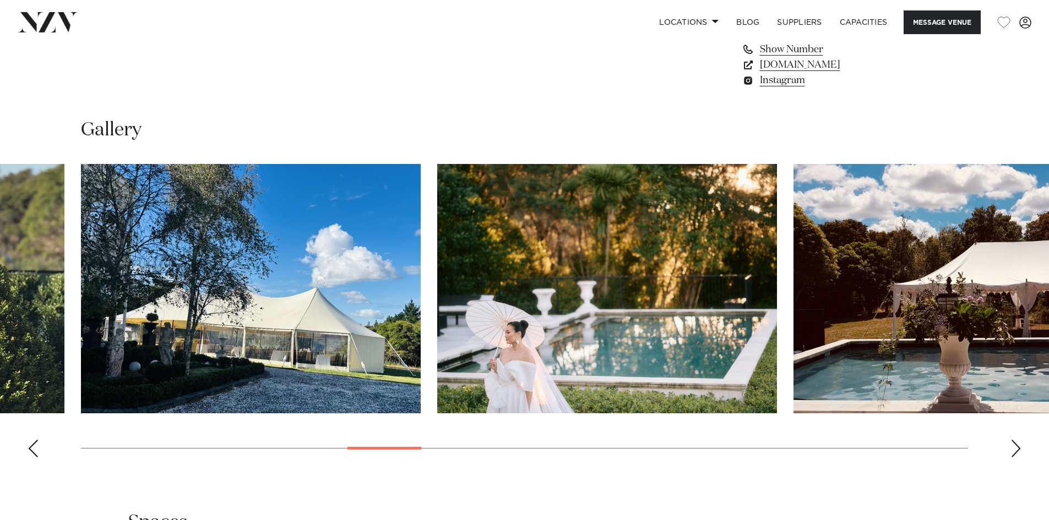
click at [1012, 455] on div "Next slide" at bounding box center [1015, 449] width 11 height 18
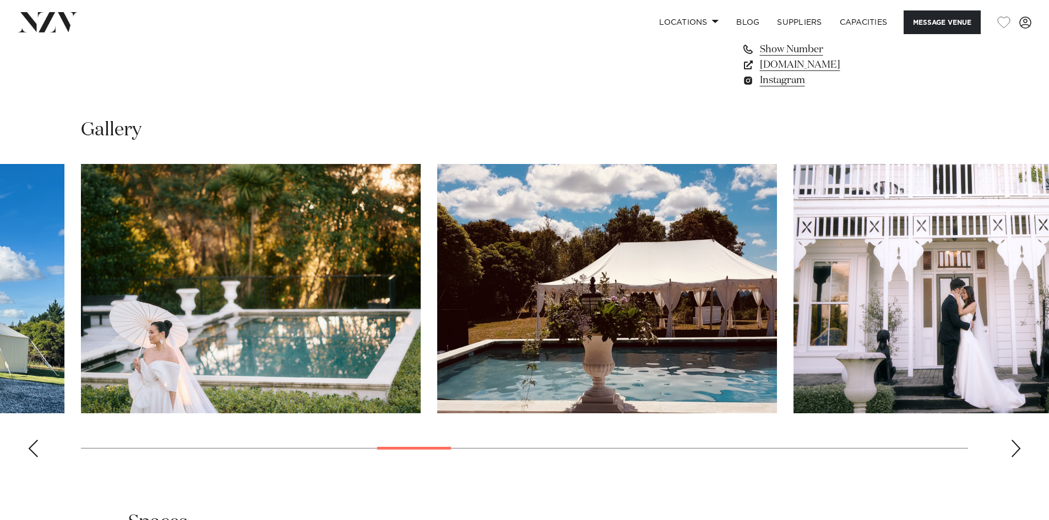
click at [1012, 455] on div "Next slide" at bounding box center [1015, 449] width 11 height 18
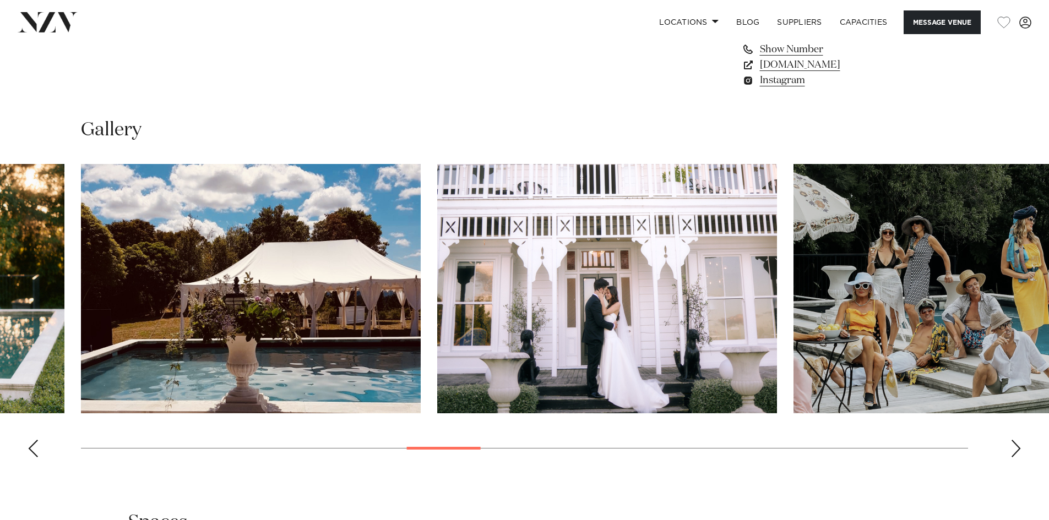
click at [1012, 455] on div "Next slide" at bounding box center [1015, 449] width 11 height 18
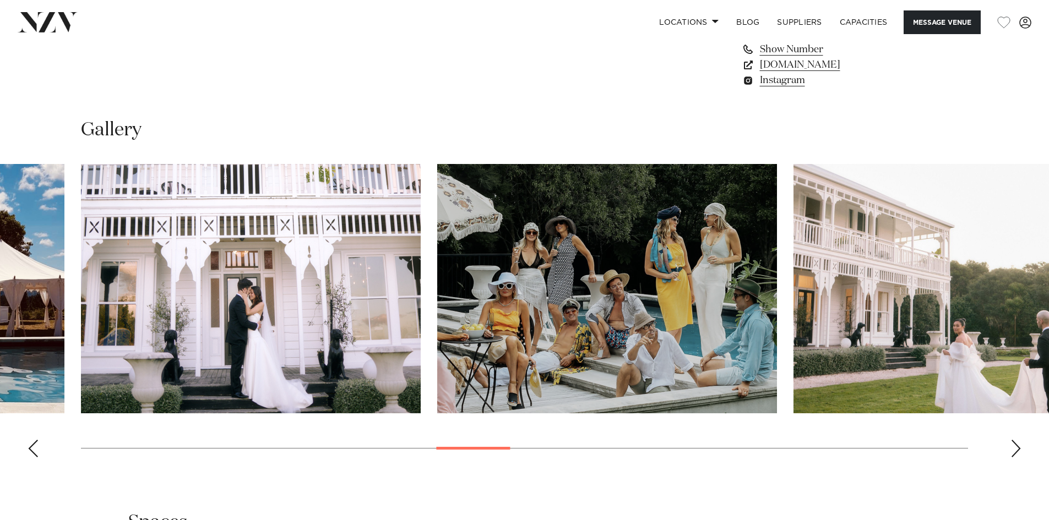
click at [1012, 455] on div "Next slide" at bounding box center [1015, 449] width 11 height 18
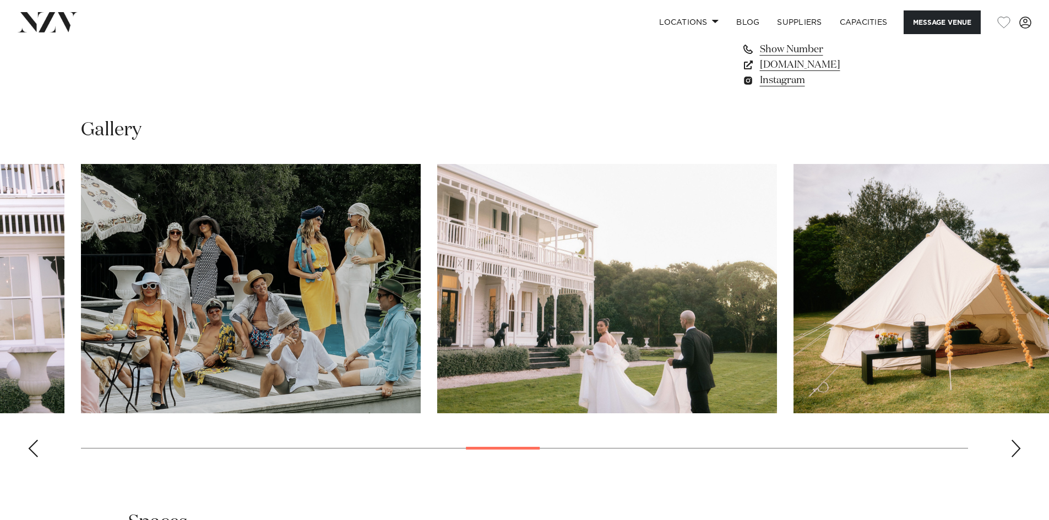
click at [1012, 455] on div "Next slide" at bounding box center [1015, 449] width 11 height 18
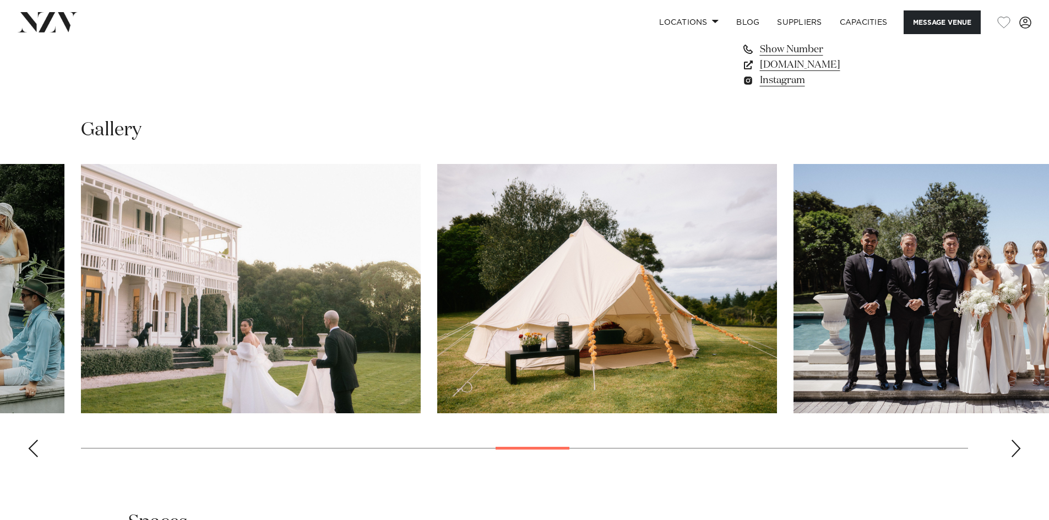
click at [1012, 455] on div "Next slide" at bounding box center [1015, 449] width 11 height 18
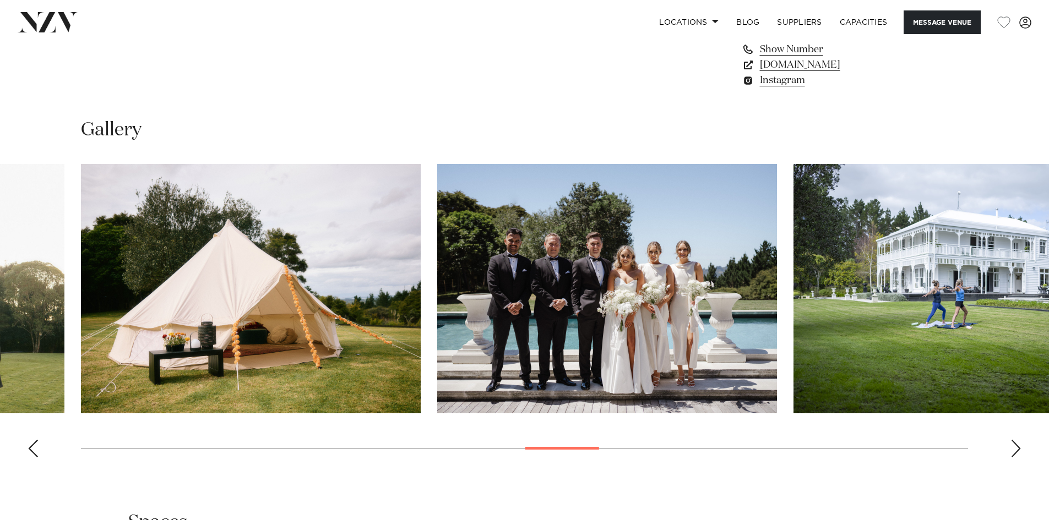
click at [1012, 455] on div "Next slide" at bounding box center [1015, 449] width 11 height 18
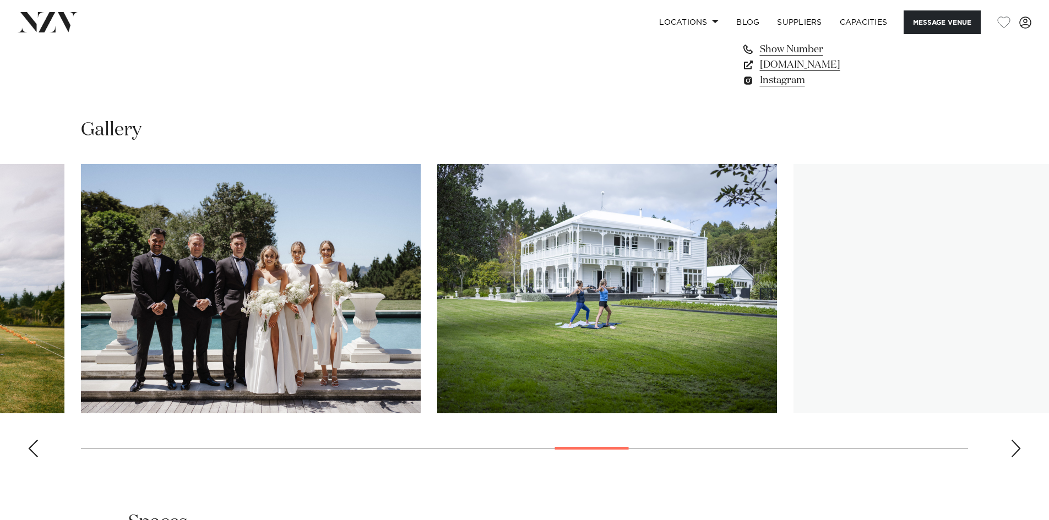
click at [1012, 455] on div "Next slide" at bounding box center [1015, 449] width 11 height 18
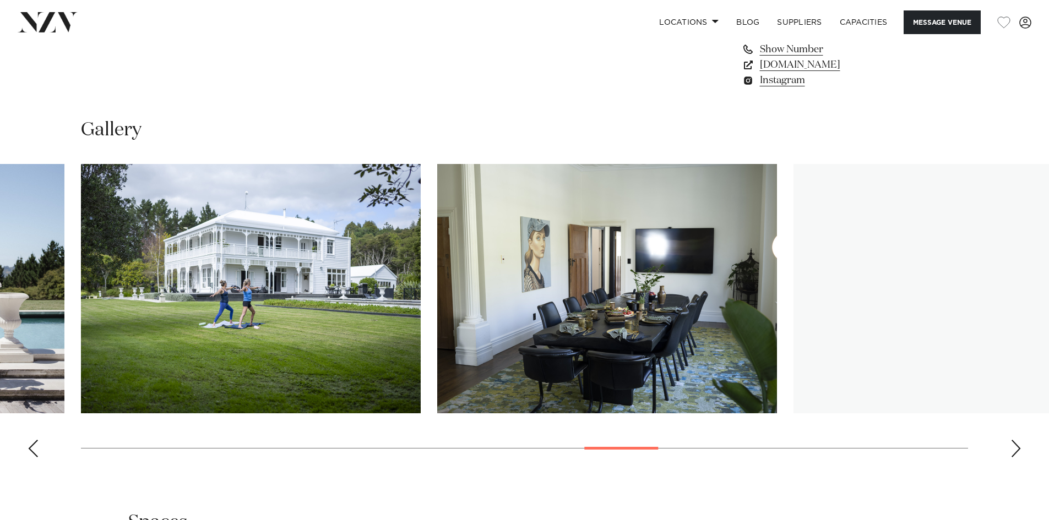
click at [1012, 455] on div "Next slide" at bounding box center [1015, 449] width 11 height 18
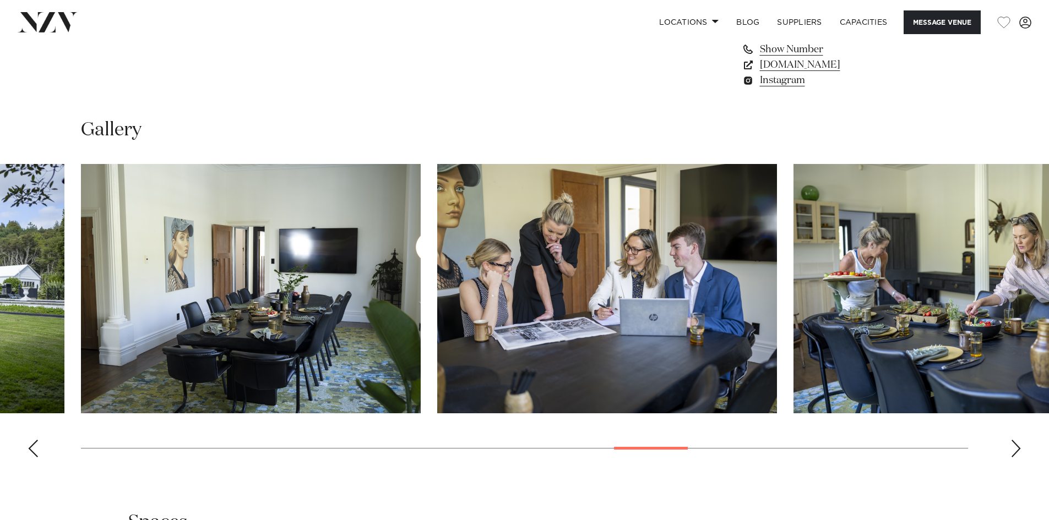
click at [1012, 455] on div "Next slide" at bounding box center [1015, 449] width 11 height 18
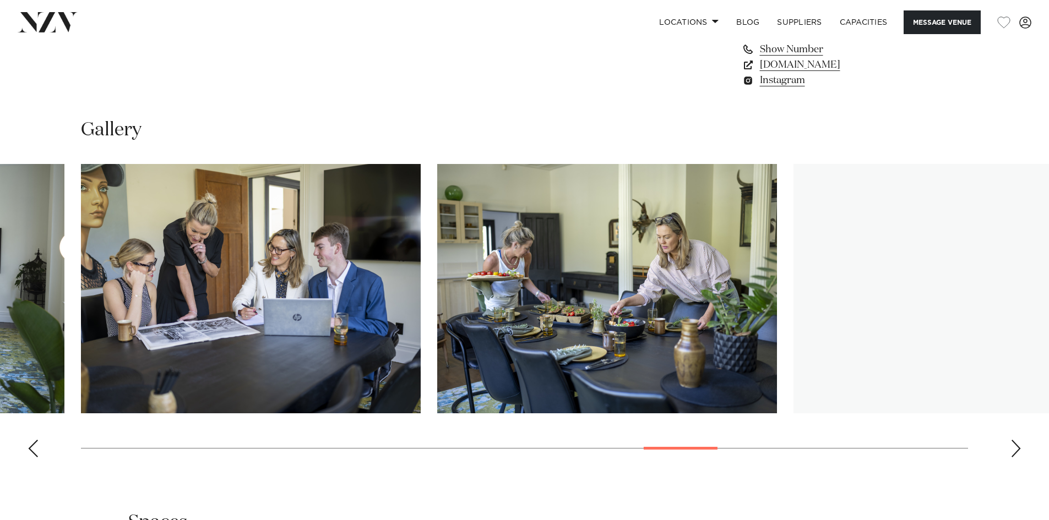
click at [1012, 455] on div "Next slide" at bounding box center [1015, 449] width 11 height 18
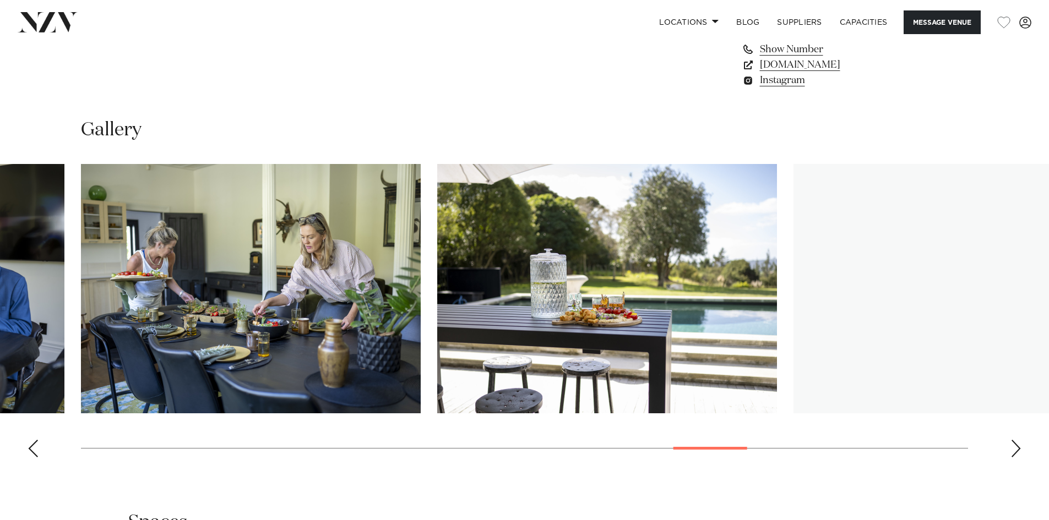
click at [1012, 455] on div "Next slide" at bounding box center [1015, 449] width 11 height 18
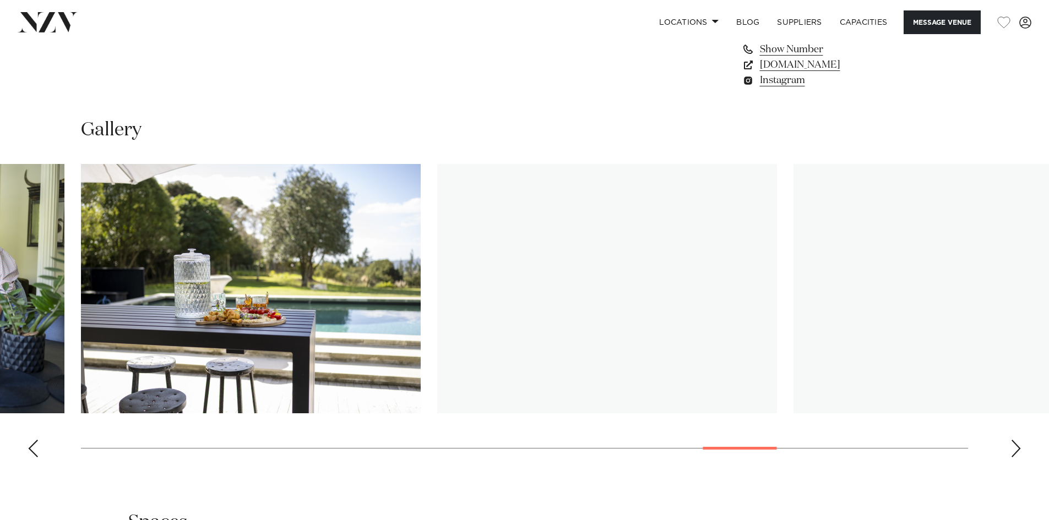
click at [1012, 455] on div "Next slide" at bounding box center [1015, 449] width 11 height 18
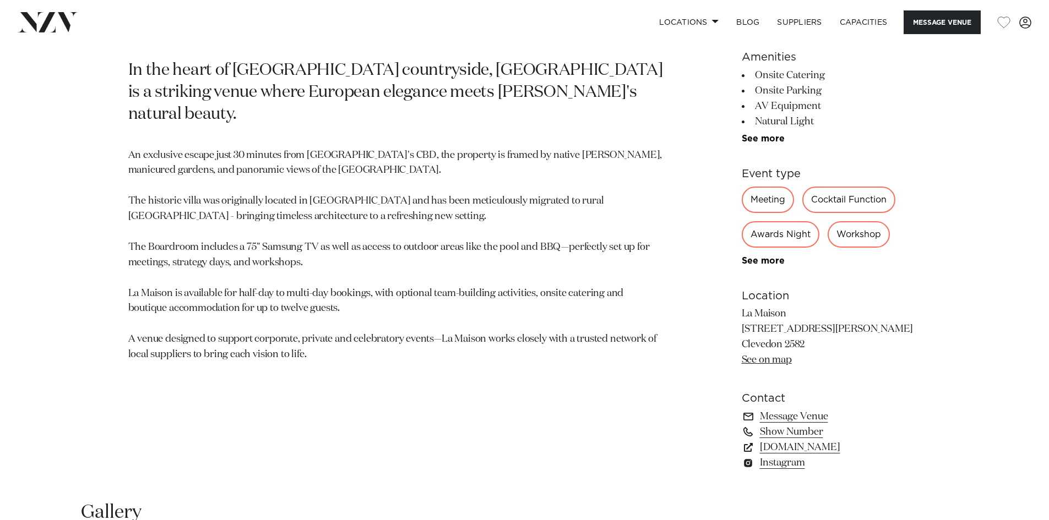
scroll to position [605, 0]
